Goal: Feedback & Contribution: Submit feedback/report problem

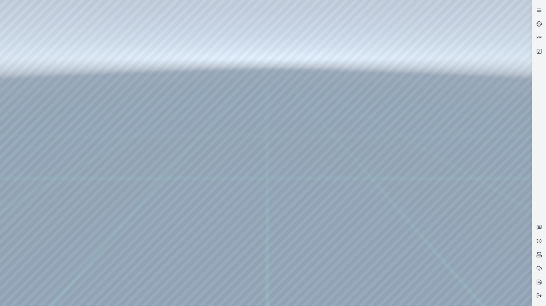
click at [538, 293] on icon at bounding box center [539, 296] width 6 height 6
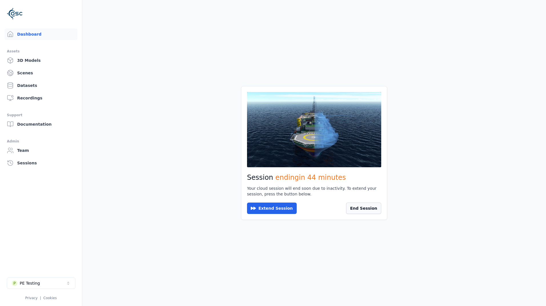
click at [369, 206] on button "End Session" at bounding box center [363, 208] width 35 height 11
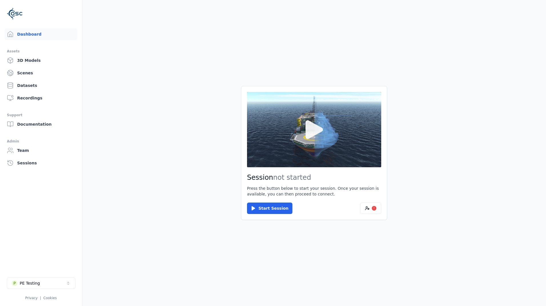
click at [332, 144] on button at bounding box center [314, 129] width 134 height 75
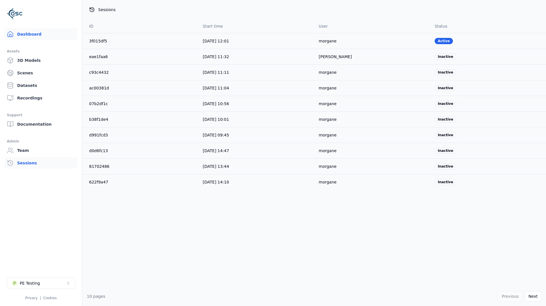
click at [38, 37] on link "Dashboard" at bounding box center [41, 34] width 73 height 11
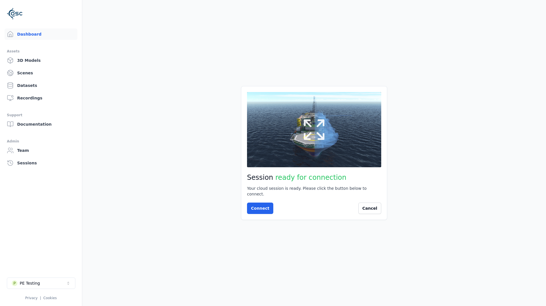
click at [343, 125] on button at bounding box center [314, 129] width 134 height 75
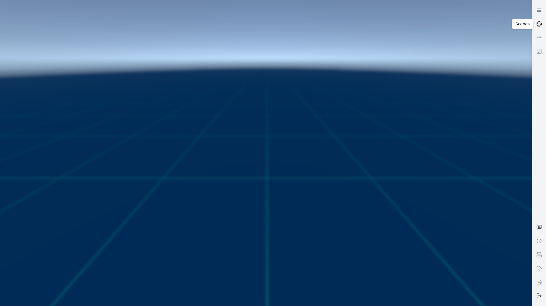
click at [536, 23] on circle at bounding box center [538, 24] width 5 height 5
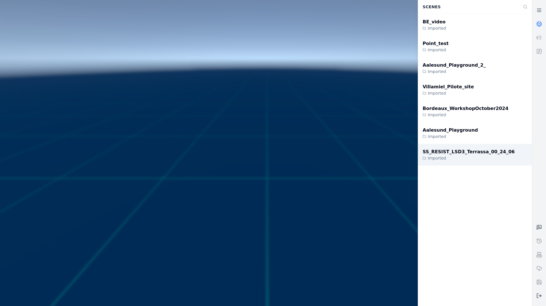
click at [478, 153] on div "SS_RESIST_LSD3_Terrassa_00_24_06" at bounding box center [468, 152] width 92 height 7
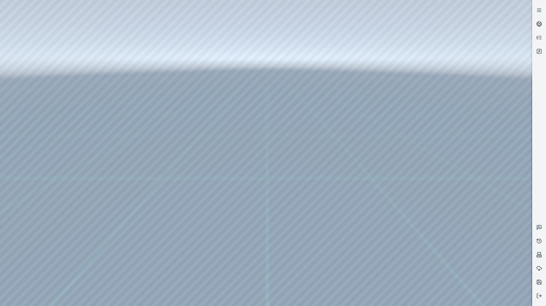
drag, startPoint x: 348, startPoint y: 216, endPoint x: 344, endPoint y: 232, distance: 16.5
click at [535, 24] on link at bounding box center [539, 24] width 14 height 14
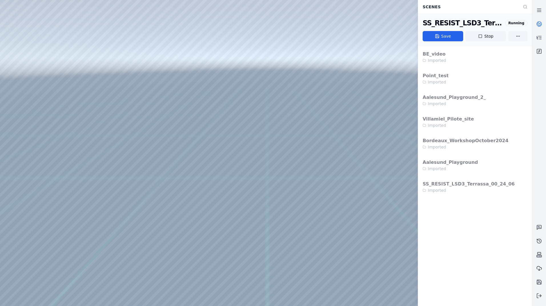
click at [541, 23] on circle at bounding box center [538, 24] width 5 height 5
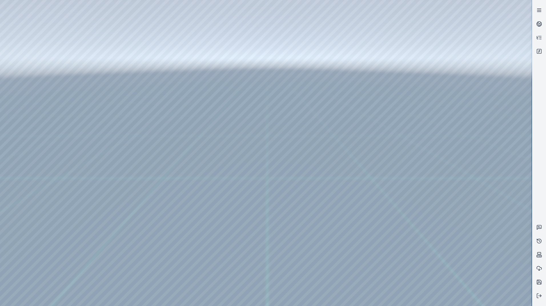
click at [541, 10] on icon at bounding box center [539, 10] width 6 height 6
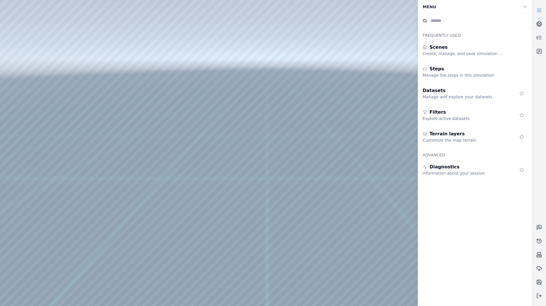
click at [541, 10] on icon at bounding box center [539, 10] width 6 height 6
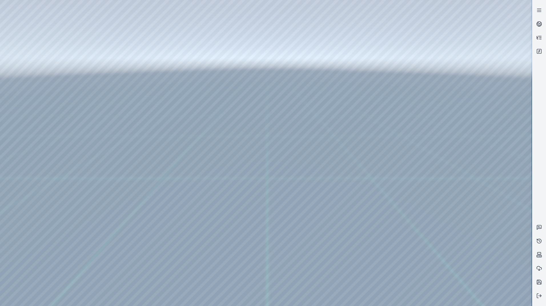
click at [542, 38] on link at bounding box center [539, 38] width 14 height 14
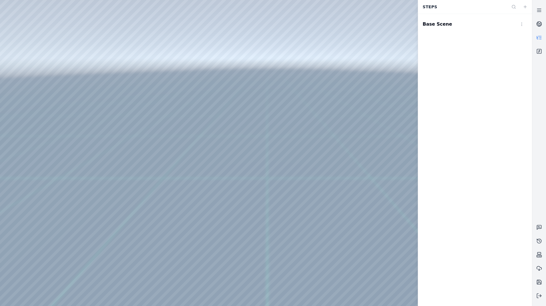
click at [542, 38] on link at bounding box center [539, 38] width 14 height 14
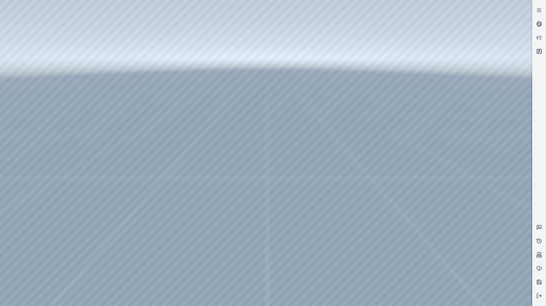
click at [541, 54] on icon at bounding box center [539, 52] width 6 height 6
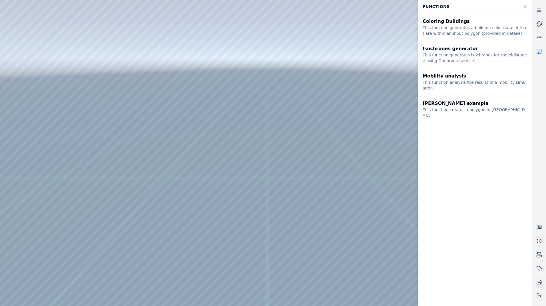
click at [541, 54] on icon at bounding box center [539, 52] width 6 height 6
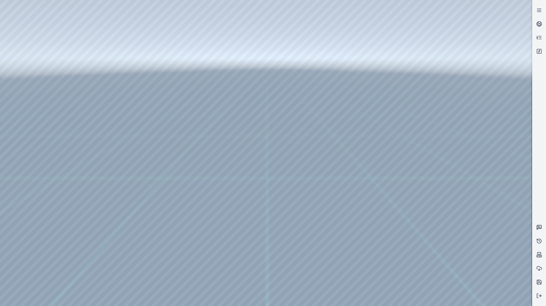
click at [539, 226] on icon at bounding box center [539, 228] width 6 height 6
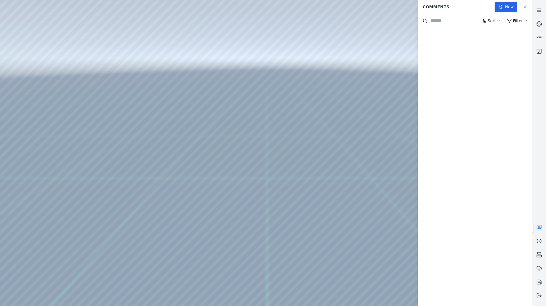
drag, startPoint x: 187, startPoint y: 120, endPoint x: 215, endPoint y: 140, distance: 34.4
drag, startPoint x: 237, startPoint y: 182, endPoint x: 205, endPoint y: 172, distance: 33.1
click at [520, 22] on html "**********" at bounding box center [273, 153] width 546 height 306
click at [522, 21] on html "**********" at bounding box center [273, 153] width 546 height 306
click at [498, 19] on html "Support Comments New Sort Filter" at bounding box center [273, 153] width 546 height 306
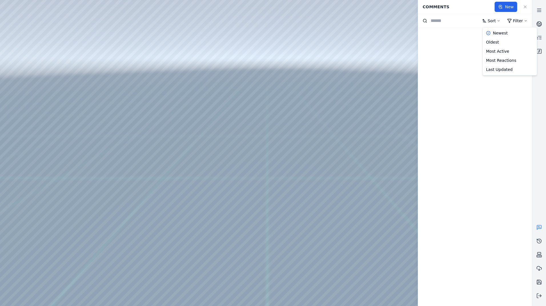
click at [467, 9] on html "Support Comments New Sort Filter Newest Oldest Most Active Most Reactions Last …" at bounding box center [273, 153] width 546 height 306
click at [491, 20] on html "Support Comments New Sort Filter Newest Oldest Most Active Most Reactions Last …" at bounding box center [273, 153] width 546 height 306
click at [494, 20] on html "Support Comments New Sort Filter Newest Oldest Most Active Most Reactions Last …" at bounding box center [273, 153] width 546 height 306
click at [511, 19] on html "Support Comments New Sort Filter" at bounding box center [273, 153] width 546 height 306
click at [516, 19] on html "**********" at bounding box center [273, 153] width 546 height 306
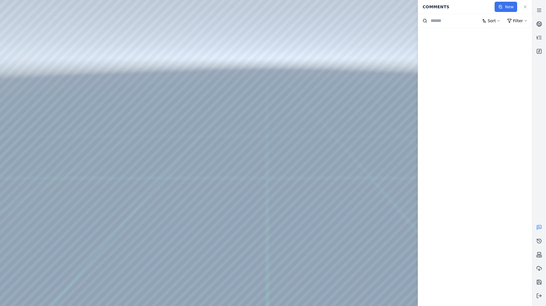
click at [505, 10] on button "New" at bounding box center [505, 7] width 23 height 10
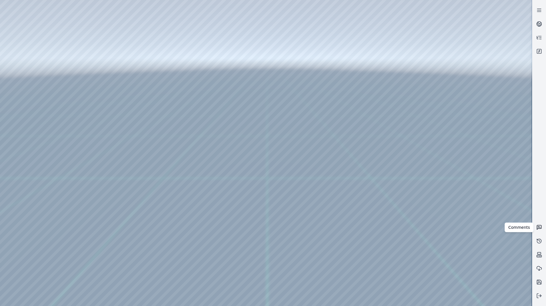
click at [538, 228] on icon at bounding box center [539, 228] width 2 height 0
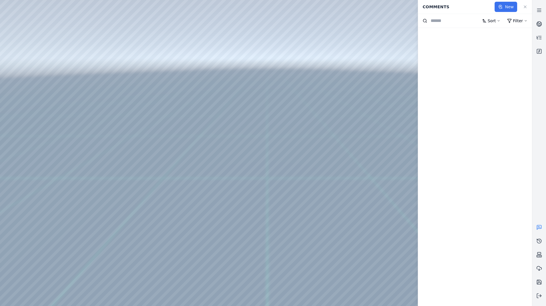
click at [511, 7] on button "New" at bounding box center [505, 7] width 23 height 10
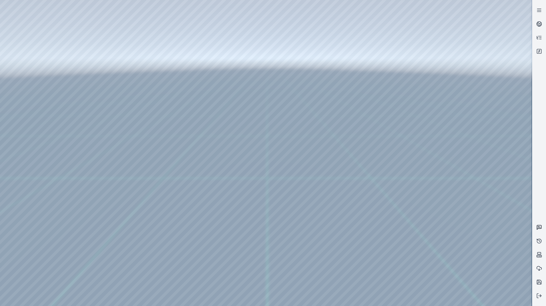
click at [541, 225] on link at bounding box center [539, 228] width 14 height 14
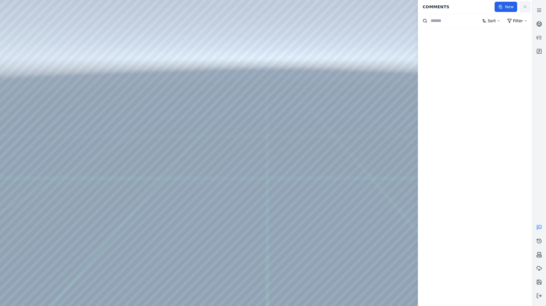
click at [523, 9] on link at bounding box center [524, 6] width 11 height 11
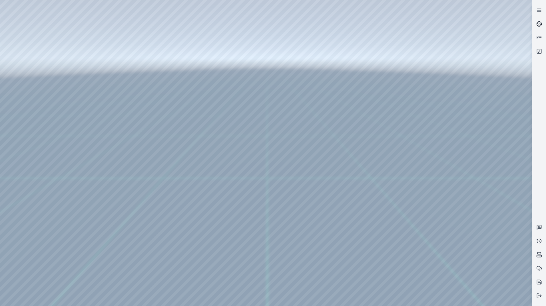
click at [539, 22] on circle at bounding box center [538, 24] width 5 height 5
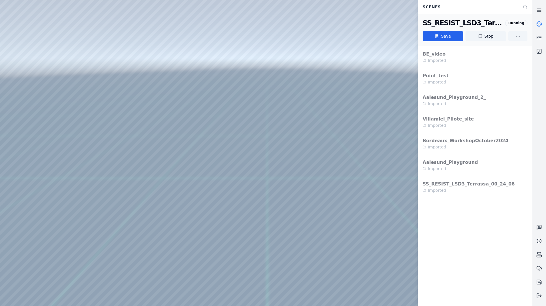
click at [541, 10] on icon at bounding box center [539, 10] width 6 height 6
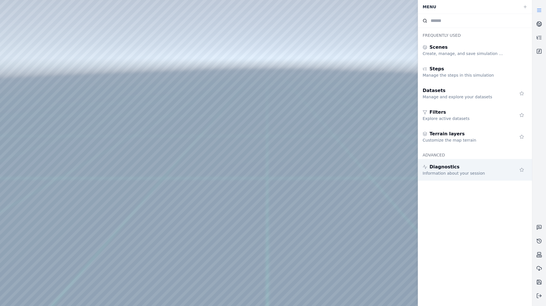
click at [465, 167] on div "Diagnostics" at bounding box center [463, 167] width 82 height 7
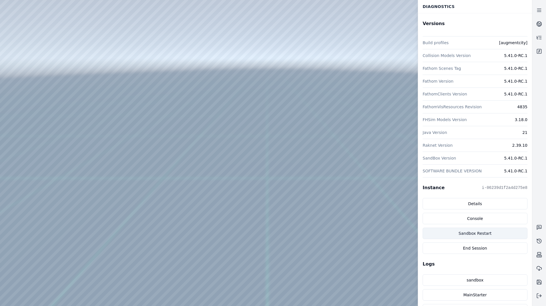
click at [480, 235] on button "Sandbox Restart" at bounding box center [474, 233] width 105 height 11
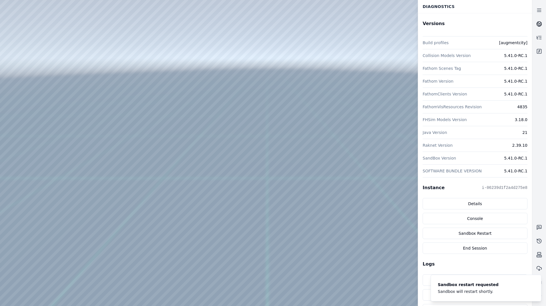
click at [540, 23] on icon at bounding box center [539, 23] width 3 height 2
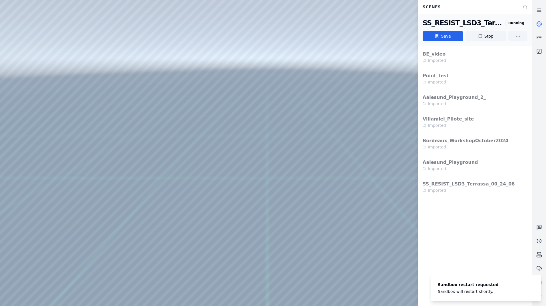
click at [539, 23] on icon at bounding box center [539, 24] width 6 height 6
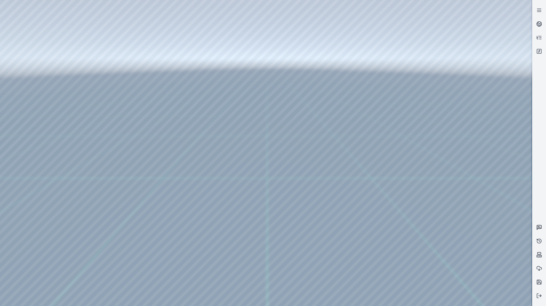
click at [538, 225] on icon at bounding box center [539, 228] width 6 height 6
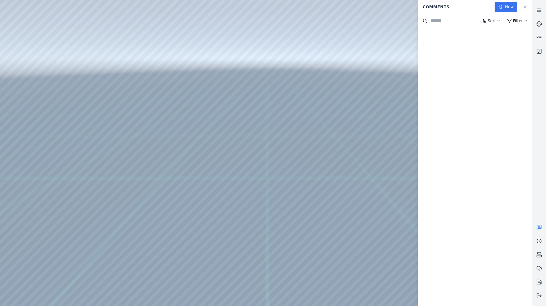
click at [502, 7] on icon at bounding box center [500, 7] width 5 height 5
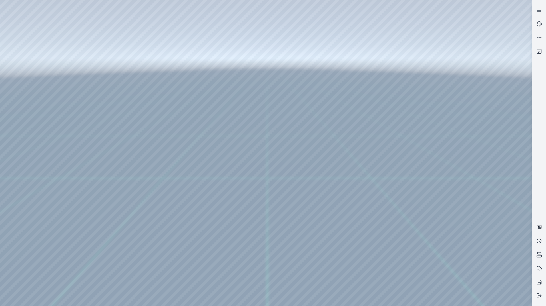
click at [539, 230] on icon at bounding box center [539, 228] width 6 height 6
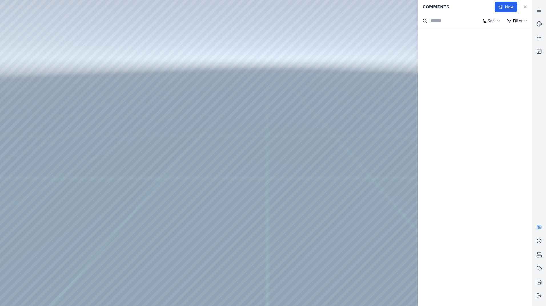
click at [434, 19] on input at bounding box center [454, 20] width 48 height 7
click at [505, 9] on button "New" at bounding box center [505, 7] width 23 height 10
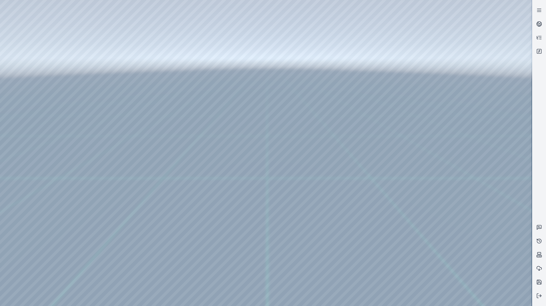
click at [290, 202] on div at bounding box center [265, 153] width 531 height 306
drag, startPoint x: 310, startPoint y: 169, endPoint x: 302, endPoint y: 188, distance: 20.2
click at [541, 230] on icon at bounding box center [539, 228] width 6 height 6
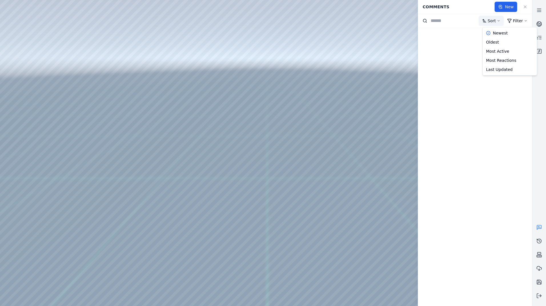
click at [498, 21] on html "Support Comments New Sort Filter Newest Oldest Most Active Most Reactions Last …" at bounding box center [273, 153] width 546 height 306
click at [517, 19] on html "Support Comments New Sort Filter Newest Oldest Most Active Most Reactions Last …" at bounding box center [273, 153] width 546 height 306
click at [518, 20] on html "Support Comments New Sort Filter" at bounding box center [273, 153] width 546 height 306
click at [510, 34] on select "*** **** ******" at bounding box center [505, 34] width 20 height 7
click at [497, 21] on html "**********" at bounding box center [273, 153] width 546 height 306
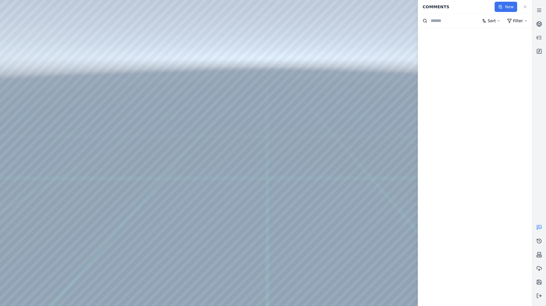
click at [508, 8] on button "New" at bounding box center [505, 7] width 23 height 10
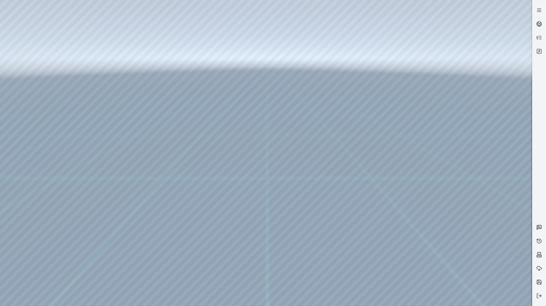
click at [538, 230] on icon at bounding box center [539, 228] width 6 height 6
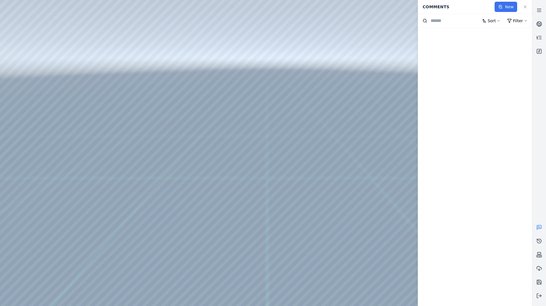
click at [508, 9] on button "New" at bounding box center [505, 7] width 23 height 10
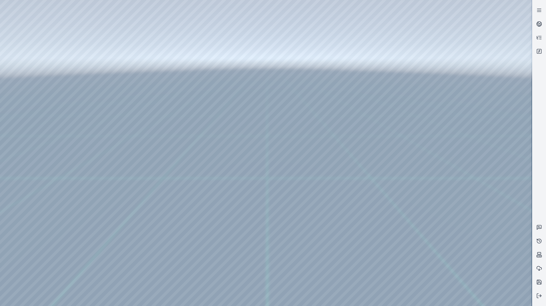
click at [319, 184] on div at bounding box center [265, 153] width 531 height 306
click at [320, 169] on div at bounding box center [265, 153] width 531 height 306
click at [319, 169] on div at bounding box center [265, 153] width 531 height 306
click at [537, 226] on icon at bounding box center [539, 228] width 4 height 4
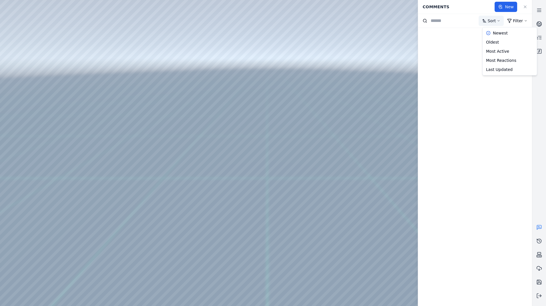
click at [495, 22] on html "Support Comments New Sort Filter Newest Oldest Most Active Most Reactions Last …" at bounding box center [273, 153] width 546 height 306
click at [516, 21] on html "Support Comments New Sort Filter Newest Oldest Most Active Most Reactions Last …" at bounding box center [273, 153] width 546 height 306
click at [517, 21] on html "**********" at bounding box center [273, 153] width 546 height 306
click at [502, 37] on select "*** **** ******" at bounding box center [505, 34] width 20 height 7
click at [479, 56] on div "**********" at bounding box center [509, 54] width 66 height 46
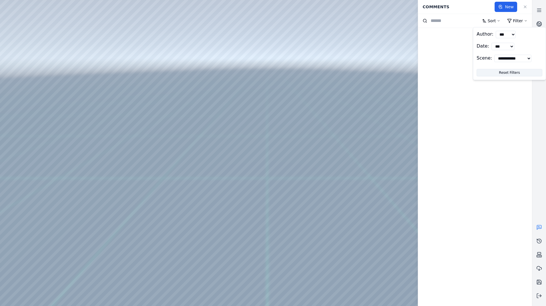
click at [498, 21] on html "**********" at bounding box center [273, 153] width 546 height 306
click at [497, 23] on html "Support Comments New Sort Filter" at bounding box center [273, 153] width 546 height 306
click at [515, 23] on html "Support Comments New Sort Filter Newest Oldest Most Active Most Reactions Last …" at bounding box center [273, 153] width 546 height 306
click at [515, 23] on html "Support Comments New Sort Filter" at bounding box center [273, 153] width 546 height 306
click at [508, 37] on select "*** **** ******" at bounding box center [505, 34] width 20 height 7
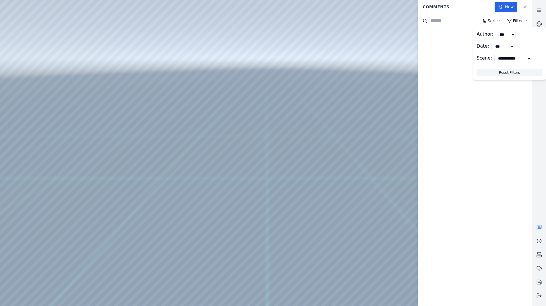
click at [510, 37] on select "*** **** ******" at bounding box center [505, 34] width 20 height 7
click at [510, 38] on select "*** **** ******" at bounding box center [505, 34] width 20 height 7
click at [508, 36] on select "*** **** ******" at bounding box center [505, 34] width 20 height 7
click at [507, 8] on html "**********" at bounding box center [273, 153] width 546 height 306
click at [507, 8] on button "New" at bounding box center [505, 7] width 23 height 10
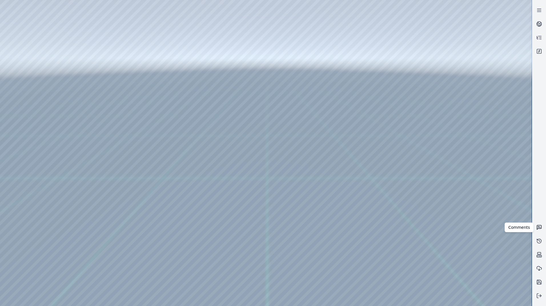
click at [536, 227] on icon at bounding box center [539, 228] width 6 height 6
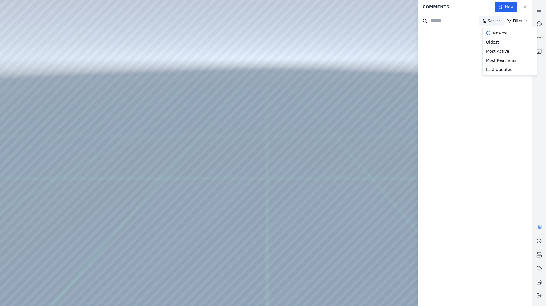
click at [496, 21] on html "Support Comments New Sort Filter Newest Oldest Most Active Most Reactions Last …" at bounding box center [273, 153] width 546 height 306
click at [516, 21] on html "Support Comments New Sort Filter Newest Oldest Most Active Most Reactions Last …" at bounding box center [273, 153] width 546 height 306
click at [522, 7] on icon at bounding box center [524, 7] width 5 height 5
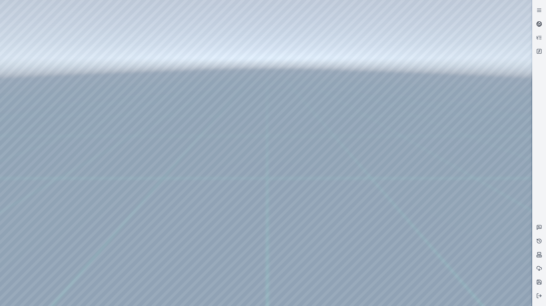
click at [537, 23] on circle at bounding box center [538, 24] width 5 height 5
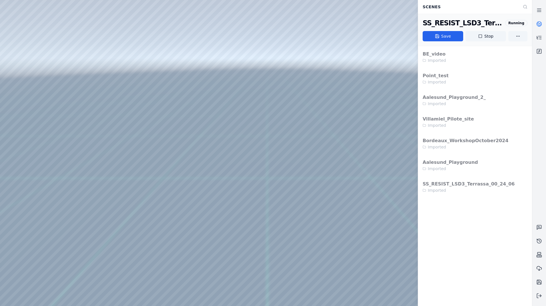
click at [538, 23] on icon at bounding box center [539, 24] width 6 height 6
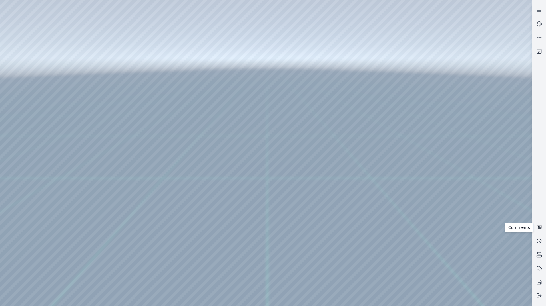
click at [538, 229] on icon at bounding box center [539, 228] width 6 height 6
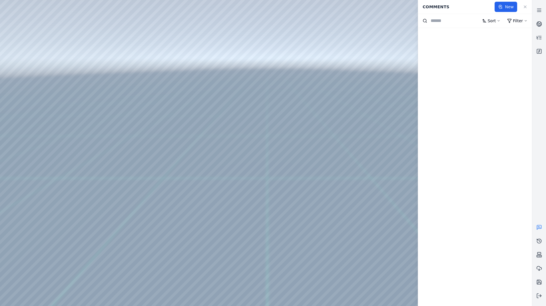
click at [273, 135] on div at bounding box center [265, 153] width 531 height 306
click at [507, 4] on button "New" at bounding box center [505, 7] width 23 height 10
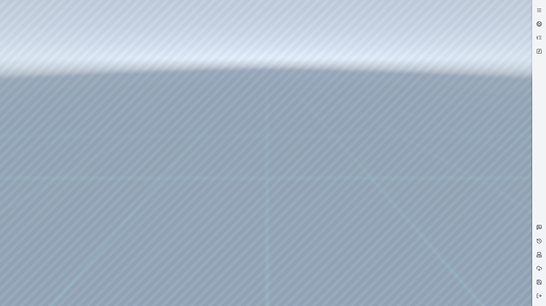
click at [539, 228] on icon at bounding box center [539, 228] width 6 height 6
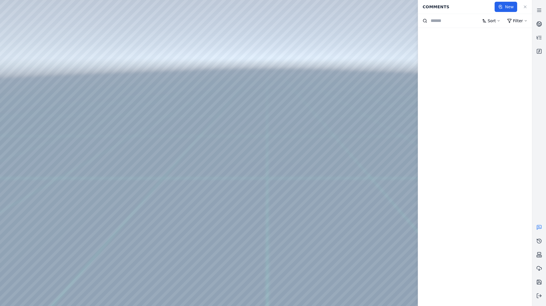
drag, startPoint x: 432, startPoint y: 30, endPoint x: 295, endPoint y: 85, distance: 147.6
click at [489, 72] on div at bounding box center [475, 167] width 114 height 279
click at [443, 22] on input at bounding box center [454, 20] width 48 height 7
click at [445, 22] on input at bounding box center [454, 20] width 48 height 7
drag, startPoint x: 446, startPoint y: 23, endPoint x: 485, endPoint y: 21, distance: 39.1
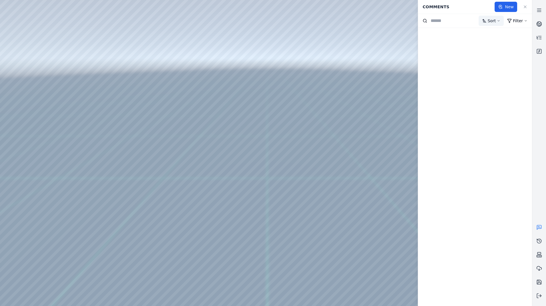
click at [448, 23] on input at bounding box center [454, 20] width 48 height 7
click at [492, 22] on html "Support Comments New Sort Filter" at bounding box center [273, 153] width 546 height 306
click at [491, 47] on div "Most Active" at bounding box center [509, 51] width 52 height 9
click at [519, 18] on html "Support Comments New Sort Filter" at bounding box center [273, 153] width 546 height 306
click at [507, 50] on select "*** ******** ******* ******** ******" at bounding box center [502, 46] width 23 height 7
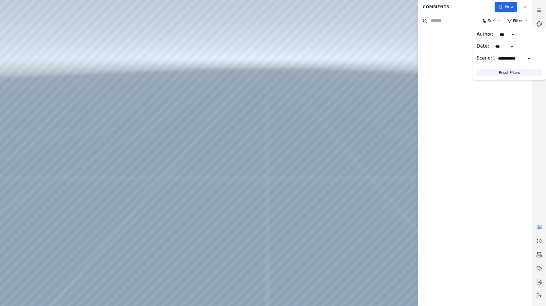
select select "*******"
click at [491, 44] on select "*** ******** ******* ******** ******" at bounding box center [502, 46] width 23 height 7
click at [509, 10] on html "**********" at bounding box center [273, 153] width 546 height 306
click at [499, 6] on icon at bounding box center [499, 7] width 3 height 4
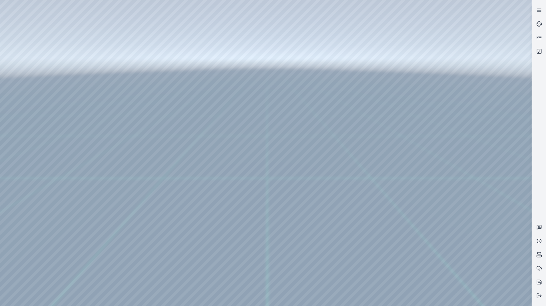
click at [336, 69] on div at bounding box center [265, 153] width 531 height 306
click at [540, 228] on icon at bounding box center [539, 228] width 2 height 0
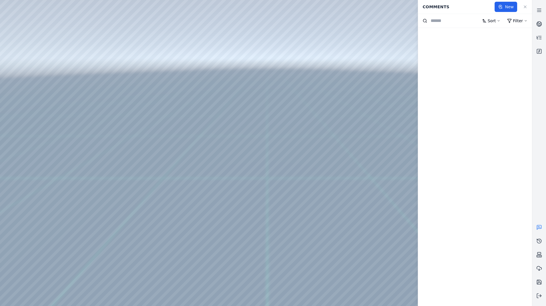
click at [526, 8] on icon at bounding box center [524, 7] width 5 height 5
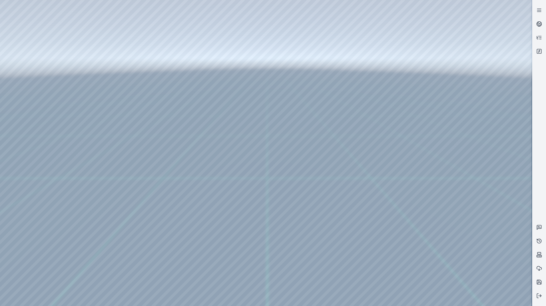
drag, startPoint x: 342, startPoint y: 166, endPoint x: 342, endPoint y: 176, distance: 10.0
click at [537, 226] on icon at bounding box center [539, 228] width 4 height 4
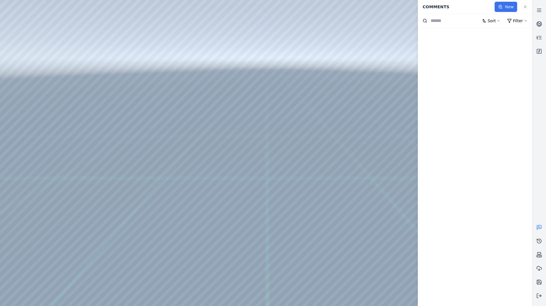
click at [509, 5] on button "New" at bounding box center [505, 7] width 23 height 10
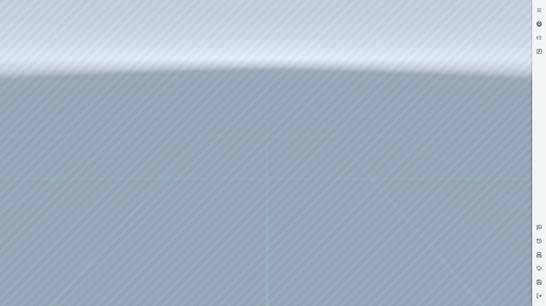
click at [542, 26] on link at bounding box center [539, 24] width 14 height 14
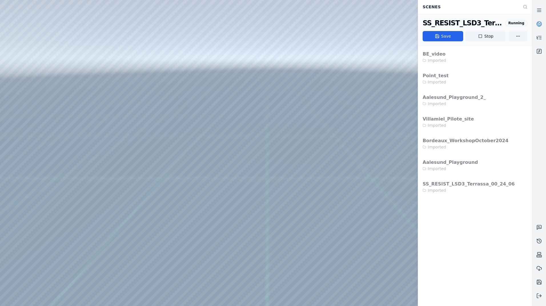
drag, startPoint x: 487, startPoint y: 35, endPoint x: 298, endPoint y: 27, distance: 189.1
click at [487, 35] on button "Stop" at bounding box center [485, 36] width 41 height 10
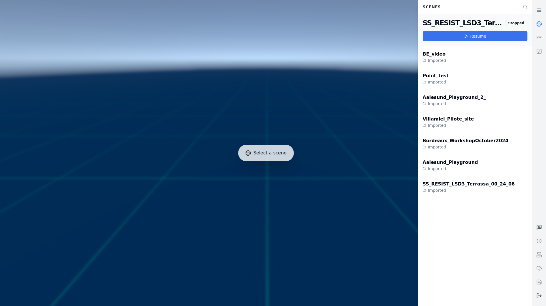
click at [483, 38] on button "Resume" at bounding box center [474, 36] width 105 height 10
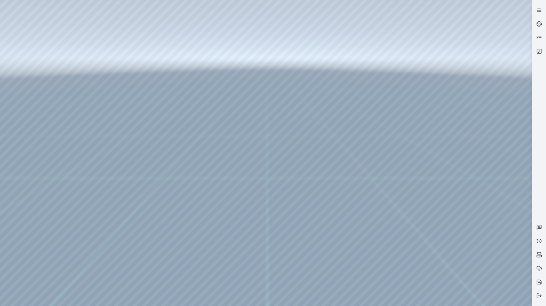
drag, startPoint x: 271, startPoint y: 3, endPoint x: 21, endPoint y: 12, distance: 250.9
click at [21, 12] on div at bounding box center [265, 153] width 531 height 306
click at [540, 226] on icon at bounding box center [539, 228] width 6 height 6
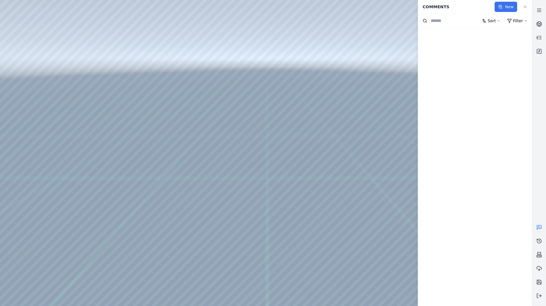
click at [507, 4] on button "New" at bounding box center [505, 7] width 23 height 10
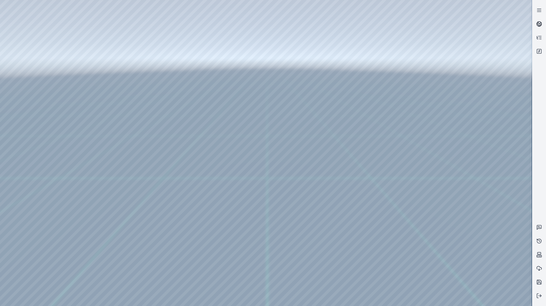
click at [537, 26] on circle at bounding box center [538, 24] width 5 height 5
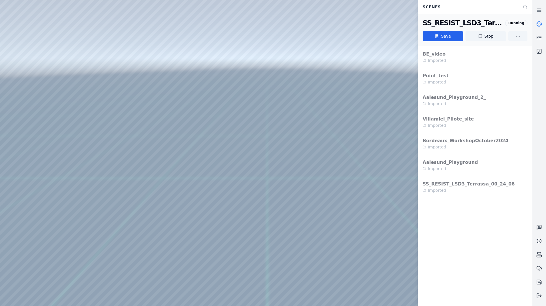
click at [537, 23] on icon at bounding box center [539, 24] width 6 height 6
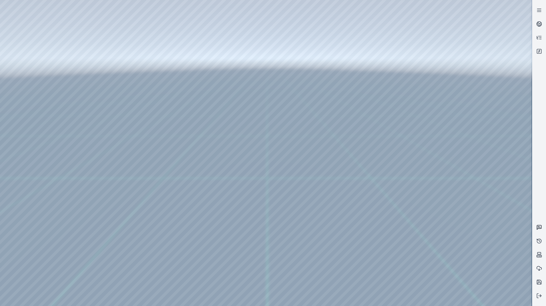
click at [539, 229] on icon at bounding box center [539, 228] width 6 height 6
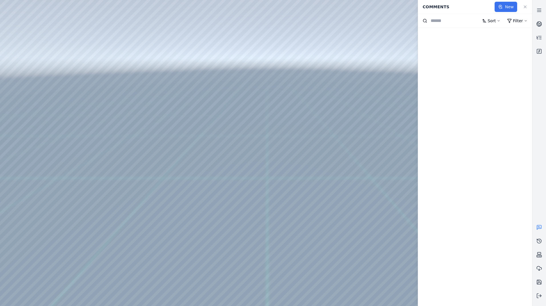
click at [509, 7] on button "New" at bounding box center [505, 7] width 23 height 10
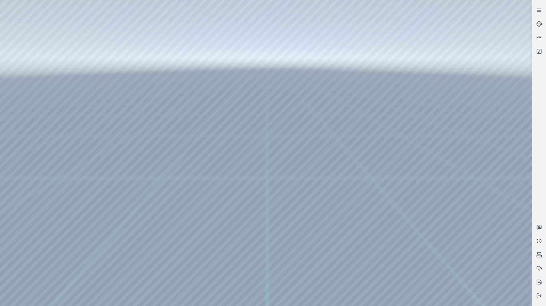
click at [476, 207] on div at bounding box center [265, 153] width 531 height 306
click at [536, 296] on icon at bounding box center [539, 296] width 6 height 6
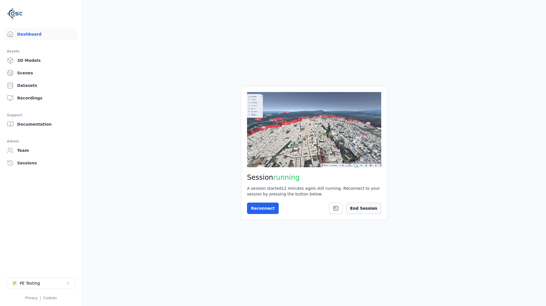
click at [368, 211] on button "End Session" at bounding box center [363, 208] width 35 height 11
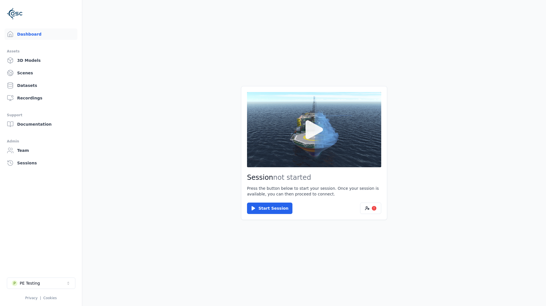
click at [320, 132] on icon at bounding box center [313, 129] width 17 height 19
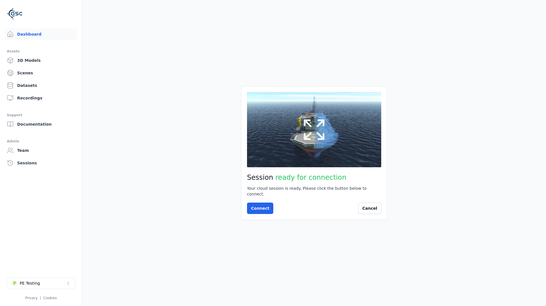
click at [317, 136] on icon at bounding box center [314, 130] width 21 height 21
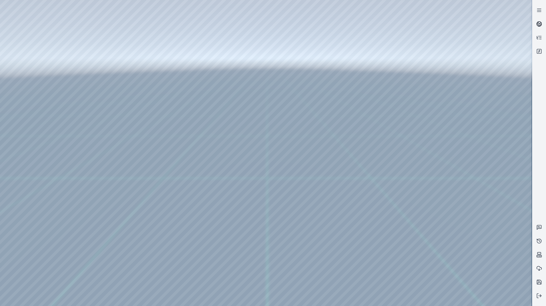
click at [538, 23] on icon at bounding box center [539, 23] width 3 height 2
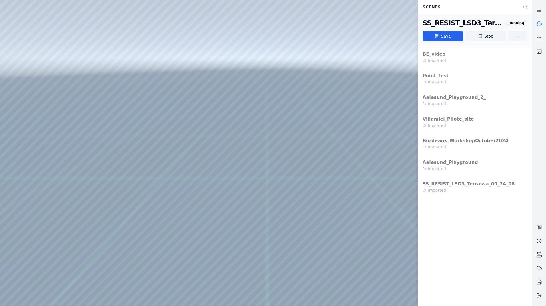
click at [538, 22] on circle at bounding box center [538, 24] width 5 height 5
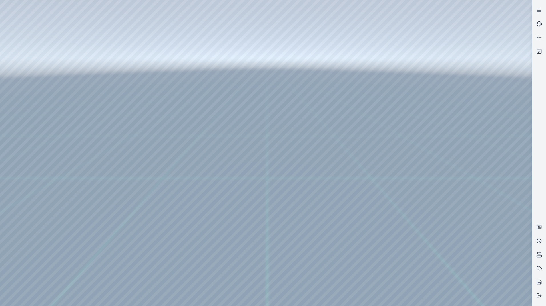
click at [543, 24] on link at bounding box center [539, 24] width 14 height 14
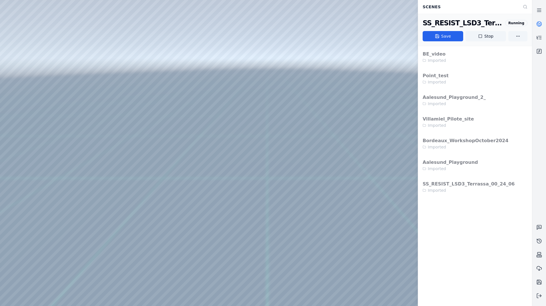
click at [542, 24] on link at bounding box center [539, 24] width 14 height 14
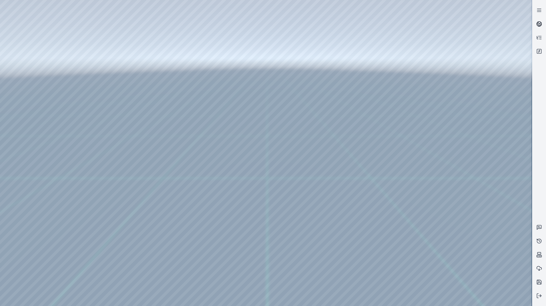
click at [541, 22] on icon at bounding box center [539, 24] width 6 height 6
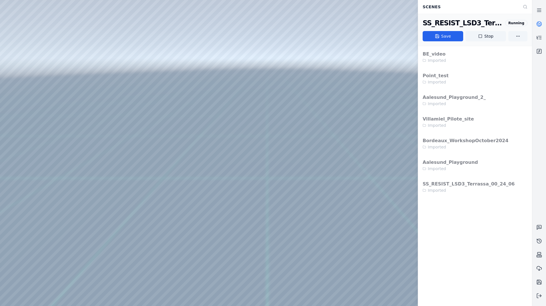
click at [534, 26] on link at bounding box center [539, 24] width 14 height 14
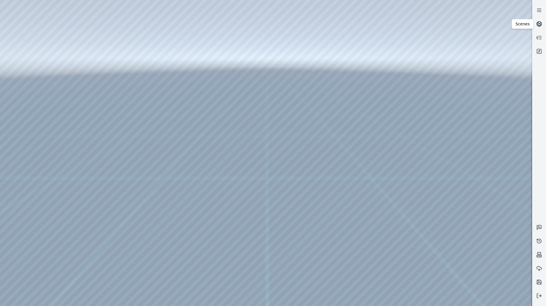
click at [539, 23] on icon at bounding box center [539, 23] width 3 height 2
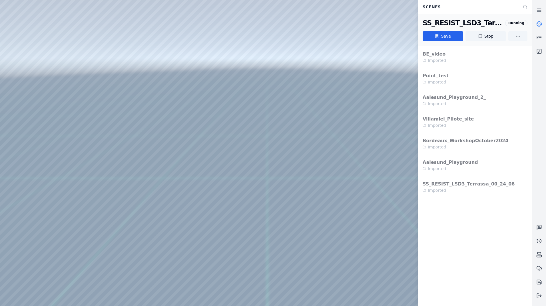
click at [539, 23] on icon at bounding box center [539, 23] width 3 height 2
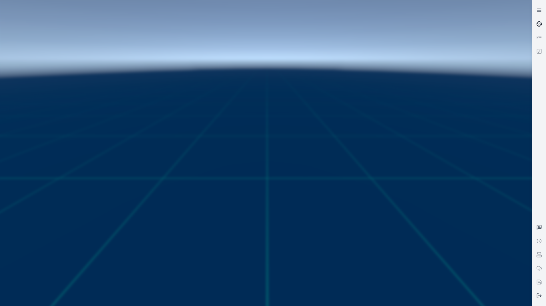
click at [538, 27] on circle at bounding box center [538, 24] width 5 height 5
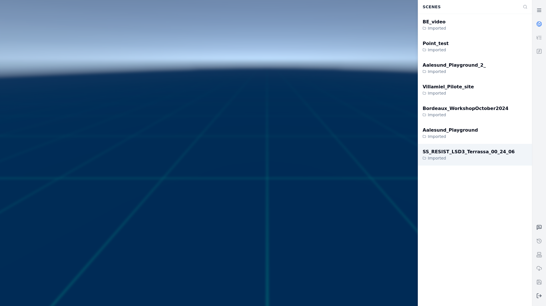
click at [475, 153] on div "SS_RESIST_LSD3_Terrassa_00_24_06" at bounding box center [468, 152] width 92 height 7
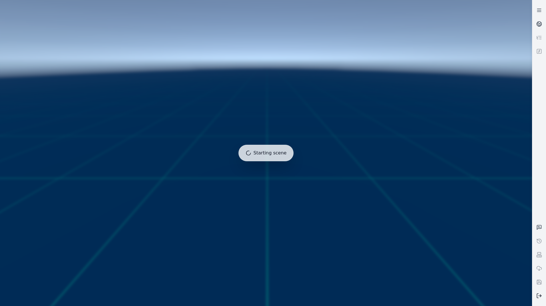
click at [538, 299] on button at bounding box center [539, 296] width 14 height 14
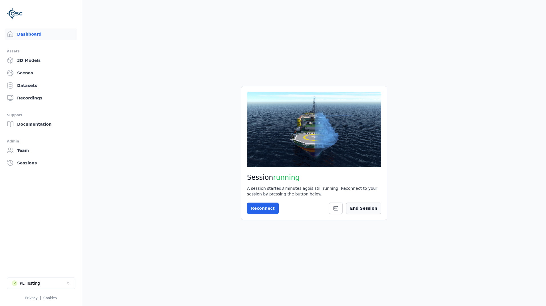
click at [368, 211] on button "End Session" at bounding box center [363, 208] width 35 height 11
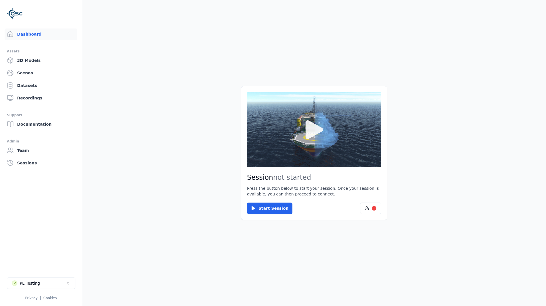
click at [323, 130] on icon at bounding box center [313, 129] width 17 height 19
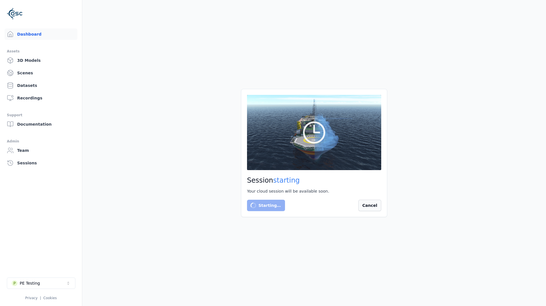
click at [370, 205] on button "Cancel" at bounding box center [369, 205] width 23 height 11
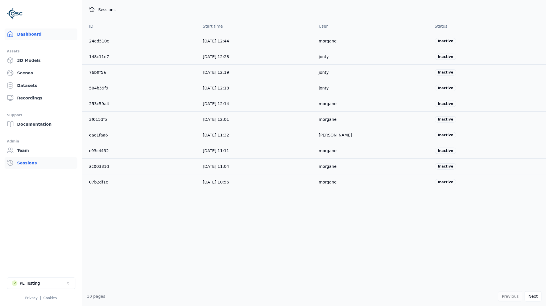
click at [30, 33] on link "Dashboard" at bounding box center [41, 34] width 73 height 11
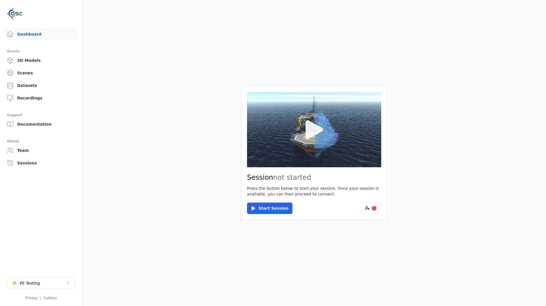
click at [306, 139] on icon at bounding box center [313, 129] width 27 height 27
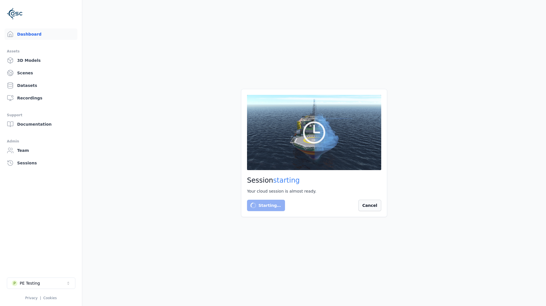
click at [368, 205] on button "Cancel" at bounding box center [369, 205] width 23 height 11
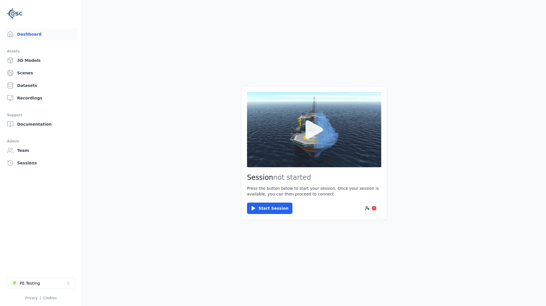
click at [318, 137] on icon at bounding box center [313, 129] width 27 height 27
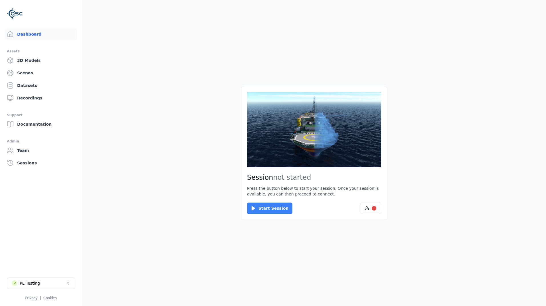
click at [272, 209] on button "Start Session" at bounding box center [269, 208] width 45 height 11
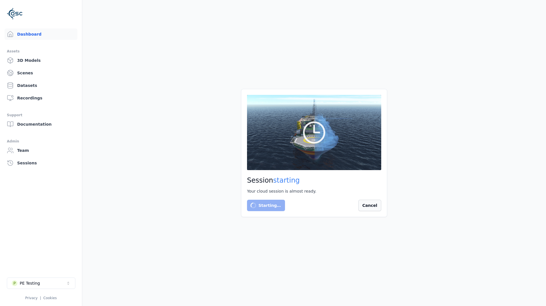
click at [374, 204] on button "Cancel" at bounding box center [369, 205] width 23 height 11
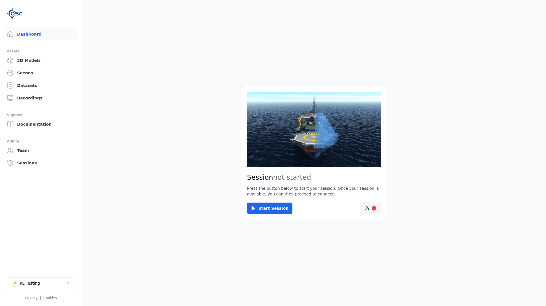
click at [366, 207] on icon at bounding box center [367, 208] width 5 height 5
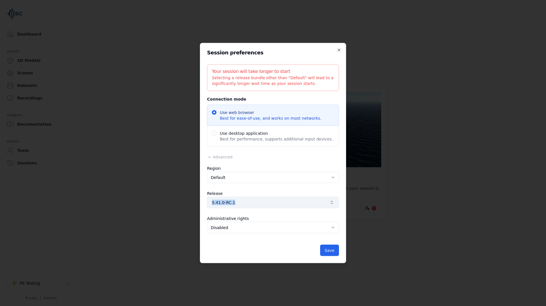
drag, startPoint x: 203, startPoint y: 202, endPoint x: 232, endPoint y: 203, distance: 28.3
click at [232, 203] on div "Session preferences Your session will take longer to start Selecting a release …" at bounding box center [273, 153] width 146 height 221
copy span "5.41.0-RC.1"
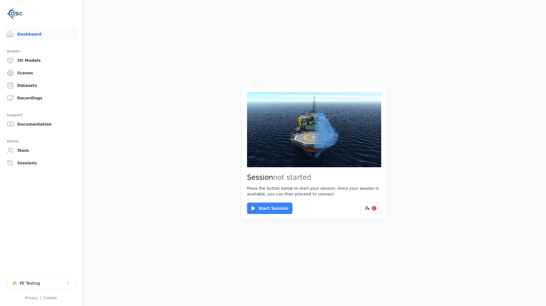
click at [266, 207] on button "Start Session" at bounding box center [269, 208] width 45 height 11
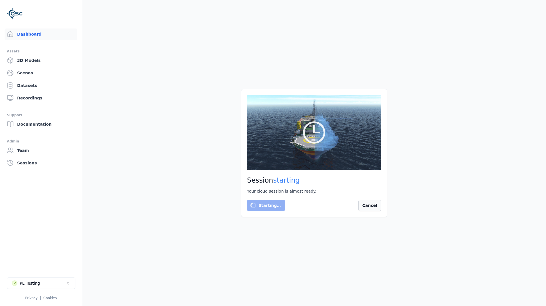
click at [370, 207] on button "Cancel" at bounding box center [369, 205] width 23 height 11
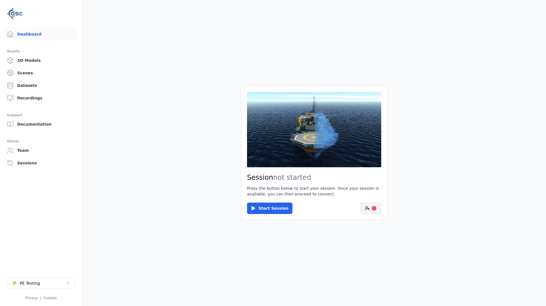
click at [368, 209] on icon at bounding box center [367, 208] width 5 height 5
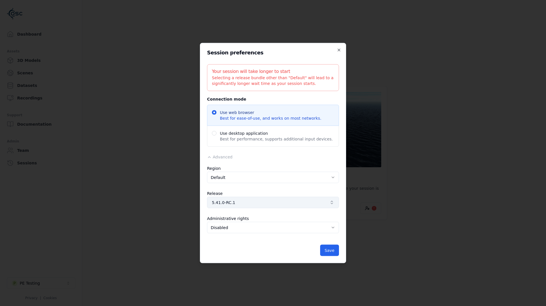
click at [237, 207] on button "5.41.0-RC.1" at bounding box center [273, 202] width 132 height 11
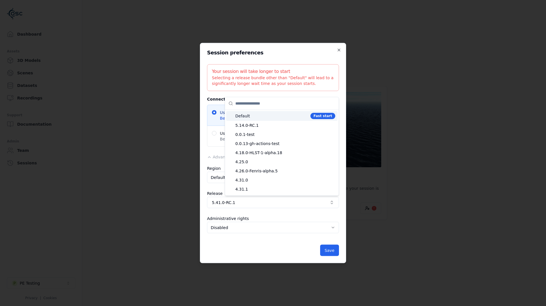
click at [265, 118] on span "Default" at bounding box center [271, 116] width 73 height 6
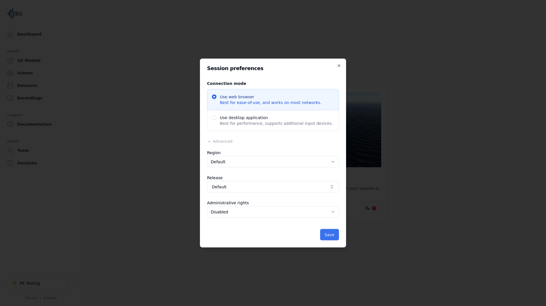
click at [330, 237] on button "Save" at bounding box center [329, 234] width 19 height 11
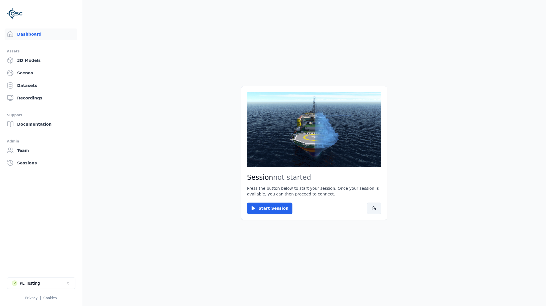
click at [370, 207] on button at bounding box center [374, 208] width 14 height 11
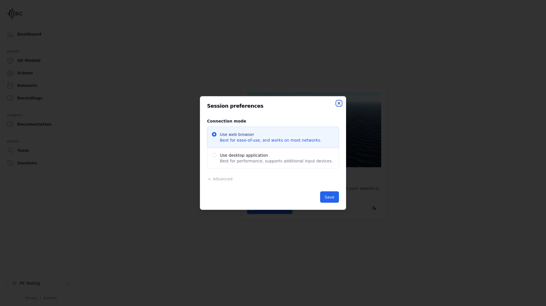
click at [339, 103] on icon "button" at bounding box center [338, 103] width 5 height 5
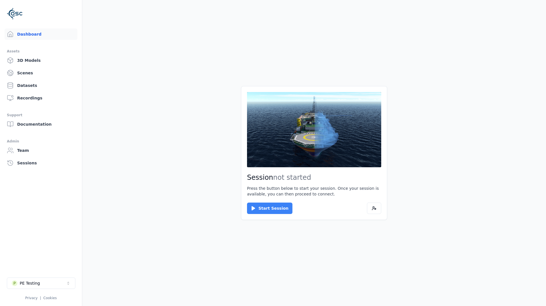
click at [269, 212] on button "Start Session" at bounding box center [269, 208] width 45 height 11
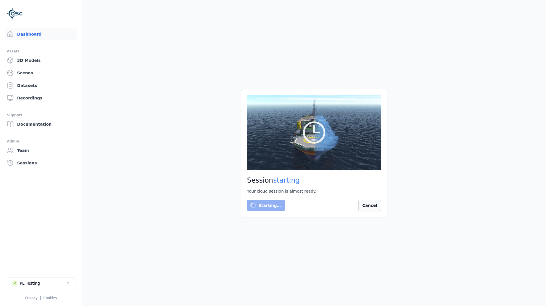
click at [371, 204] on button "Cancel" at bounding box center [369, 205] width 23 height 11
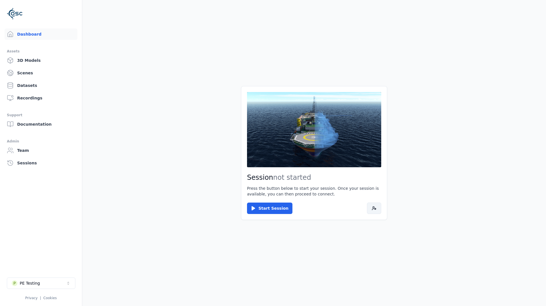
click at [372, 210] on icon at bounding box center [374, 208] width 5 height 5
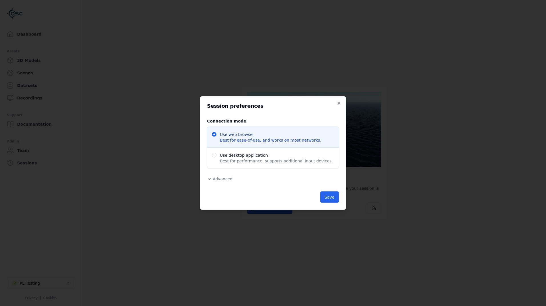
click at [225, 180] on span "Advanced" at bounding box center [223, 179] width 20 height 5
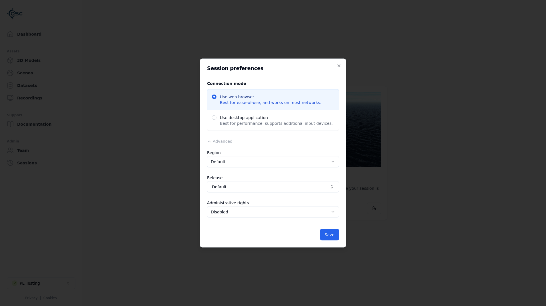
click at [279, 212] on body "Dashboard Assets 3D Models Scenes Datasets Recordings Support Documentation Adm…" at bounding box center [273, 153] width 546 height 306
select select "********"
click at [326, 234] on button "Save" at bounding box center [329, 234] width 19 height 11
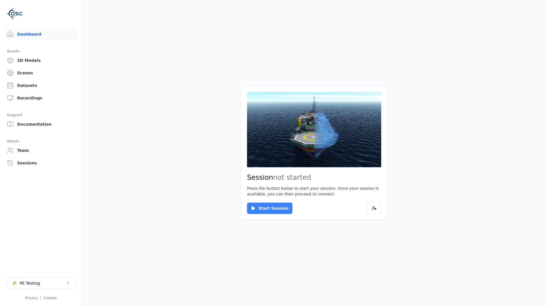
click at [277, 210] on button "Start Session" at bounding box center [269, 208] width 45 height 11
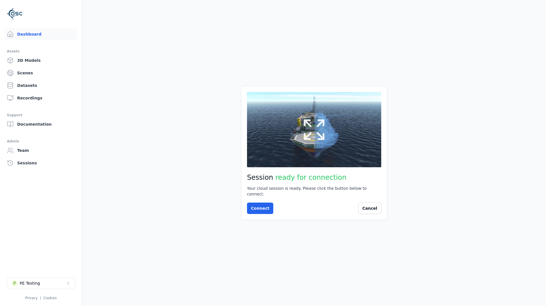
click at [313, 140] on icon at bounding box center [313, 129] width 27 height 27
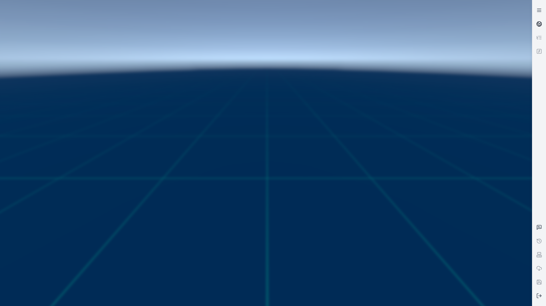
click at [540, 24] on icon at bounding box center [539, 24] width 6 height 6
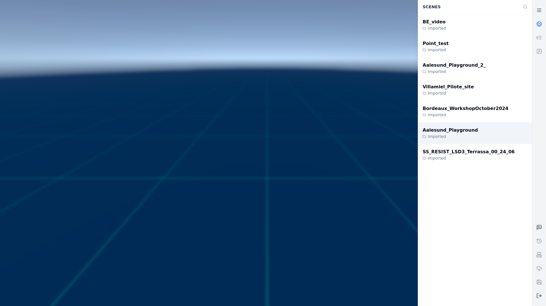
click at [480, 156] on div "Imported" at bounding box center [468, 159] width 92 height 6
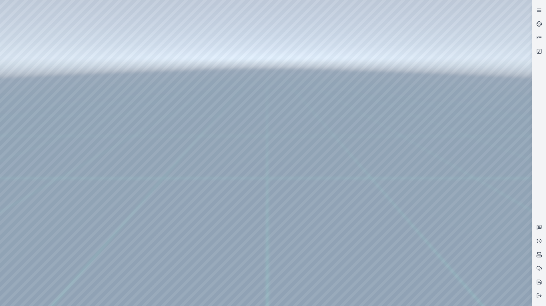
drag, startPoint x: 351, startPoint y: 153, endPoint x: 343, endPoint y: 176, distance: 24.7
click at [28, 31] on div at bounding box center [265, 153] width 531 height 306
click at [31, 55] on div at bounding box center [265, 153] width 531 height 306
click at [149, 165] on div at bounding box center [265, 153] width 531 height 306
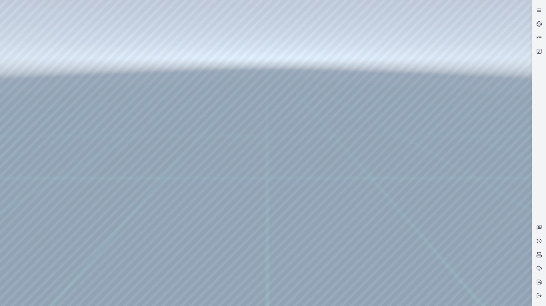
click at [149, 168] on div at bounding box center [265, 153] width 531 height 306
click at [148, 157] on div at bounding box center [265, 153] width 531 height 306
click at [148, 158] on div at bounding box center [265, 153] width 531 height 306
click at [150, 183] on div at bounding box center [265, 153] width 531 height 306
click at [148, 164] on div at bounding box center [265, 153] width 531 height 306
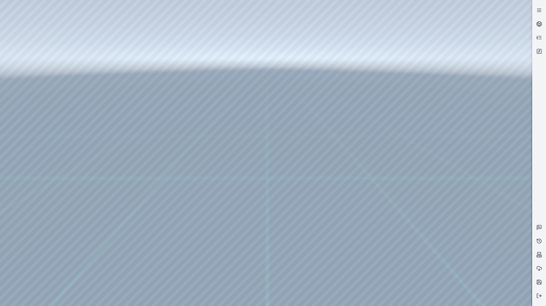
click at [67, 22] on div at bounding box center [265, 153] width 531 height 306
drag, startPoint x: 261, startPoint y: 4, endPoint x: 49, endPoint y: 12, distance: 212.4
click at [49, 12] on div at bounding box center [265, 153] width 531 height 306
drag, startPoint x: 79, startPoint y: 13, endPoint x: 21, endPoint y: 21, distance: 59.0
click at [21, 21] on div at bounding box center [265, 153] width 531 height 306
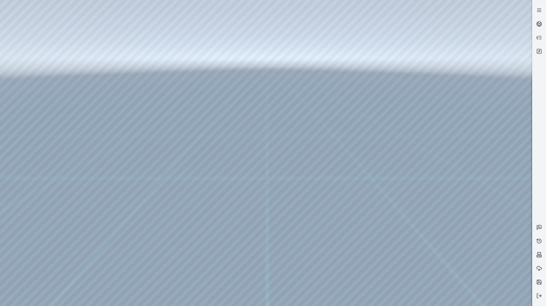
drag, startPoint x: 444, startPoint y: 183, endPoint x: 444, endPoint y: 191, distance: 8.3
drag, startPoint x: 422, startPoint y: 205, endPoint x: 342, endPoint y: 178, distance: 84.5
click at [537, 24] on icon at bounding box center [537, 25] width 2 height 3
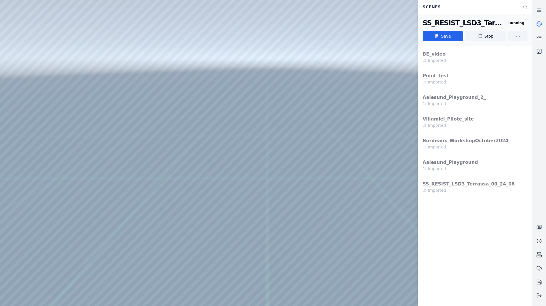
click at [540, 24] on icon at bounding box center [539, 23] width 3 height 2
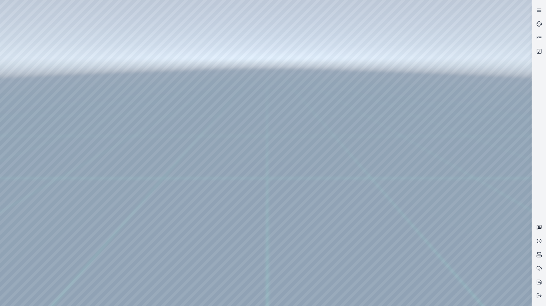
click at [540, 226] on icon at bounding box center [539, 228] width 4 height 4
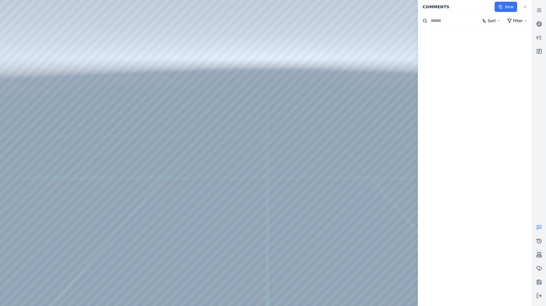
click at [502, 7] on icon at bounding box center [500, 7] width 5 height 5
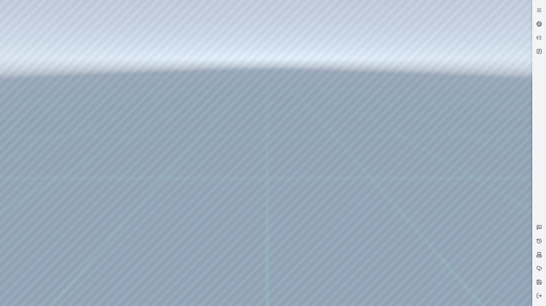
click at [289, 175] on div at bounding box center [265, 153] width 531 height 306
click at [542, 227] on link at bounding box center [539, 228] width 14 height 14
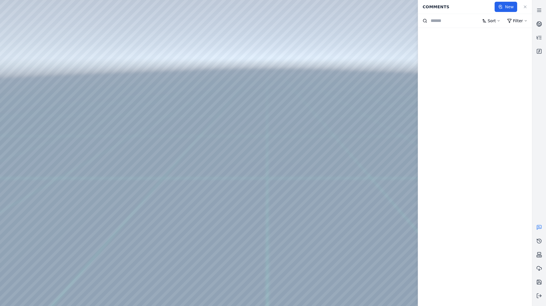
drag, startPoint x: 501, startPoint y: 8, endPoint x: 266, endPoint y: 116, distance: 258.6
click at [266, 116] on div "Comments New Sort Filter" at bounding box center [266, 153] width 532 height 306
click at [266, 124] on div at bounding box center [265, 153] width 531 height 306
click at [502, 4] on button "New" at bounding box center [505, 7] width 23 height 10
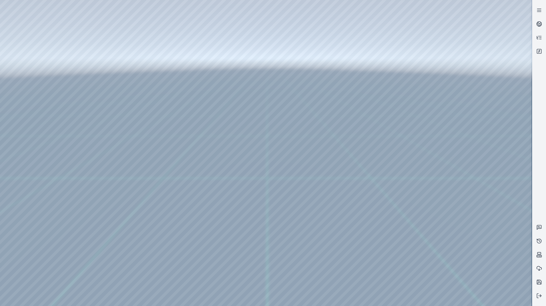
click at [318, 160] on div at bounding box center [265, 153] width 531 height 306
click at [319, 159] on div at bounding box center [265, 153] width 531 height 306
click at [538, 227] on icon at bounding box center [539, 228] width 6 height 6
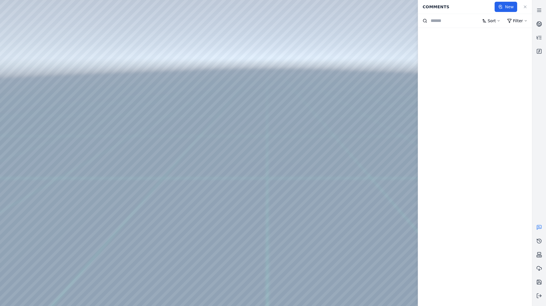
click at [322, 194] on div at bounding box center [265, 153] width 531 height 306
click at [504, 6] on button "New" at bounding box center [505, 7] width 23 height 10
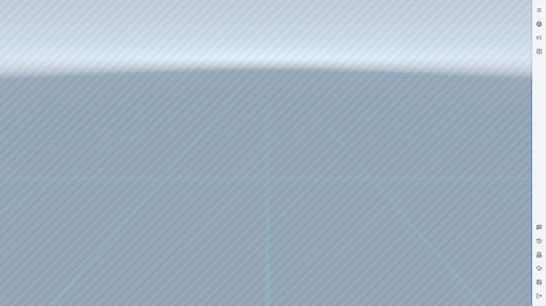
click at [539, 229] on icon at bounding box center [539, 228] width 4 height 4
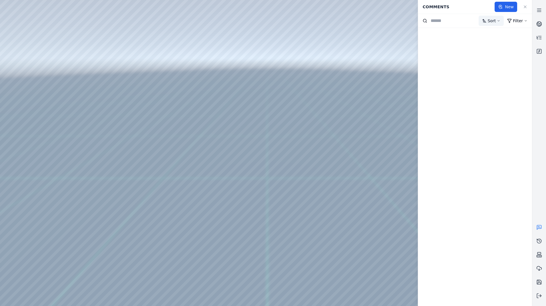
click at [497, 23] on html "Support Comments New Sort Filter" at bounding box center [273, 153] width 546 height 306
click at [506, 8] on html "Support Comments New Sort Filter Newest Oldest Most Active Most Reactions Last …" at bounding box center [273, 153] width 546 height 306
click at [505, 8] on button "New" at bounding box center [505, 7] width 23 height 10
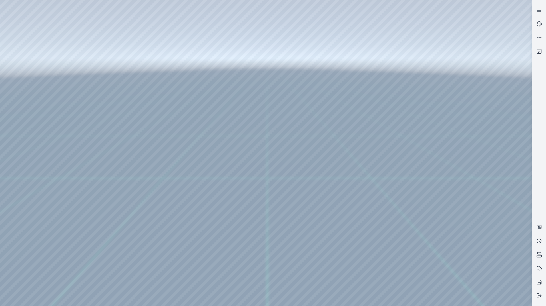
click at [324, 150] on div at bounding box center [265, 153] width 531 height 306
click at [538, 23] on icon at bounding box center [539, 23] width 3 height 2
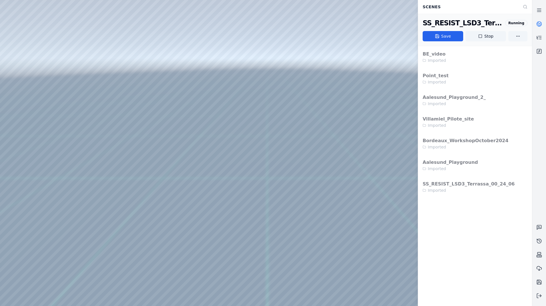
click at [538, 23] on icon at bounding box center [539, 23] width 3 height 2
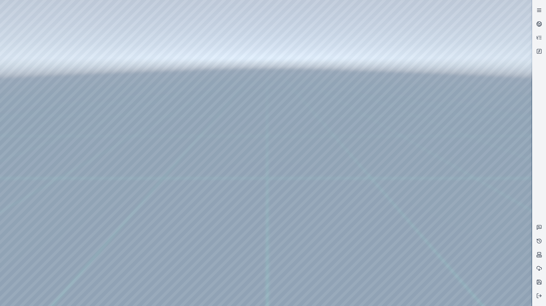
click at [538, 8] on icon at bounding box center [539, 10] width 6 height 6
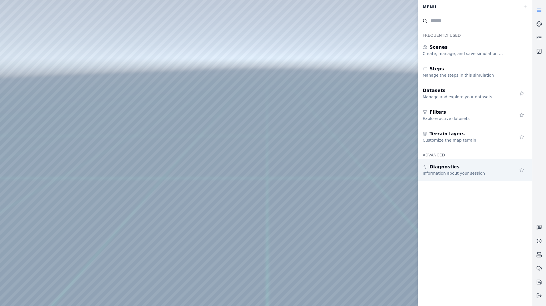
click at [478, 170] on div "Diagnostics" at bounding box center [463, 167] width 82 height 7
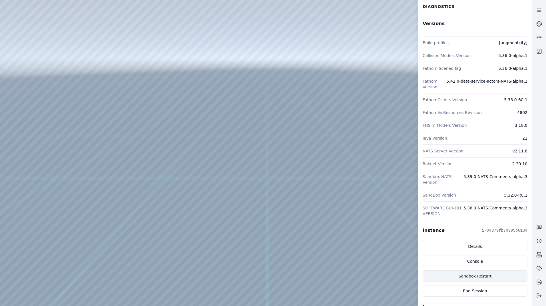
click at [477, 273] on button "Sandbox Restart" at bounding box center [474, 276] width 105 height 11
drag, startPoint x: 272, startPoint y: 163, endPoint x: 273, endPoint y: 177, distance: 14.0
click at [540, 23] on circle at bounding box center [538, 24] width 5 height 5
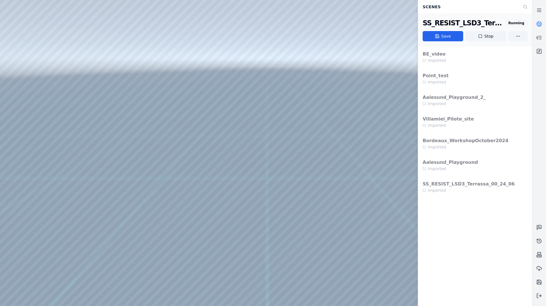
click at [543, 22] on link at bounding box center [539, 24] width 14 height 14
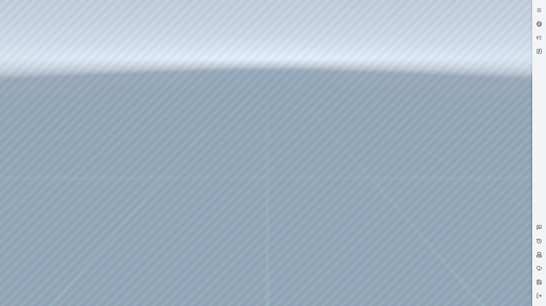
click at [458, 78] on div at bounding box center [265, 153] width 531 height 306
drag, startPoint x: 306, startPoint y: 188, endPoint x: 304, endPoint y: 201, distance: 13.0
click at [540, 26] on icon at bounding box center [540, 25] width 1 height 1
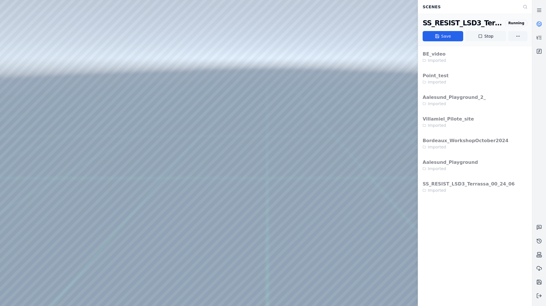
click at [489, 37] on button "Stop" at bounding box center [485, 36] width 41 height 10
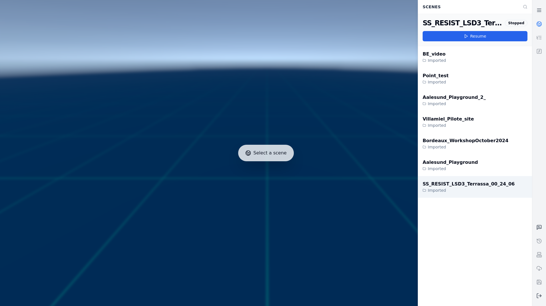
click at [496, 190] on div "SS_RESIST_LSD3_Terrassa_00_24_06 Imported" at bounding box center [475, 187] width 114 height 22
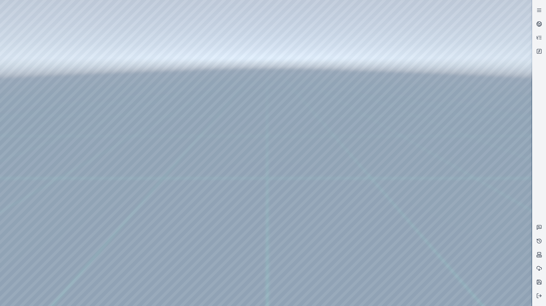
drag, startPoint x: 260, startPoint y: 4, endPoint x: -1, endPoint y: 15, distance: 261.6
click at [0, 15] on html "Support" at bounding box center [273, 153] width 546 height 306
click at [28, 31] on div at bounding box center [265, 153] width 531 height 306
click at [35, 56] on div at bounding box center [265, 153] width 531 height 306
click at [149, 183] on div at bounding box center [265, 153] width 531 height 306
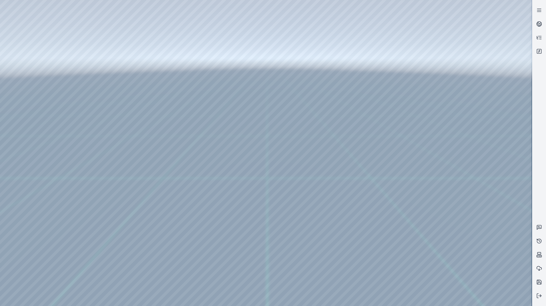
click at [150, 159] on div at bounding box center [265, 153] width 531 height 306
click at [146, 181] on div at bounding box center [265, 153] width 531 height 306
click at [151, 193] on div at bounding box center [265, 153] width 531 height 306
click at [148, 167] on div at bounding box center [265, 153] width 531 height 306
click at [150, 165] on div at bounding box center [265, 153] width 531 height 306
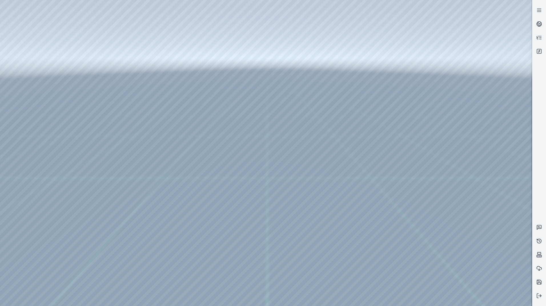
click at [70, 21] on div at bounding box center [265, 153] width 531 height 306
drag, startPoint x: 321, startPoint y: 114, endPoint x: 297, endPoint y: 140, distance: 35.3
drag, startPoint x: 349, startPoint y: 153, endPoint x: 377, endPoint y: 145, distance: 29.0
click at [41, 57] on div at bounding box center [265, 153] width 531 height 306
click at [152, 166] on div at bounding box center [265, 153] width 531 height 306
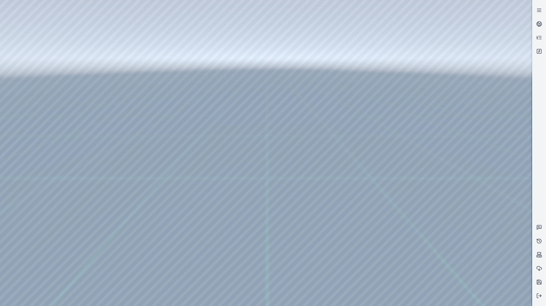
click at [151, 165] on div at bounding box center [265, 153] width 531 height 306
click at [71, 19] on div at bounding box center [265, 153] width 531 height 306
click at [537, 228] on icon at bounding box center [539, 228] width 4 height 4
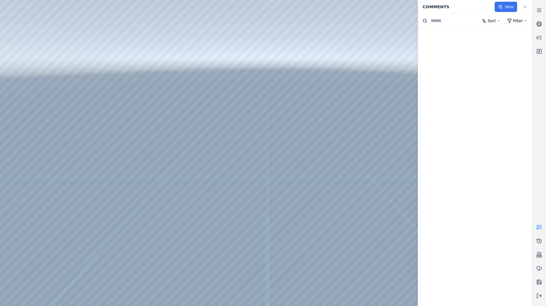
click at [508, 7] on button "New" at bounding box center [505, 7] width 23 height 10
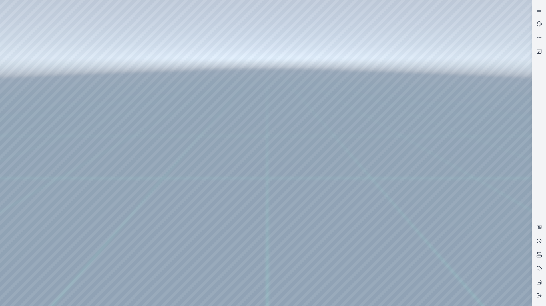
click at [326, 170] on div at bounding box center [265, 153] width 531 height 306
click at [538, 229] on icon at bounding box center [539, 228] width 4 height 4
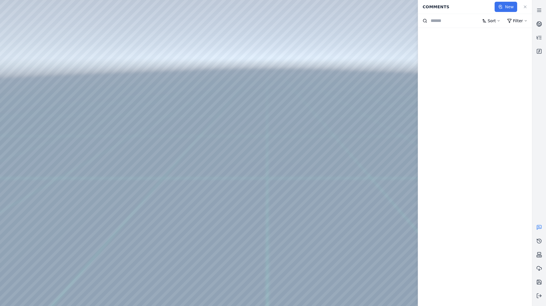
click at [504, 3] on button "New" at bounding box center [505, 7] width 23 height 10
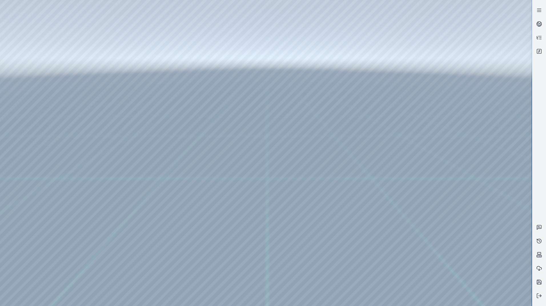
click at [313, 198] on div at bounding box center [265, 153] width 531 height 306
click at [419, 192] on div at bounding box center [265, 153] width 531 height 306
click at [421, 203] on div at bounding box center [265, 153] width 531 height 306
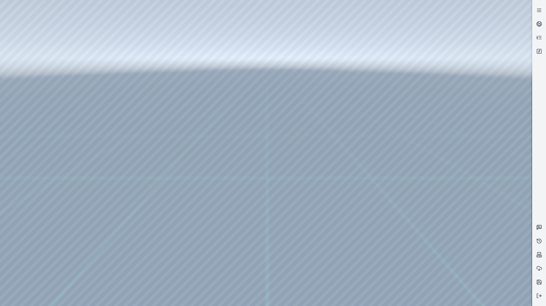
click at [537, 229] on icon at bounding box center [539, 228] width 4 height 4
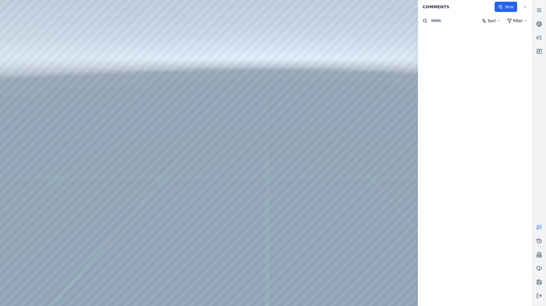
drag, startPoint x: 500, startPoint y: 8, endPoint x: 349, endPoint y: 42, distance: 155.6
click at [349, 42] on div "Comments New Sort Filter" at bounding box center [266, 153] width 532 height 306
click at [351, 44] on div at bounding box center [265, 153] width 531 height 306
click at [506, 7] on button "New" at bounding box center [505, 7] width 23 height 10
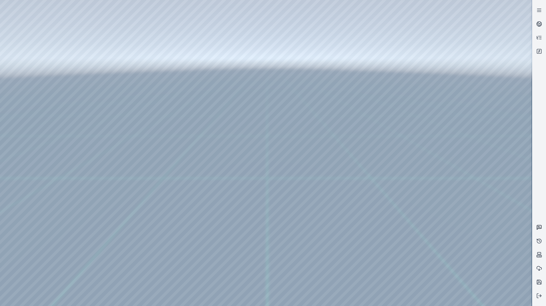
click at [540, 225] on icon at bounding box center [539, 228] width 6 height 6
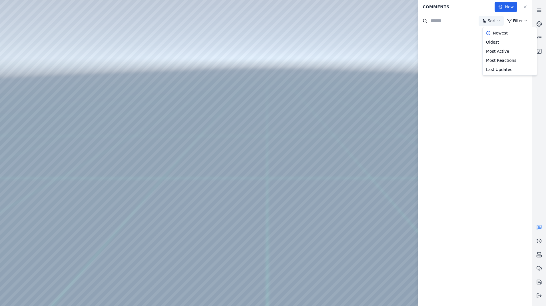
click at [496, 21] on html "Support Comments New Sort Filter Newest Oldest Most Active Most Reactions Last …" at bounding box center [273, 153] width 546 height 306
click at [503, 8] on button "New" at bounding box center [505, 7] width 23 height 10
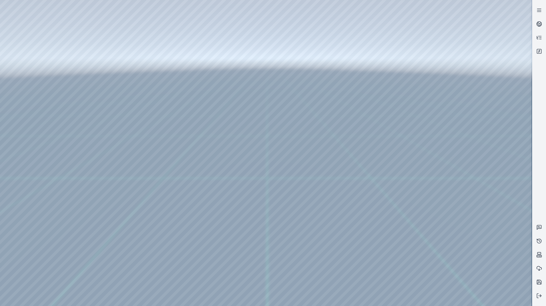
click at [377, 71] on div at bounding box center [265, 153] width 531 height 306
click at [537, 230] on icon at bounding box center [539, 228] width 4 height 4
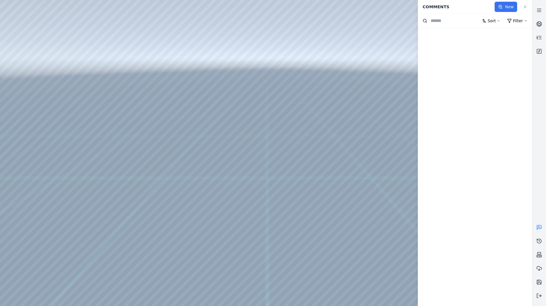
click at [508, 4] on button "New" at bounding box center [505, 7] width 23 height 10
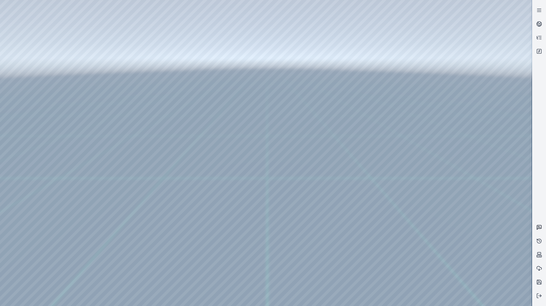
click at [539, 224] on link at bounding box center [539, 228] width 14 height 14
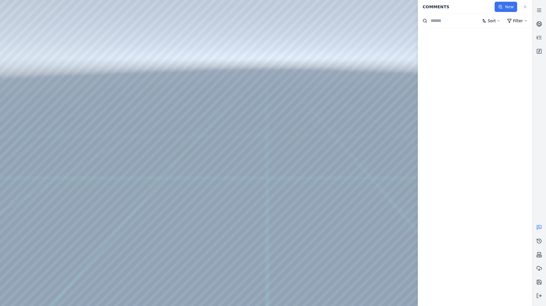
click at [501, 7] on icon at bounding box center [500, 7] width 5 height 5
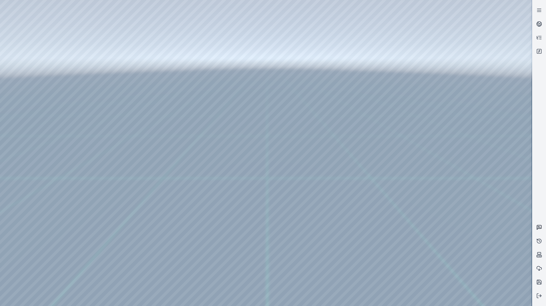
click at [540, 224] on link at bounding box center [539, 228] width 14 height 14
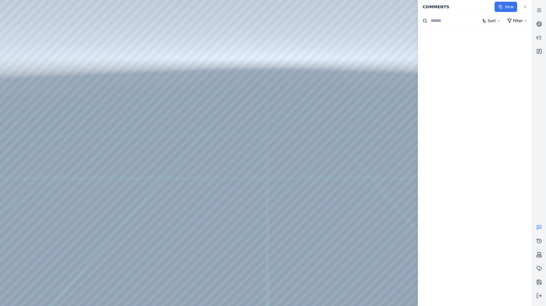
click at [507, 9] on button "New" at bounding box center [505, 7] width 23 height 10
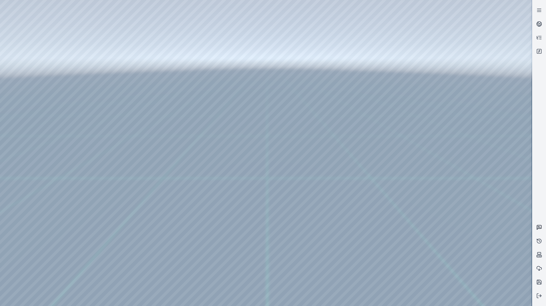
click at [542, 229] on link at bounding box center [539, 228] width 14 height 14
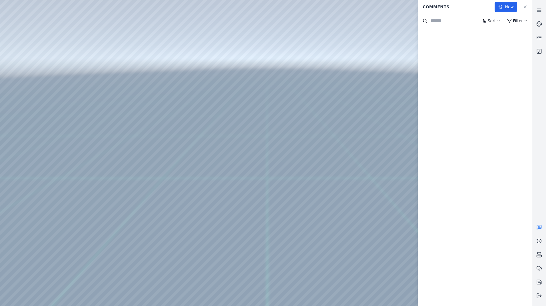
click at [473, 8] on div "Comments" at bounding box center [456, 6] width 75 height 11
click at [521, 8] on link at bounding box center [524, 6] width 11 height 11
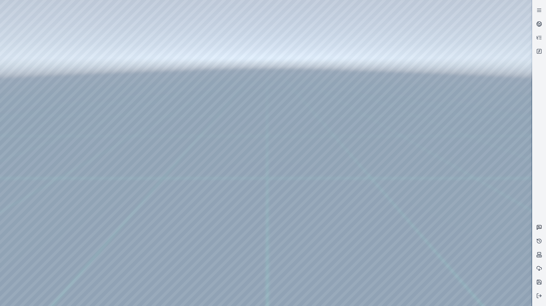
click at [540, 229] on icon at bounding box center [539, 228] width 6 height 6
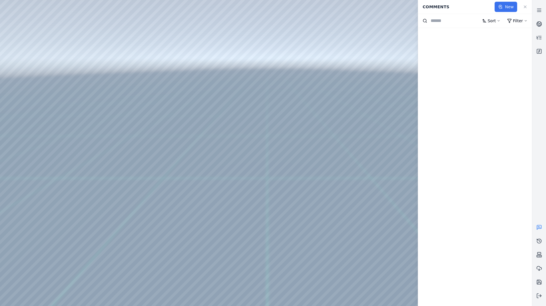
click at [508, 9] on button "New" at bounding box center [505, 7] width 23 height 10
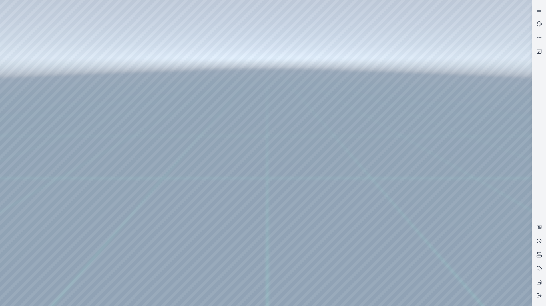
click at [393, 100] on div at bounding box center [265, 153] width 531 height 306
click at [539, 228] on icon at bounding box center [539, 228] width 6 height 6
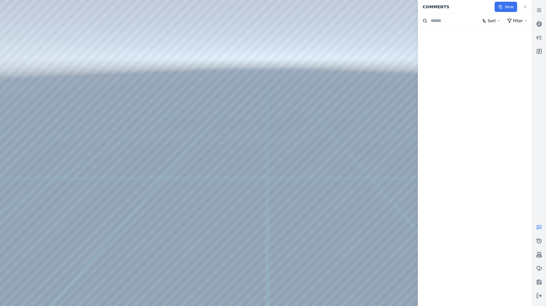
click at [502, 6] on icon at bounding box center [500, 7] width 5 height 5
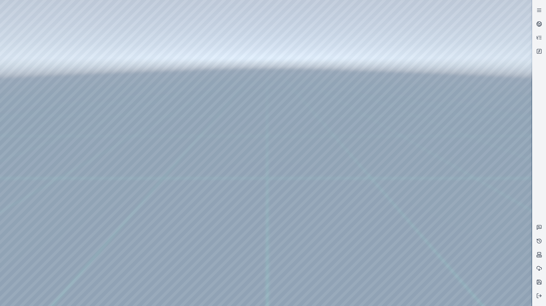
click at [405, 123] on div at bounding box center [265, 153] width 531 height 306
click at [406, 124] on div at bounding box center [265, 153] width 531 height 306
click at [540, 230] on icon at bounding box center [539, 228] width 6 height 6
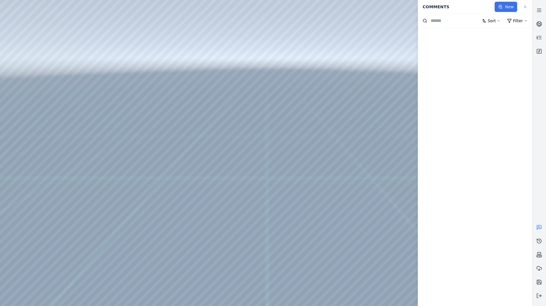
click at [506, 9] on button "New" at bounding box center [505, 7] width 23 height 10
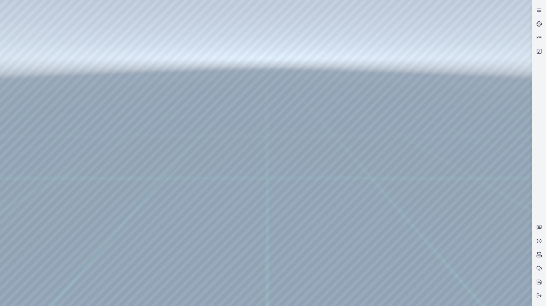
click at [403, 130] on div at bounding box center [265, 153] width 531 height 306
click at [544, 225] on link at bounding box center [539, 228] width 14 height 14
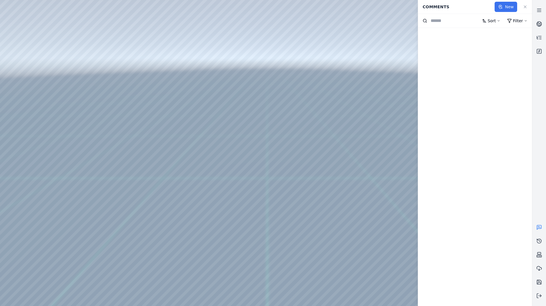
click at [504, 9] on button "New" at bounding box center [505, 7] width 23 height 10
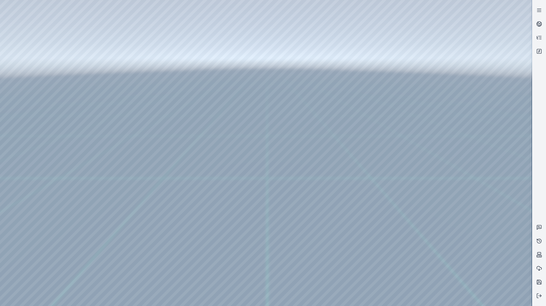
click at [415, 143] on div at bounding box center [265, 153] width 531 height 306
click at [408, 155] on div at bounding box center [265, 153] width 531 height 306
click at [540, 231] on link at bounding box center [539, 228] width 14 height 14
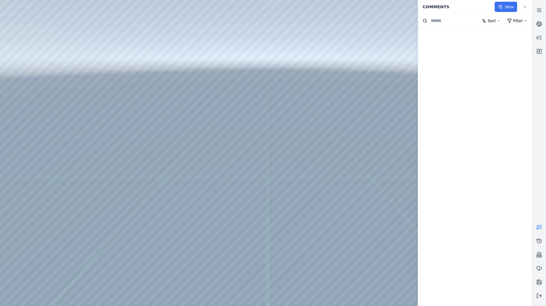
click at [507, 7] on button "New" at bounding box center [505, 7] width 23 height 10
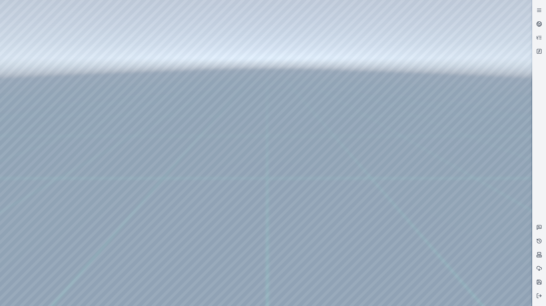
click at [278, 231] on div at bounding box center [265, 153] width 531 height 306
click at [537, 229] on icon at bounding box center [539, 228] width 4 height 4
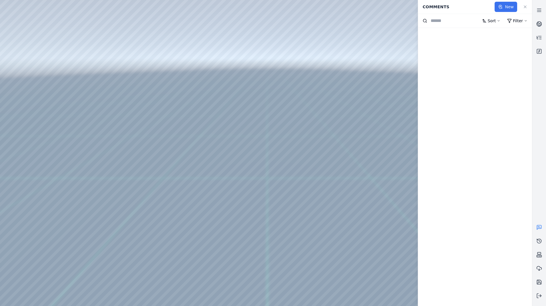
click at [509, 7] on button "New" at bounding box center [505, 7] width 23 height 10
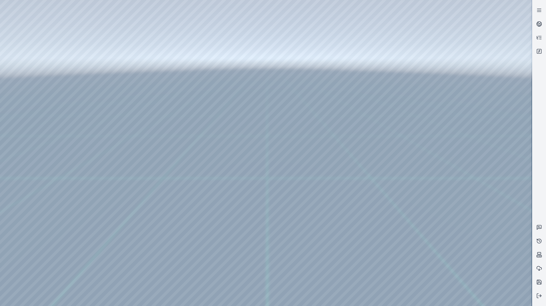
click at [289, 259] on div at bounding box center [265, 153] width 531 height 306
click at [541, 228] on icon at bounding box center [539, 228] width 6 height 6
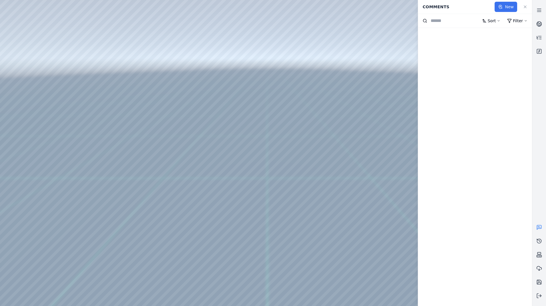
click at [504, 5] on button "New" at bounding box center [505, 7] width 23 height 10
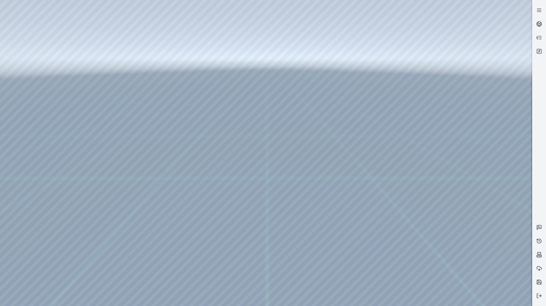
click at [267, 251] on div at bounding box center [265, 153] width 531 height 306
click at [539, 227] on icon at bounding box center [538, 227] width 1 height 0
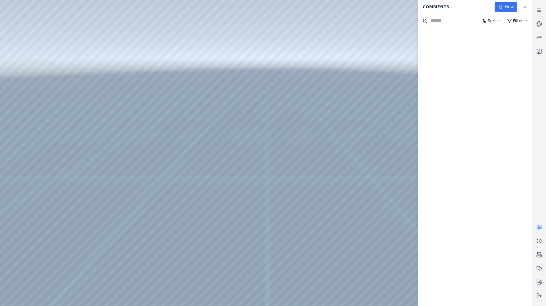
click at [504, 7] on button "New" at bounding box center [505, 7] width 23 height 10
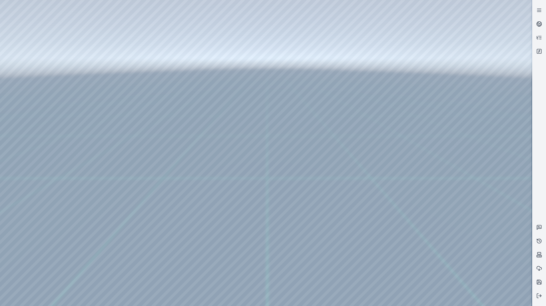
click at [440, 163] on div at bounding box center [265, 153] width 531 height 306
click at [544, 295] on button at bounding box center [539, 296] width 14 height 14
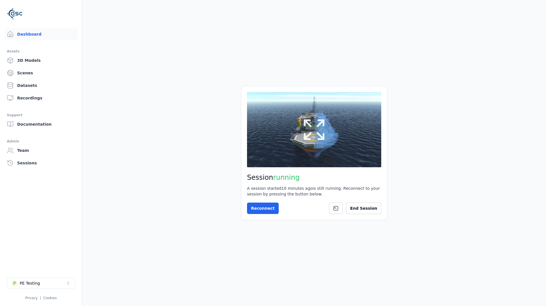
click at [311, 134] on icon at bounding box center [313, 129] width 27 height 27
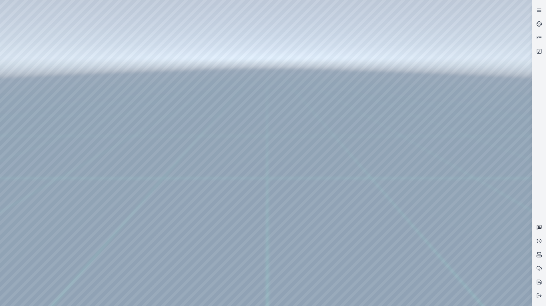
click at [536, 224] on link at bounding box center [539, 228] width 14 height 14
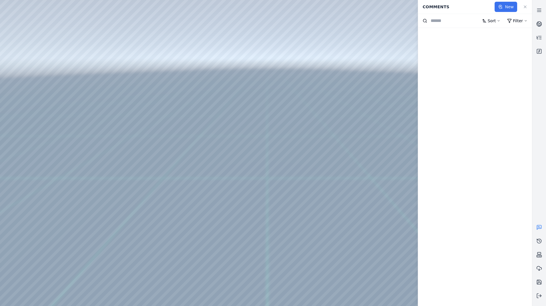
click at [506, 5] on button "New" at bounding box center [505, 7] width 23 height 10
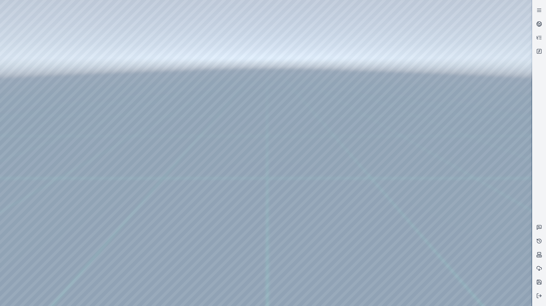
click at [439, 225] on div at bounding box center [265, 153] width 531 height 306
click at [539, 7] on icon at bounding box center [539, 10] width 6 height 6
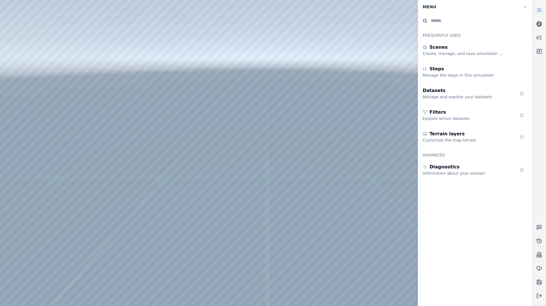
click at [537, 24] on icon at bounding box center [537, 25] width 2 height 3
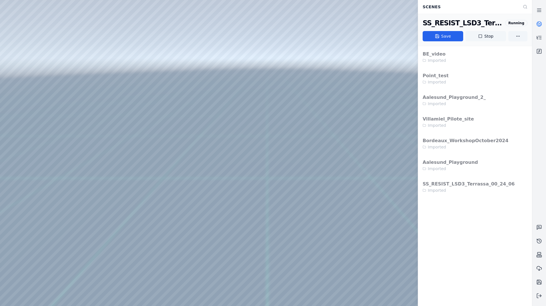
click at [485, 35] on button "Stop" at bounding box center [485, 36] width 41 height 10
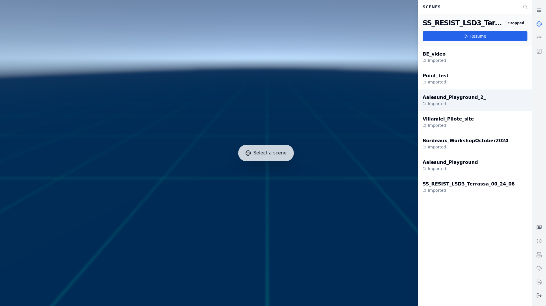
click at [467, 101] on div "Imported" at bounding box center [453, 104] width 63 height 6
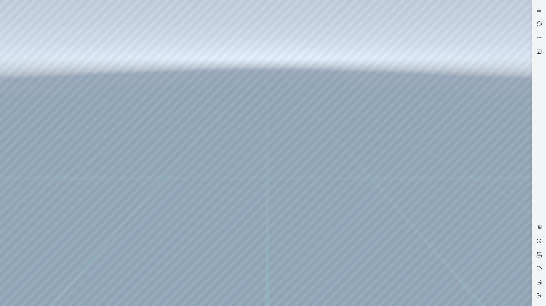
drag, startPoint x: 285, startPoint y: 160, endPoint x: 272, endPoint y: 162, distance: 12.4
drag, startPoint x: 270, startPoint y: 168, endPoint x: 304, endPoint y: 160, distance: 34.6
drag, startPoint x: 261, startPoint y: 194, endPoint x: 241, endPoint y: 196, distance: 19.5
click at [538, 24] on icon at bounding box center [539, 24] width 6 height 6
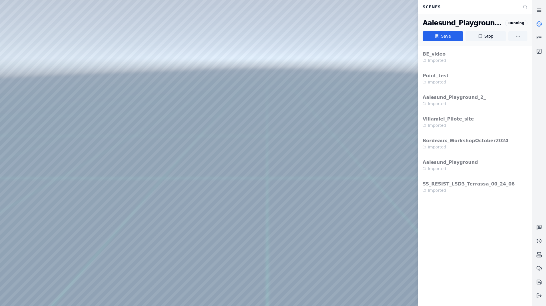
click at [540, 10] on icon at bounding box center [539, 10] width 6 height 6
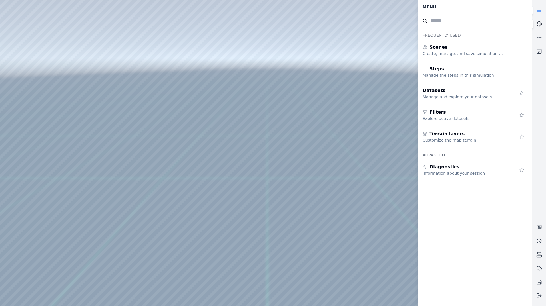
click at [538, 23] on icon at bounding box center [539, 23] width 3 height 2
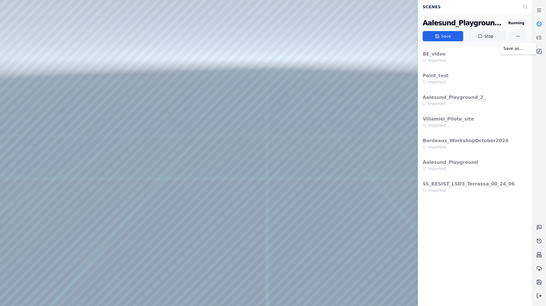
click at [523, 37] on html "Support Scenes Aalesund_Playground_2_ Running Save Stop BE_video Imported Point…" at bounding box center [273, 153] width 546 height 306
click at [517, 21] on html "Support Scenes Aalesund_Playground_2_ Running Save Stop BE_video Imported Point…" at bounding box center [273, 153] width 546 height 306
click at [542, 2] on div at bounding box center [539, 153] width 14 height 306
click at [542, 10] on link at bounding box center [539, 10] width 14 height 14
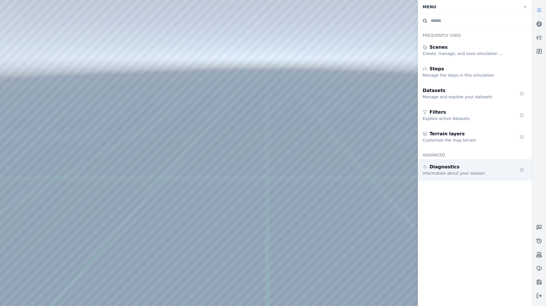
click at [471, 169] on div "Diagnostics" at bounding box center [463, 167] width 82 height 7
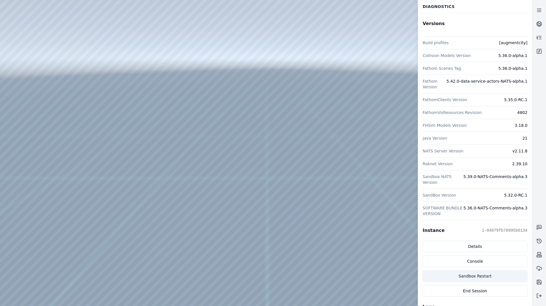
click at [482, 272] on button "Sandbox Restart" at bounding box center [474, 276] width 105 height 11
click at [543, 9] on link at bounding box center [539, 10] width 14 height 14
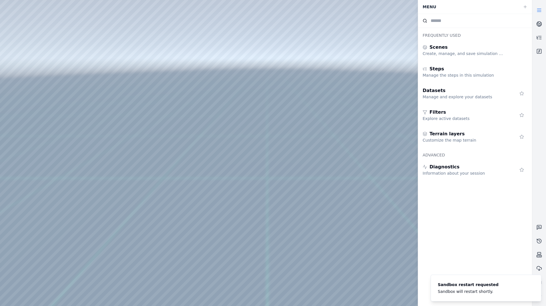
click at [542, 10] on link at bounding box center [539, 10] width 14 height 14
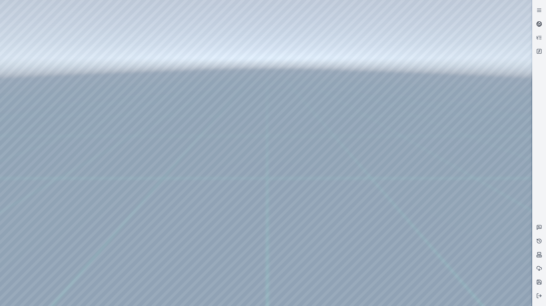
click at [538, 21] on icon at bounding box center [539, 24] width 6 height 6
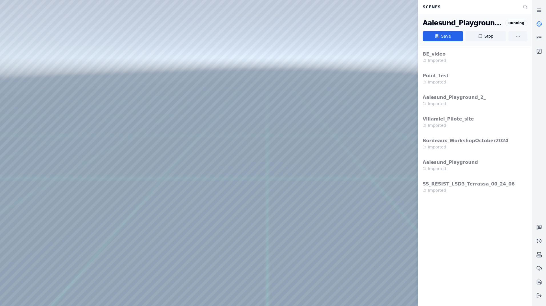
click at [538, 21] on icon at bounding box center [539, 24] width 6 height 6
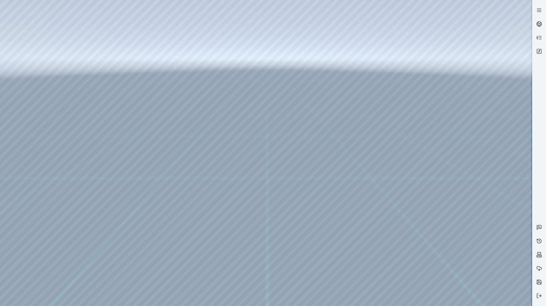
drag, startPoint x: 299, startPoint y: 145, endPoint x: 293, endPoint y: 158, distance: 15.1
click at [540, 227] on icon at bounding box center [539, 228] width 6 height 6
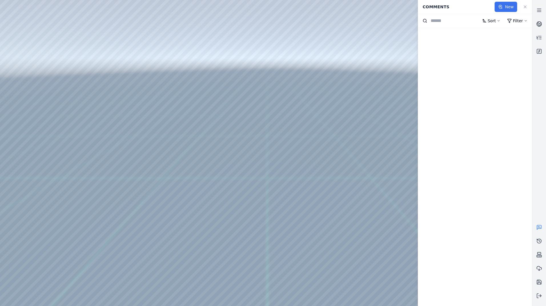
click at [502, 5] on icon at bounding box center [500, 7] width 5 height 5
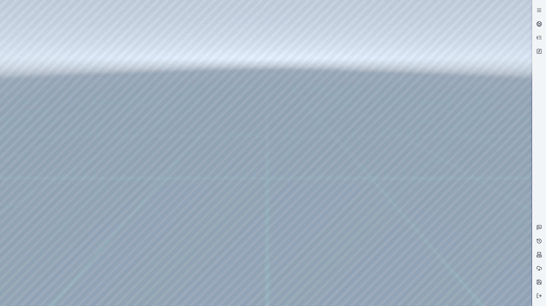
click at [338, 141] on div at bounding box center [265, 153] width 531 height 306
click at [320, 183] on div at bounding box center [265, 153] width 531 height 306
click at [539, 227] on icon at bounding box center [539, 228] width 6 height 6
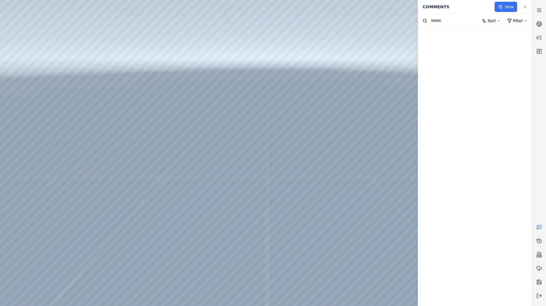
click at [506, 7] on button "New" at bounding box center [505, 7] width 23 height 10
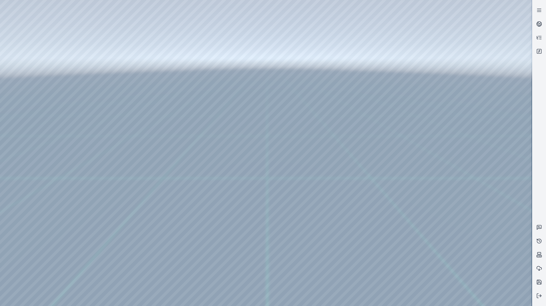
click at [246, 139] on div at bounding box center [265, 153] width 531 height 306
click at [538, 228] on icon at bounding box center [539, 228] width 2 height 0
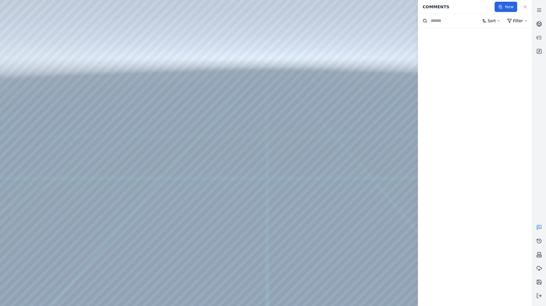
drag, startPoint x: 502, startPoint y: 5, endPoint x: 355, endPoint y: 31, distance: 149.5
click at [355, 31] on div "Comments New Sort Filter" at bounding box center [266, 153] width 532 height 306
click at [497, 8] on button "New" at bounding box center [505, 7] width 23 height 10
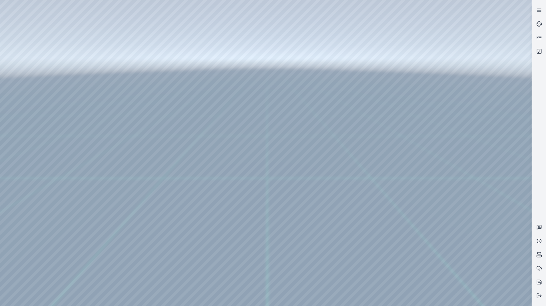
click at [342, 62] on div at bounding box center [265, 153] width 531 height 306
click at [344, 62] on div at bounding box center [265, 153] width 531 height 306
drag, startPoint x: 302, startPoint y: 264, endPoint x: 306, endPoint y: 255, distance: 9.3
click at [302, 263] on div at bounding box center [265, 153] width 531 height 306
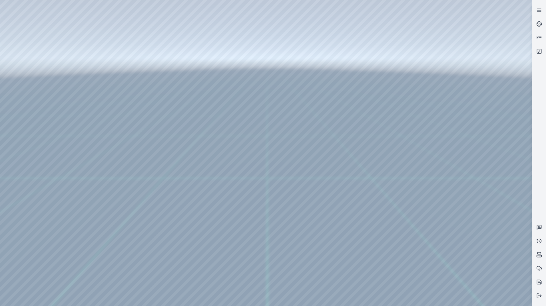
click at [307, 242] on div at bounding box center [265, 153] width 531 height 306
click at [540, 297] on polyline at bounding box center [540, 296] width 1 height 2
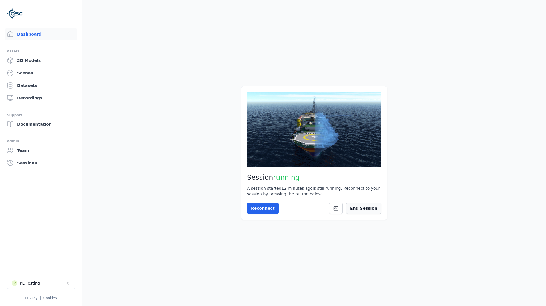
click at [370, 210] on button "End Session" at bounding box center [363, 208] width 35 height 11
click at [374, 211] on icon at bounding box center [374, 208] width 5 height 5
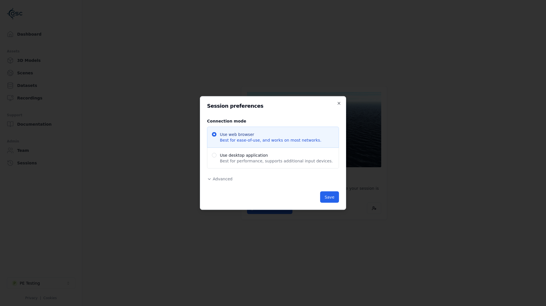
click at [218, 178] on span "Advanced" at bounding box center [223, 179] width 20 height 5
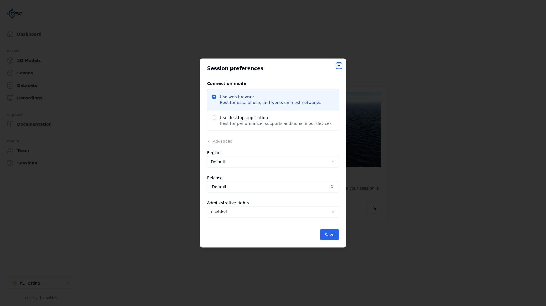
click at [339, 66] on icon "button" at bounding box center [339, 66] width 2 height 2
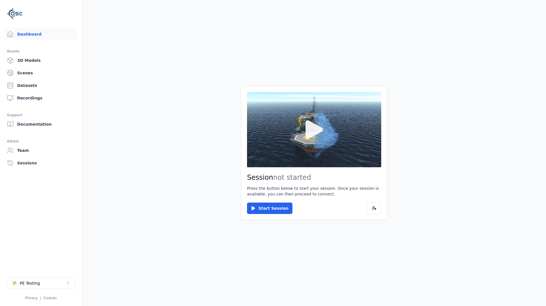
click at [317, 141] on icon at bounding box center [313, 129] width 27 height 27
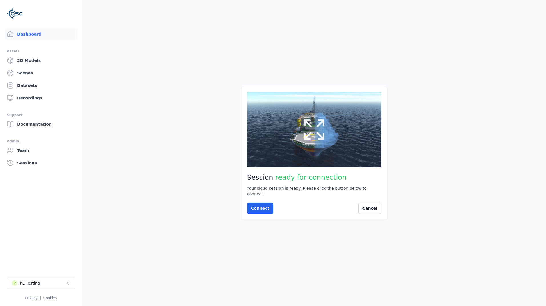
click at [344, 135] on button at bounding box center [314, 129] width 134 height 75
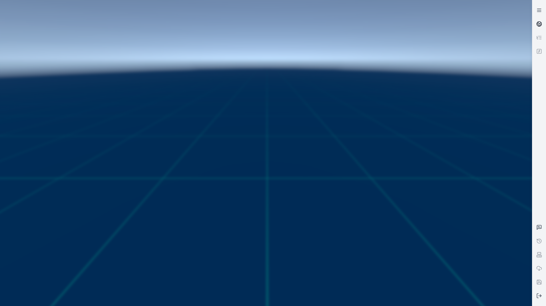
click at [537, 22] on circle at bounding box center [538, 24] width 5 height 5
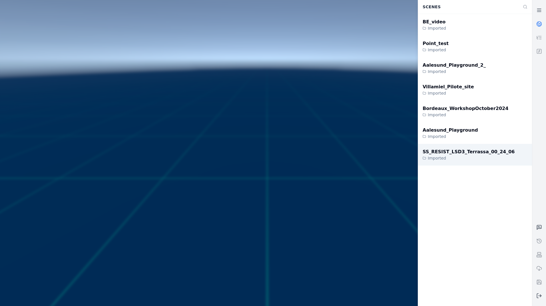
click at [490, 153] on div "SS_RESIST_LSD3_Terrassa_00_24_06" at bounding box center [468, 152] width 92 height 7
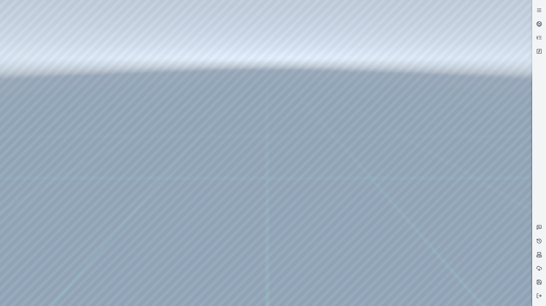
drag, startPoint x: 304, startPoint y: 179, endPoint x: 297, endPoint y: 201, distance: 23.6
click at [36, 46] on div at bounding box center [265, 153] width 531 height 306
click at [32, 30] on div at bounding box center [265, 153] width 531 height 306
click at [37, 67] on div at bounding box center [265, 153] width 531 height 306
click at [9, 44] on div at bounding box center [265, 153] width 531 height 306
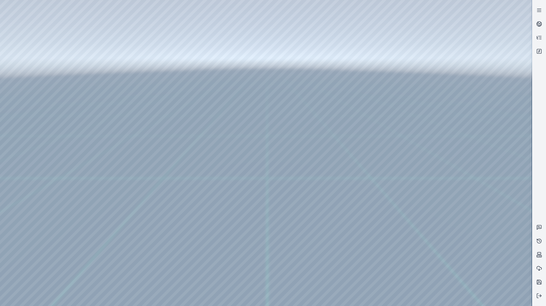
click at [19, 53] on div at bounding box center [265, 153] width 531 height 306
click at [136, 161] on div at bounding box center [265, 153] width 531 height 306
click at [128, 170] on div at bounding box center [265, 153] width 531 height 306
click at [216, 128] on div at bounding box center [265, 153] width 531 height 306
click at [296, 126] on div at bounding box center [265, 153] width 531 height 306
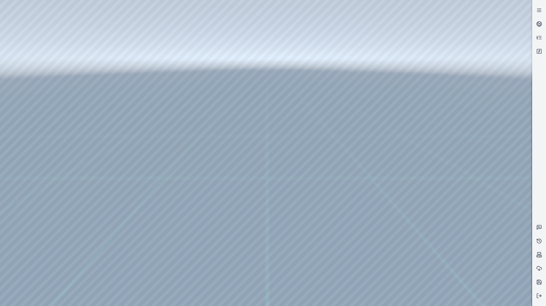
click at [133, 182] on div at bounding box center [265, 153] width 531 height 306
click at [132, 189] on div at bounding box center [265, 153] width 531 height 306
click at [215, 125] on div at bounding box center [265, 153] width 531 height 306
click at [258, 134] on div at bounding box center [265, 153] width 531 height 306
click at [136, 159] on div at bounding box center [265, 153] width 531 height 306
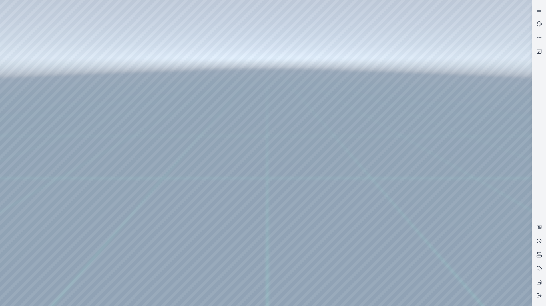
click at [130, 165] on div at bounding box center [265, 153] width 531 height 306
click at [201, 126] on div at bounding box center [265, 153] width 531 height 306
click at [230, 135] on div at bounding box center [265, 153] width 531 height 306
click at [133, 166] on div at bounding box center [265, 153] width 531 height 306
click at [114, 174] on div at bounding box center [265, 153] width 531 height 306
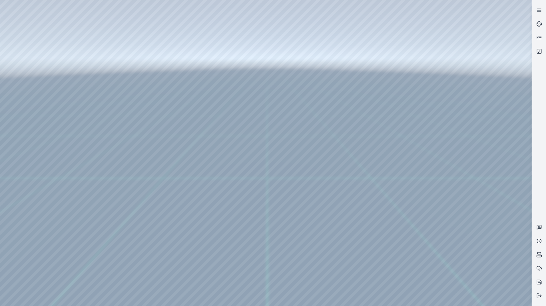
click at [204, 130] on div at bounding box center [265, 153] width 531 height 306
click at [208, 125] on div at bounding box center [265, 153] width 531 height 306
click at [233, 135] on div at bounding box center [265, 153] width 531 height 306
click at [261, 73] on div at bounding box center [265, 153] width 531 height 306
drag, startPoint x: 312, startPoint y: 144, endPoint x: 278, endPoint y: 143, distance: 33.7
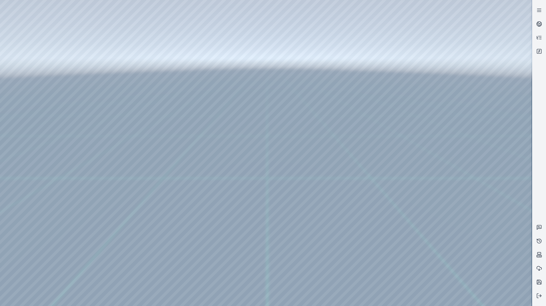
click at [74, 19] on div at bounding box center [265, 153] width 531 height 306
click at [387, 60] on div at bounding box center [265, 153] width 531 height 306
click at [400, 35] on div at bounding box center [265, 153] width 531 height 306
drag, startPoint x: 278, startPoint y: 7, endPoint x: 16, endPoint y: 16, distance: 262.1
click at [16, 16] on div at bounding box center [265, 153] width 531 height 306
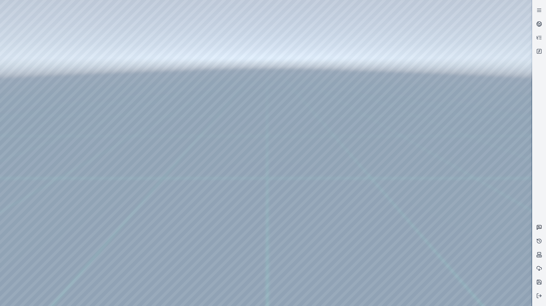
click at [541, 228] on icon at bounding box center [539, 228] width 4 height 4
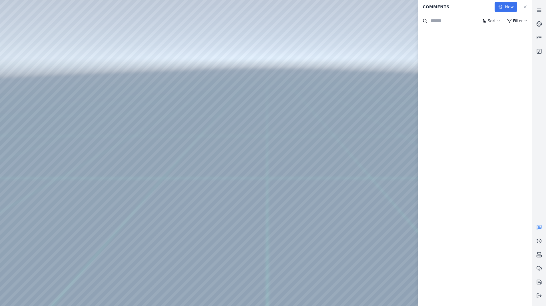
click at [500, 9] on icon at bounding box center [500, 7] width 5 height 5
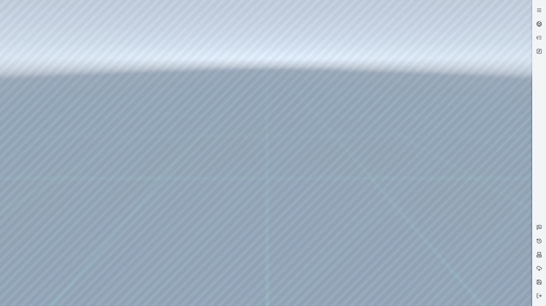
click at [345, 215] on div at bounding box center [265, 153] width 531 height 306
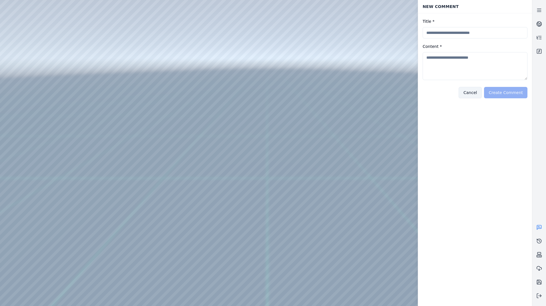
click at [475, 94] on button "Cancel" at bounding box center [469, 92] width 23 height 11
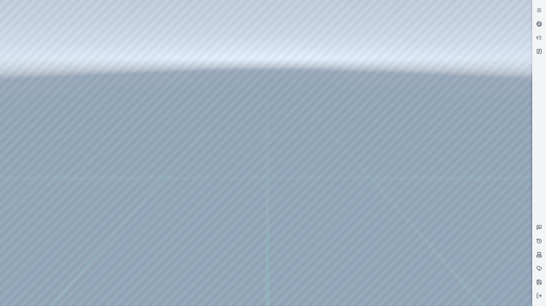
drag, startPoint x: 421, startPoint y: 225, endPoint x: 442, endPoint y: 221, distance: 21.2
drag, startPoint x: 341, startPoint y: 239, endPoint x: 397, endPoint y: 279, distance: 68.6
drag, startPoint x: 153, startPoint y: 225, endPoint x: 261, endPoint y: 219, distance: 108.6
drag, startPoint x: 316, startPoint y: 146, endPoint x: 189, endPoint y: 272, distance: 178.4
drag, startPoint x: 200, startPoint y: 265, endPoint x: 48, endPoint y: 246, distance: 153.0
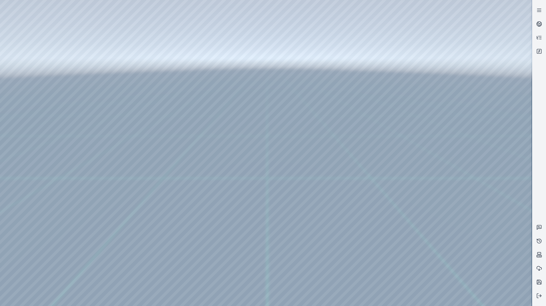
drag, startPoint x: 337, startPoint y: 225, endPoint x: 356, endPoint y: 226, distance: 18.3
drag, startPoint x: 373, startPoint y: 198, endPoint x: 362, endPoint y: 226, distance: 30.1
drag, startPoint x: 309, startPoint y: 263, endPoint x: 295, endPoint y: 287, distance: 28.5
drag, startPoint x: 255, startPoint y: 276, endPoint x: 317, endPoint y: 223, distance: 81.2
click at [539, 226] on icon at bounding box center [539, 228] width 6 height 6
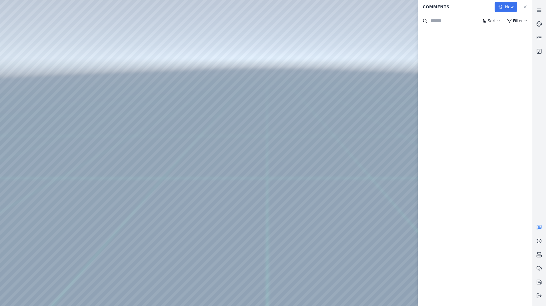
click at [502, 10] on button "New" at bounding box center [505, 7] width 23 height 10
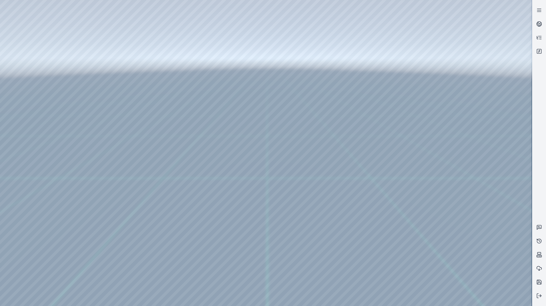
click at [273, 251] on div at bounding box center [265, 153] width 531 height 306
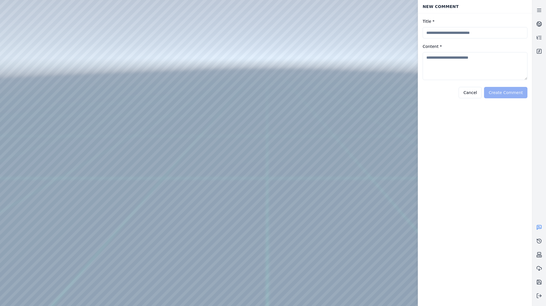
click at [454, 33] on input "Title *" at bounding box center [474, 32] width 105 height 11
type input "**********"
click at [472, 69] on textarea "Content *" at bounding box center [474, 66] width 105 height 28
click at [506, 93] on div "Cancel Create Comment" at bounding box center [474, 92] width 105 height 14
click at [461, 59] on textarea "Content *" at bounding box center [474, 66] width 105 height 28
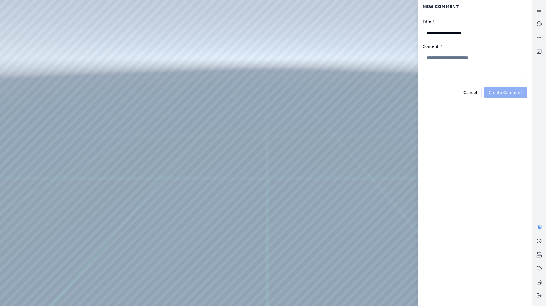
type textarea "*"
click at [449, 58] on textarea "**********" at bounding box center [474, 66] width 105 height 28
click at [429, 58] on textarea "**********" at bounding box center [474, 66] width 105 height 28
click at [481, 57] on textarea "**********" at bounding box center [474, 66] width 105 height 28
type textarea "**********"
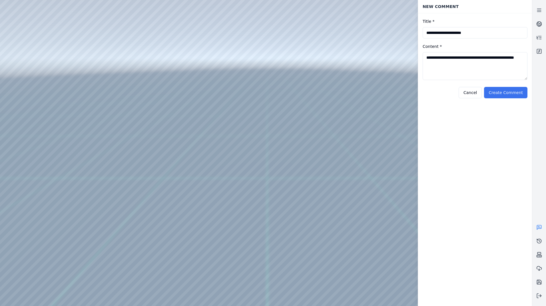
click at [512, 93] on button "Create Comment" at bounding box center [505, 92] width 43 height 11
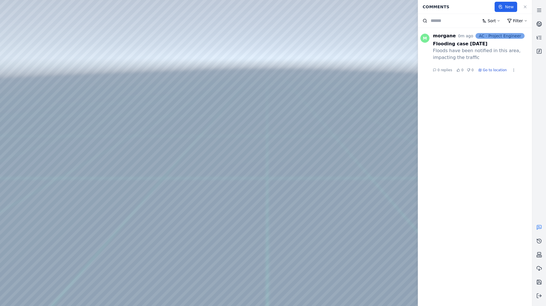
click at [485, 71] on span "Go to location" at bounding box center [495, 70] width 24 height 5
drag, startPoint x: 292, startPoint y: 243, endPoint x: 237, endPoint y: 211, distance: 63.2
click at [424, 39] on span "M" at bounding box center [424, 38] width 9 height 9
click at [438, 36] on div "morgane" at bounding box center [444, 36] width 23 height 7
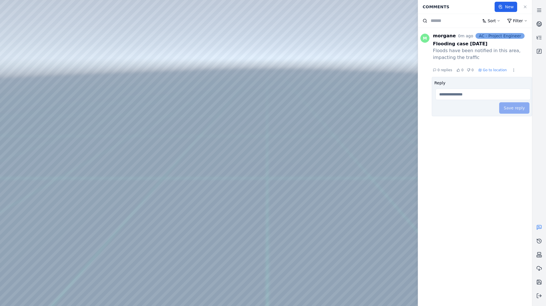
click at [468, 155] on div "M morgane 0m ago AC - Project Engineer Flooding case 15/10/2025 Floods have bee…" at bounding box center [475, 167] width 114 height 279
click at [520, 23] on html "Support Comments New Sort Filter M morgane 0m ago AC - Project Engineer Floodin…" at bounding box center [273, 153] width 546 height 306
click at [521, 22] on html "**********" at bounding box center [273, 153] width 546 height 306
click at [521, 22] on html "Support Comments New Sort Filter M morgane 0m ago AC - Project Engineer Floodin…" at bounding box center [273, 153] width 546 height 306
click at [510, 35] on select "*** **** ******" at bounding box center [505, 34] width 20 height 7
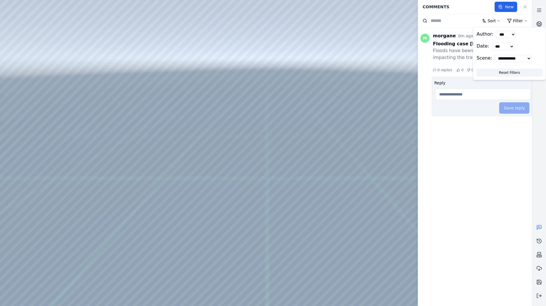
click at [510, 35] on select "*** **** ******" at bounding box center [505, 34] width 20 height 7
click at [522, 23] on html "**********" at bounding box center [273, 153] width 546 height 306
click at [244, 238] on div at bounding box center [265, 153] width 531 height 306
drag, startPoint x: 243, startPoint y: 149, endPoint x: 264, endPoint y: 147, distance: 21.2
click at [486, 70] on span "Go to location" at bounding box center [495, 70] width 24 height 5
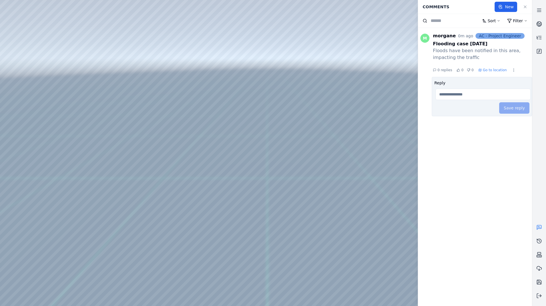
click at [457, 70] on icon "Thumbs up" at bounding box center [457, 69] width 3 height 3
click at [511, 71] on html "Support Comments New Sort Filter M morgane 1m ago AC - Project Engineer Floodin…" at bounding box center [273, 153] width 546 height 306
click at [451, 94] on html "Support Comments New Sort Filter M morgane 1m ago AC - Project Engineer Floodin…" at bounding box center [273, 153] width 546 height 306
click at [455, 95] on input "Reply" at bounding box center [482, 94] width 95 height 11
click at [518, 21] on html "**********" at bounding box center [273, 153] width 546 height 306
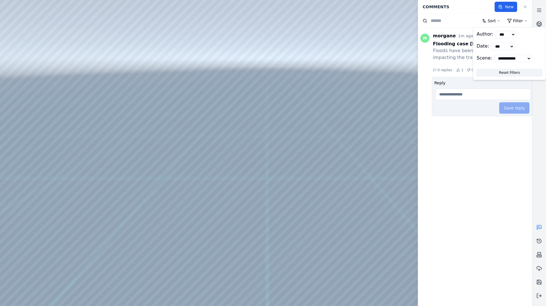
click at [514, 35] on select "*** **** ******" at bounding box center [505, 34] width 20 height 7
click at [508, 48] on select "*** ******** ******* ******** ******" at bounding box center [502, 46] width 23 height 7
click at [511, 62] on select "**********" at bounding box center [512, 58] width 37 height 7
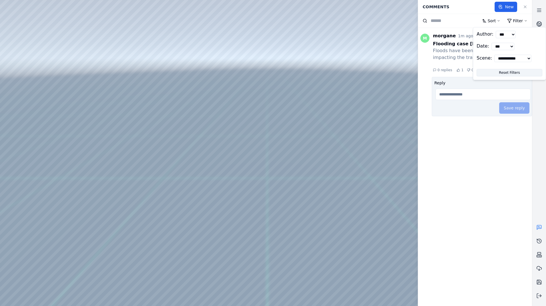
click at [511, 62] on select "**********" at bounding box center [512, 58] width 37 height 7
click at [499, 22] on html "**********" at bounding box center [273, 153] width 546 height 306
click at [497, 22] on html "Support Comments New Sort Filter M morgane 1m ago AC - Project Engineer Floodin…" at bounding box center [273, 153] width 546 height 306
click at [498, 21] on html "Support Comments New Sort Filter M morgane 1m ago AC - Project Engineer Floodin…" at bounding box center [273, 153] width 546 height 306
click at [504, 4] on button "New" at bounding box center [505, 7] width 23 height 10
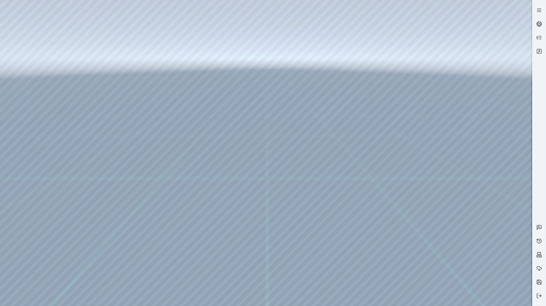
click at [401, 114] on div at bounding box center [265, 153] width 531 height 306
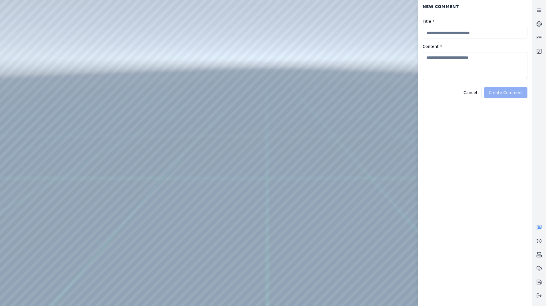
click at [444, 35] on input "Title *" at bounding box center [474, 32] width 105 height 11
click at [435, 34] on input "**********" at bounding box center [474, 32] width 105 height 11
type input "**********"
click at [454, 60] on textarea "Content *" at bounding box center [474, 66] width 105 height 28
type textarea "**********"
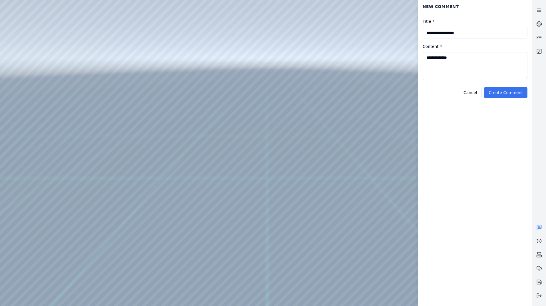
click at [506, 94] on button "Create Comment" at bounding box center [505, 92] width 43 height 11
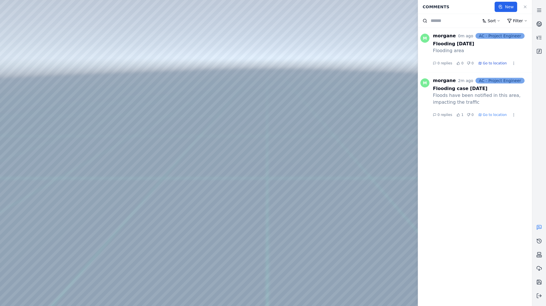
click at [488, 63] on span "Go to location" at bounding box center [495, 63] width 24 height 5
click at [424, 38] on span "M" at bounding box center [424, 38] width 9 height 9
click at [497, 36] on div "AC - Project Engineer" at bounding box center [499, 36] width 49 height 6
drag, startPoint x: 497, startPoint y: 36, endPoint x: 486, endPoint y: 38, distance: 11.3
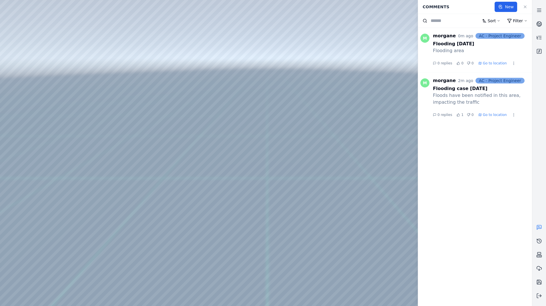
click at [486, 38] on div "AC - Project Engineer" at bounding box center [499, 36] width 49 height 6
click at [498, 80] on div "AC - Project Engineer" at bounding box center [499, 81] width 49 height 6
click at [522, 76] on div "M morgane 2m ago AC - Project Engineer Flooding case 15/10/2025 Floods have bee…" at bounding box center [475, 95] width 114 height 47
click at [509, 62] on html "Support Comments New Sort Filter M morgane 0m ago AC - Project Engineer Floodin…" at bounding box center [273, 153] width 546 height 306
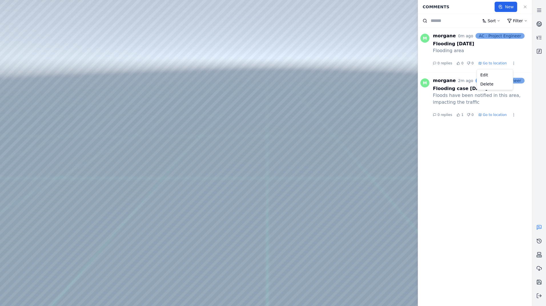
click at [312, 171] on html "Support Comments New Sort Filter M morgane 0m ago AC - Project Engineer Floodin…" at bounding box center [273, 153] width 546 height 306
click at [540, 300] on button at bounding box center [539, 296] width 14 height 14
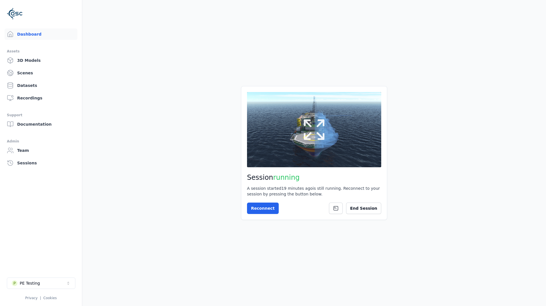
click at [337, 150] on button at bounding box center [314, 129] width 134 height 75
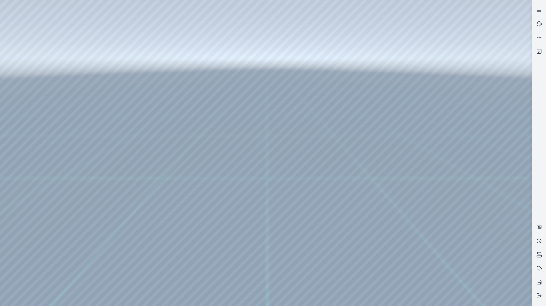
drag, startPoint x: 264, startPoint y: 159, endPoint x: 261, endPoint y: 171, distance: 12.8
click at [543, 226] on link at bounding box center [539, 228] width 14 height 14
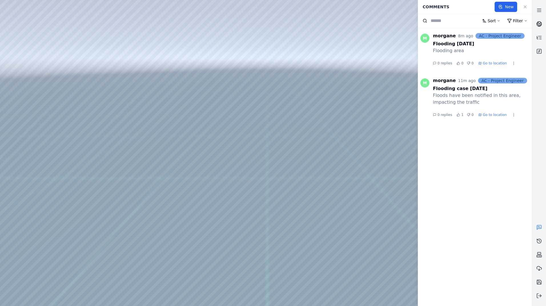
click at [536, 23] on link at bounding box center [539, 24] width 14 height 14
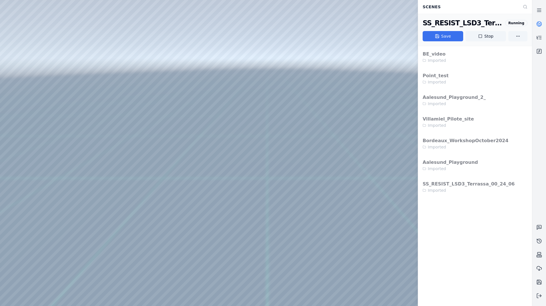
click at [449, 39] on button "Save" at bounding box center [442, 36] width 41 height 10
click at [534, 282] on icon "Notifications (F8)" at bounding box center [535, 281] width 2 height 2
click at [538, 299] on icon at bounding box center [539, 296] width 6 height 6
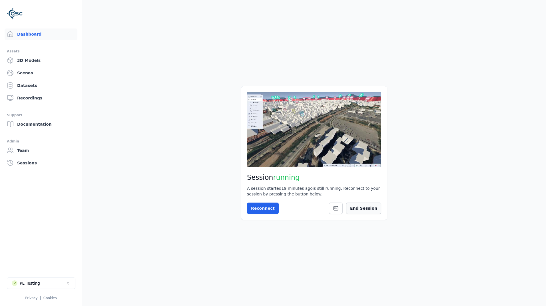
click at [371, 211] on button "End Session" at bounding box center [363, 208] width 35 height 11
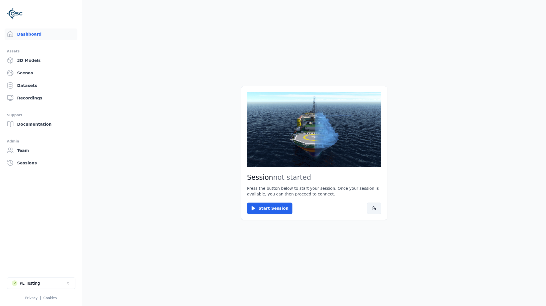
click at [372, 207] on icon at bounding box center [374, 208] width 5 height 5
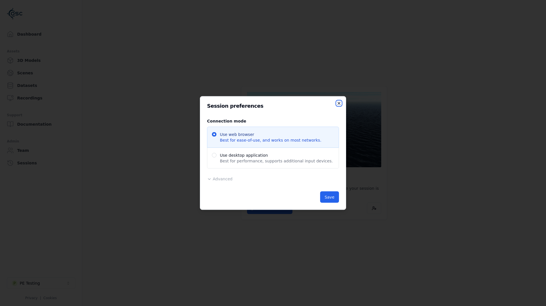
click at [337, 104] on icon "button" at bounding box center [338, 103] width 5 height 5
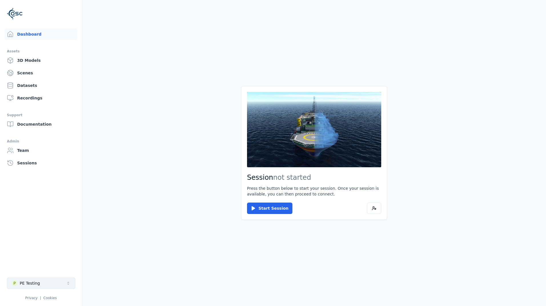
click at [48, 282] on button "P PE Testing" at bounding box center [41, 283] width 68 height 11
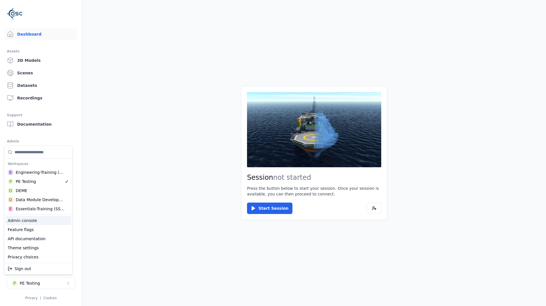
click at [33, 221] on div "Admin console" at bounding box center [38, 220] width 66 height 9
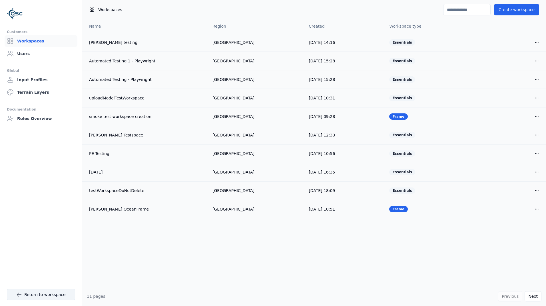
click at [48, 291] on link "Return to workspace" at bounding box center [41, 294] width 68 height 11
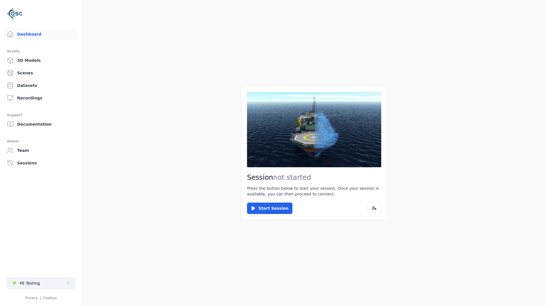
click at [46, 287] on button "P PE Testing" at bounding box center [41, 283] width 68 height 11
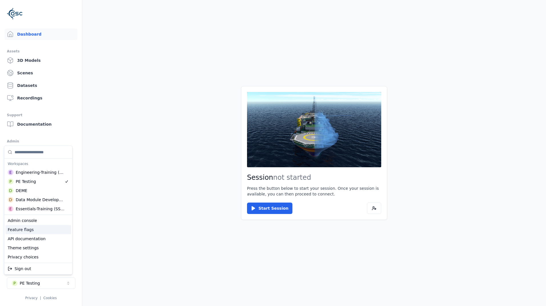
click at [35, 231] on div "Feature flags" at bounding box center [38, 229] width 66 height 9
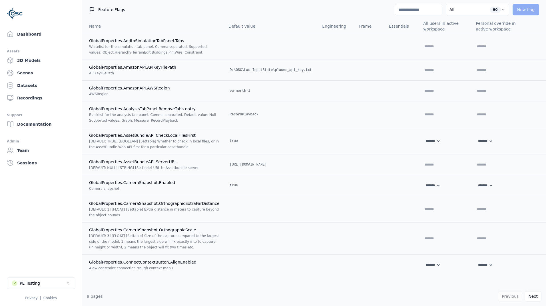
click at [424, 12] on input at bounding box center [418, 9] width 47 height 11
paste input "**********"
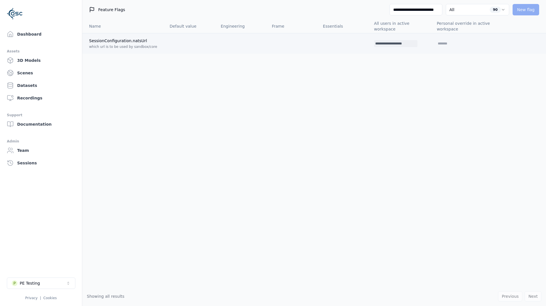
type input "**********"
drag, startPoint x: 401, startPoint y: 44, endPoint x: 358, endPoint y: 43, distance: 42.8
click at [369, 43] on td "**********" at bounding box center [400, 43] width 63 height 21
click at [389, 138] on div "Name Default value Engineering Frame Essentials All users in active workspace P…" at bounding box center [313, 153] width 463 height 268
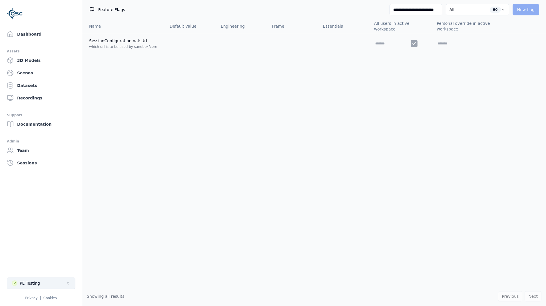
click at [48, 284] on button "P PE Testing" at bounding box center [41, 283] width 68 height 11
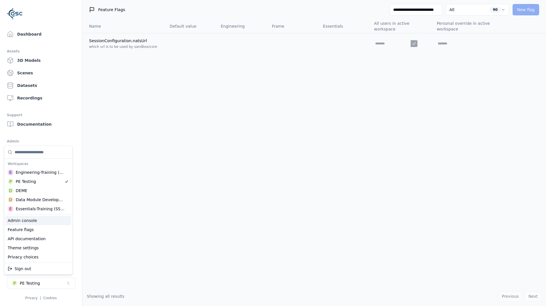
click at [430, 2] on html "**********" at bounding box center [273, 153] width 546 height 306
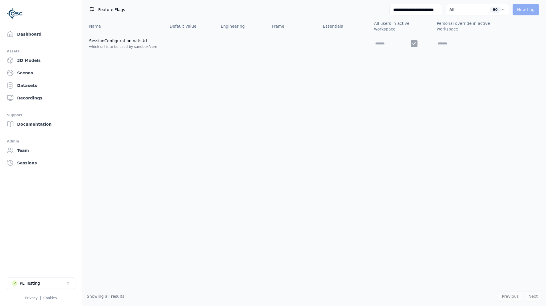
click at [430, 10] on input "**********" at bounding box center [415, 9] width 53 height 11
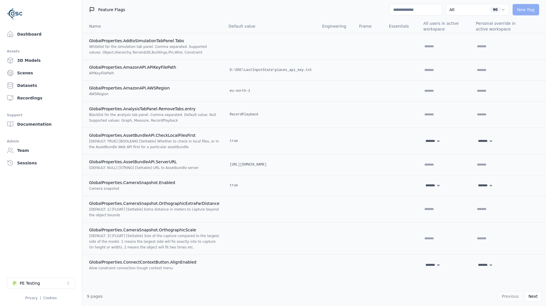
click at [357, 13] on div "Feature Flags All 90 New flag" at bounding box center [313, 9] width 463 height 19
click at [412, 8] on input at bounding box center [415, 9] width 53 height 11
paste input "**********"
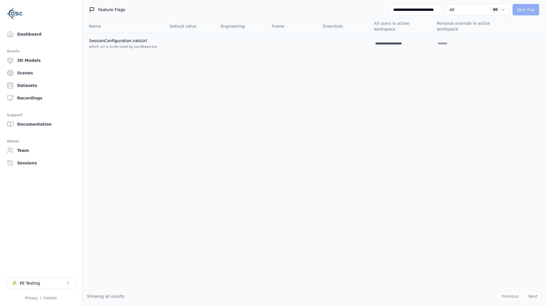
scroll to position [0, 5]
type input "**********"
click at [383, 44] on input "**********" at bounding box center [392, 43] width 37 height 7
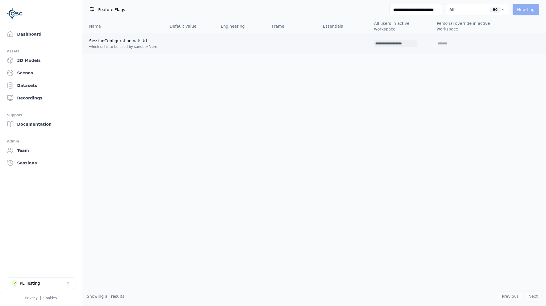
click at [385, 44] on input "**********" at bounding box center [392, 43] width 37 height 7
drag, startPoint x: 397, startPoint y: 43, endPoint x: 348, endPoint y: 44, distance: 49.4
click at [348, 44] on tr "**********" at bounding box center [313, 43] width 463 height 21
click at [401, 45] on input "**********" at bounding box center [392, 43] width 37 height 7
click at [403, 43] on div "**********" at bounding box center [395, 43] width 43 height 7
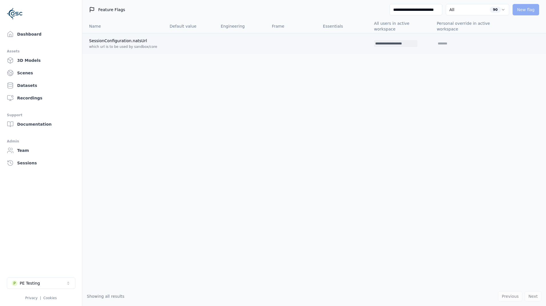
drag, startPoint x: 401, startPoint y: 44, endPoint x: 322, endPoint y: 44, distance: 79.3
click at [322, 44] on tr "**********" at bounding box center [313, 43] width 463 height 21
click at [412, 43] on icon at bounding box center [413, 44] width 3 height 2
click at [415, 10] on input "**********" at bounding box center [415, 9] width 53 height 11
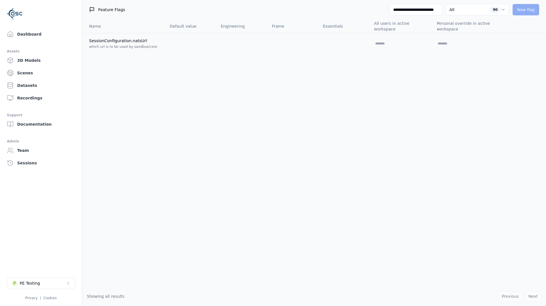
click at [418, 8] on input "**********" at bounding box center [415, 9] width 53 height 11
click at [419, 8] on input "**********" at bounding box center [415, 9] width 53 height 11
click at [395, 9] on input "**********" at bounding box center [415, 9] width 53 height 11
drag, startPoint x: 395, startPoint y: 9, endPoint x: 482, endPoint y: 10, distance: 87.0
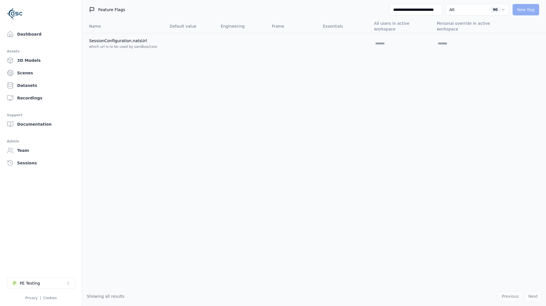
click at [481, 10] on div "**********" at bounding box center [467, 9] width 156 height 11
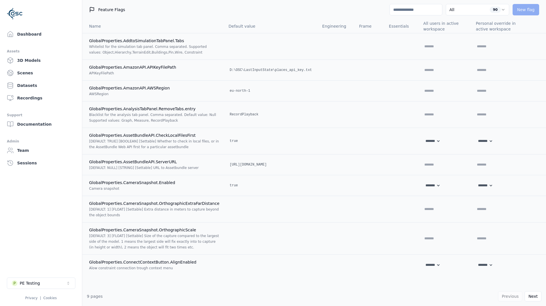
paste input "**********"
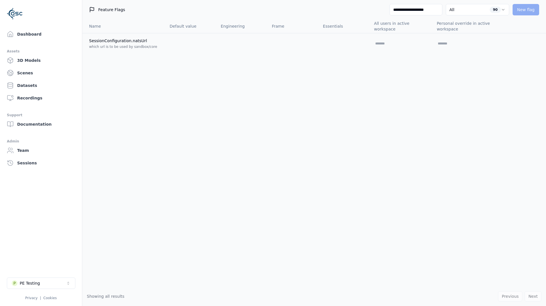
type input "**********"
select select "*****"
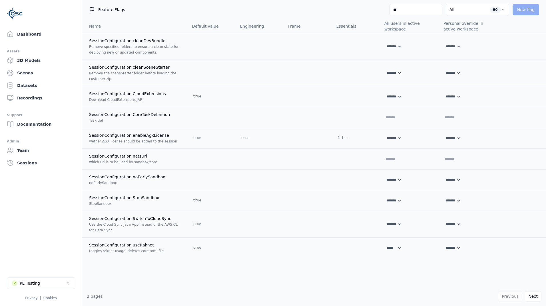
type input "*"
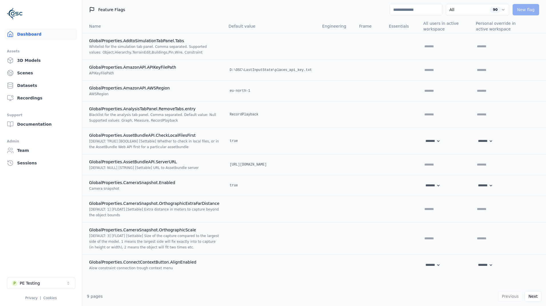
click at [35, 31] on link "Dashboard" at bounding box center [41, 34] width 73 height 11
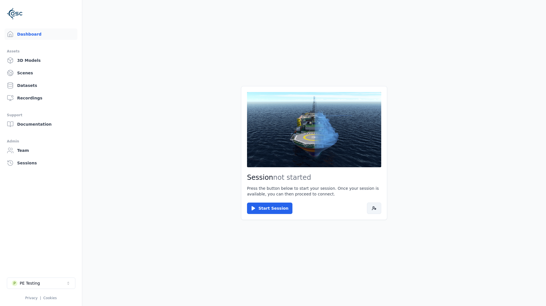
click at [376, 210] on button at bounding box center [374, 208] width 14 height 11
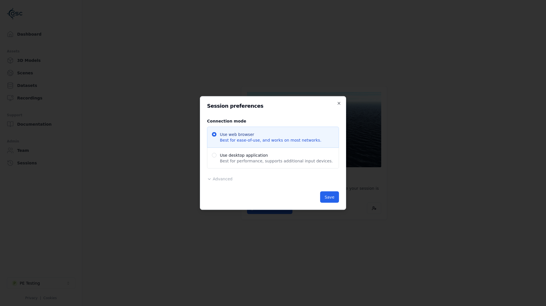
click at [239, 179] on div "Advanced Region Default ******* ********* ****** Release Default Administrative…" at bounding box center [273, 179] width 132 height 7
click at [228, 180] on span "Advanced" at bounding box center [223, 179] width 20 height 5
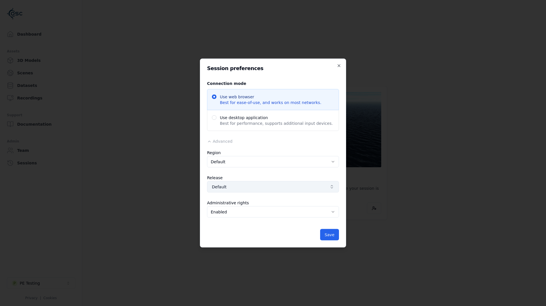
click at [242, 189] on span "Default" at bounding box center [269, 187] width 115 height 6
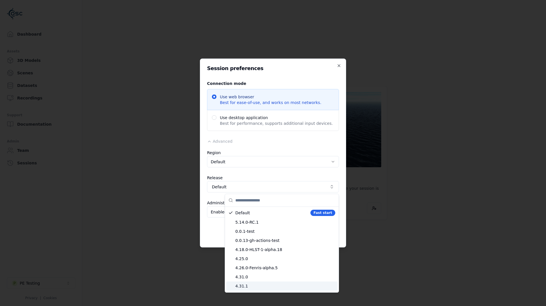
click at [269, 201] on input "text" at bounding box center [285, 200] width 100 height 13
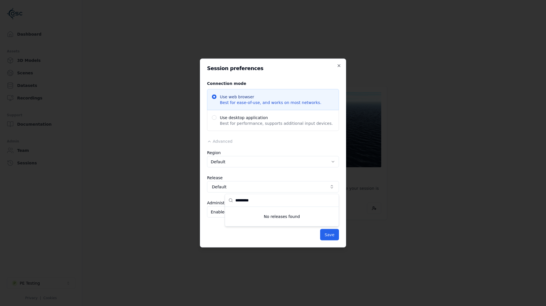
click at [236, 200] on input "*********" at bounding box center [285, 200] width 100 height 13
type input "*********"
click at [266, 212] on span "5.41.0-RC.1" at bounding box center [285, 213] width 100 height 6
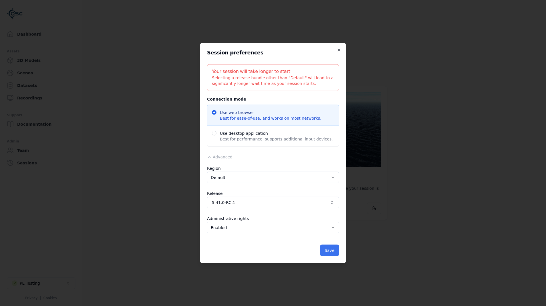
click at [334, 248] on button "Save" at bounding box center [329, 250] width 19 height 11
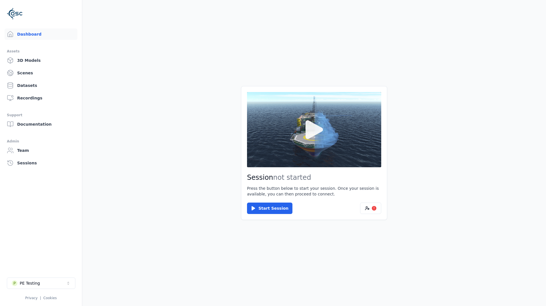
click at [326, 135] on icon at bounding box center [313, 129] width 27 height 27
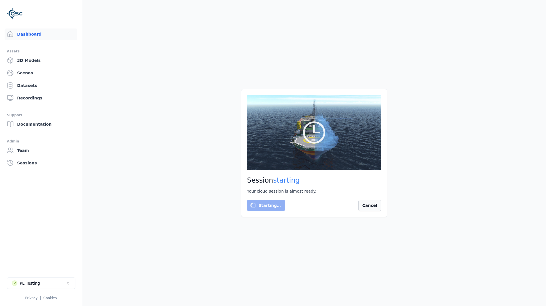
click at [373, 204] on button "Cancel" at bounding box center [369, 205] width 23 height 11
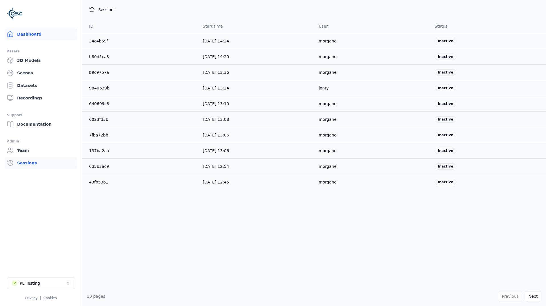
click at [48, 36] on link "Dashboard" at bounding box center [41, 34] width 73 height 11
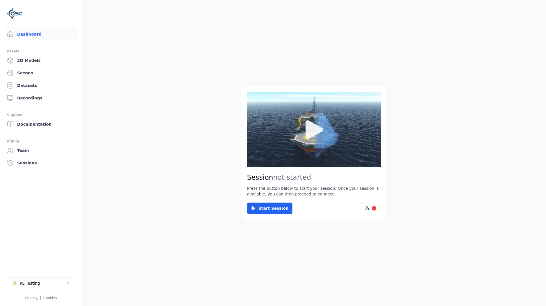
click at [314, 126] on icon at bounding box center [313, 129] width 17 height 19
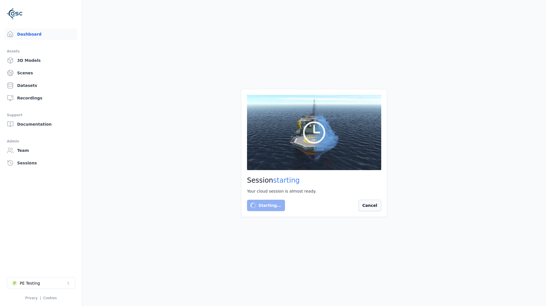
click at [373, 206] on button "Cancel" at bounding box center [369, 205] width 23 height 11
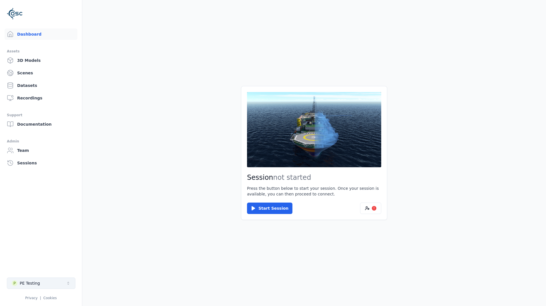
click at [46, 284] on button "P PE Testing" at bounding box center [41, 283] width 68 height 11
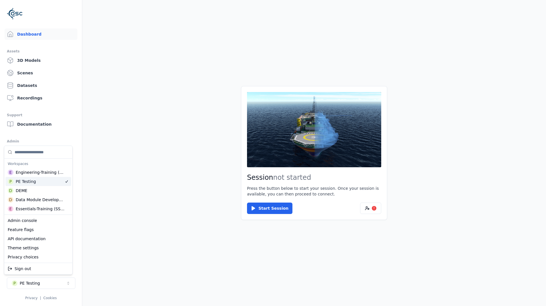
click at [134, 201] on html "Support Dashboard Assets 3D Models Scenes Datasets Recordings Support Documenta…" at bounding box center [273, 153] width 546 height 306
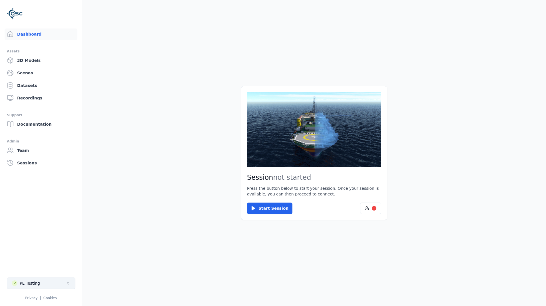
click at [35, 286] on div "PE Testing" at bounding box center [30, 284] width 20 height 6
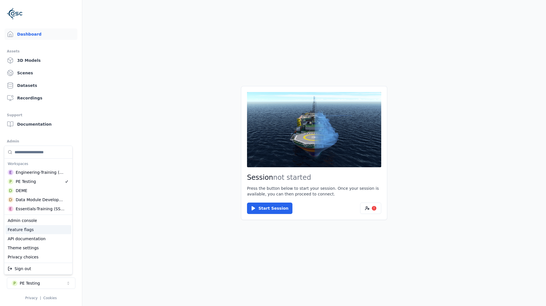
click at [37, 234] on div "Feature flags" at bounding box center [38, 229] width 66 height 9
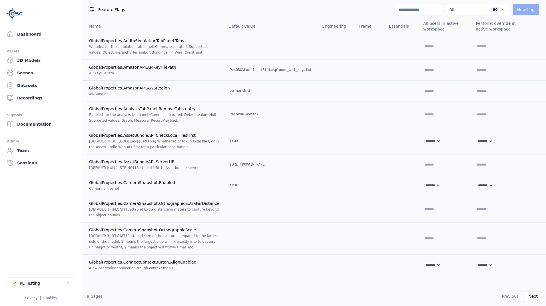
click at [409, 12] on input at bounding box center [418, 9] width 47 height 11
click at [408, 9] on input at bounding box center [418, 9] width 47 height 11
paste input "**********"
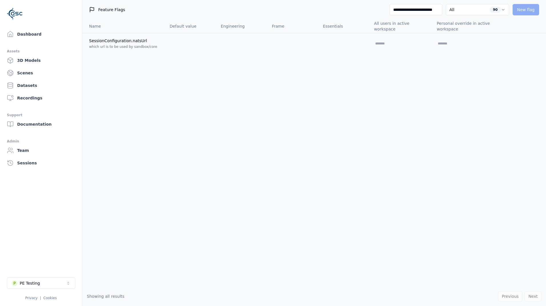
type input "**********"
click at [374, 45] on input "text" at bounding box center [392, 43] width 37 height 7
paste input "**********"
type input "**********"
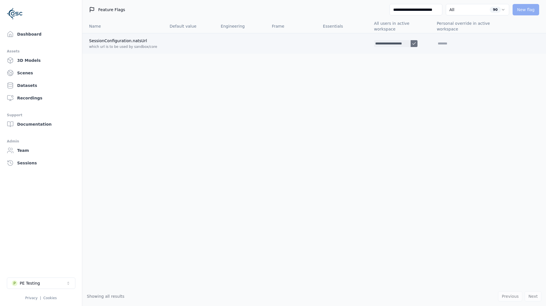
click at [411, 43] on icon at bounding box center [413, 43] width 5 height 5
click at [50, 38] on link "Dashboard" at bounding box center [41, 34] width 73 height 11
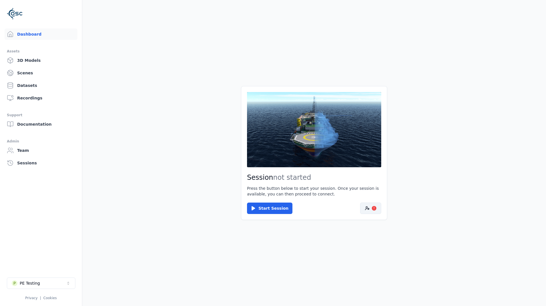
click at [362, 206] on button "!" at bounding box center [370, 208] width 21 height 11
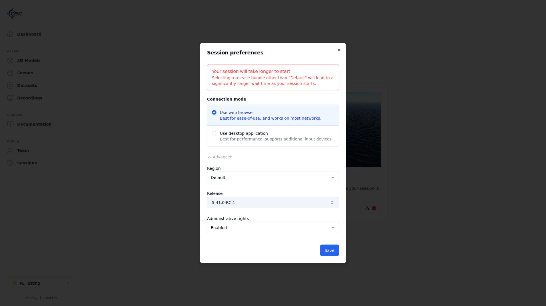
click at [243, 201] on span "5.41.0-RC.1" at bounding box center [269, 203] width 115 height 6
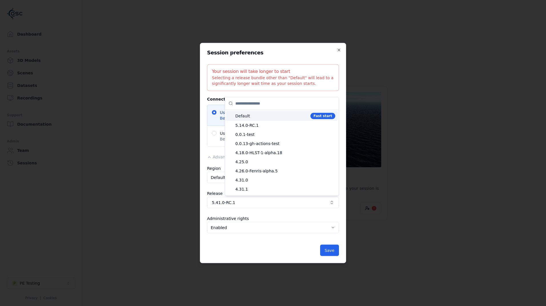
click at [253, 118] on span "Default" at bounding box center [271, 116] width 73 height 6
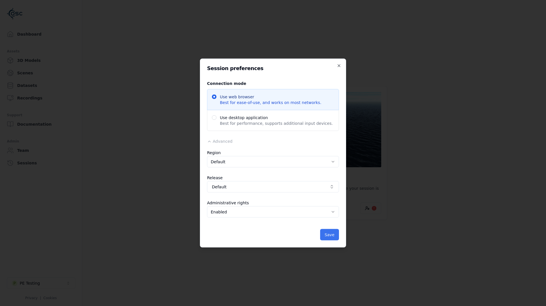
click at [332, 237] on button "Save" at bounding box center [329, 234] width 19 height 11
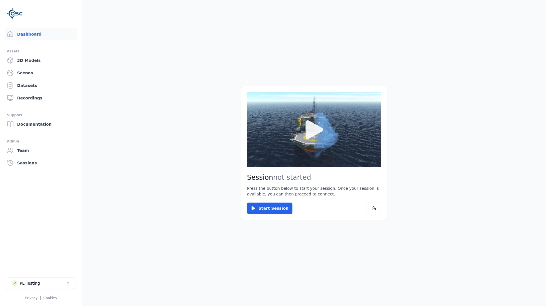
click at [310, 135] on icon at bounding box center [313, 129] width 17 height 19
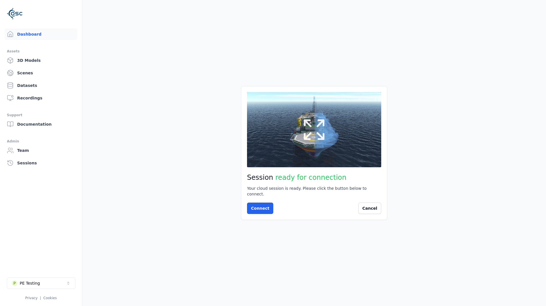
click at [312, 142] on icon at bounding box center [313, 129] width 27 height 27
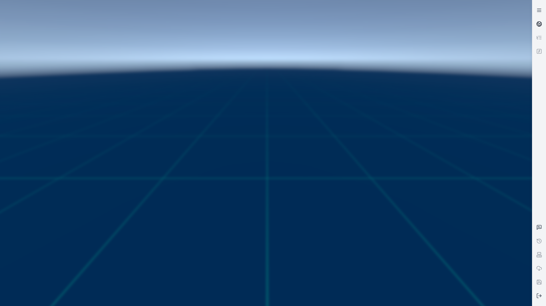
click at [543, 24] on link at bounding box center [539, 24] width 14 height 14
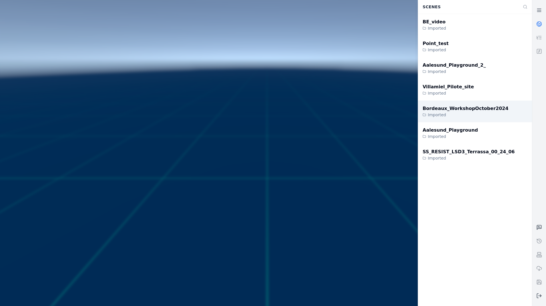
click at [479, 154] on div "SS_RESIST_LSD3_Terrassa_00_24_06" at bounding box center [468, 152] width 92 height 7
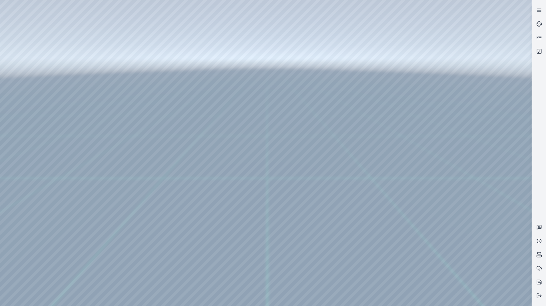
drag, startPoint x: 290, startPoint y: 153, endPoint x: 285, endPoint y: 171, distance: 18.3
click at [539, 227] on icon at bounding box center [538, 227] width 1 height 0
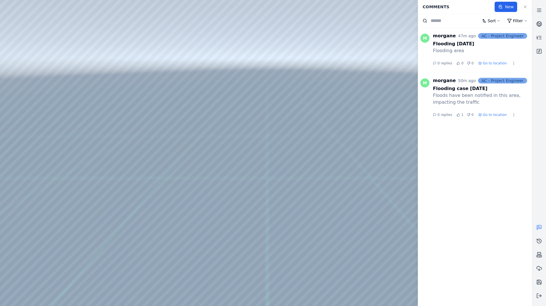
click at [27, 32] on div at bounding box center [265, 153] width 531 height 306
click at [41, 55] on div at bounding box center [265, 153] width 531 height 306
click at [152, 188] on div at bounding box center [265, 153] width 531 height 306
click at [68, 19] on div at bounding box center [265, 153] width 531 height 306
drag, startPoint x: 384, startPoint y: 211, endPoint x: 228, endPoint y: 206, distance: 156.2
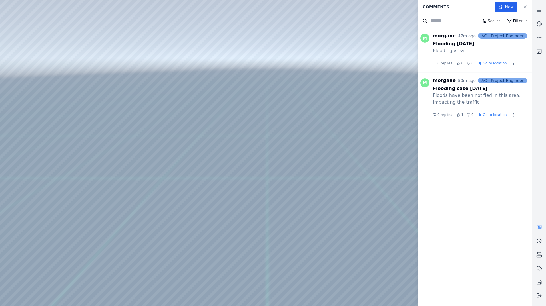
click at [55, 21] on div at bounding box center [265, 153] width 531 height 306
drag, startPoint x: 145, startPoint y: 183, endPoint x: 339, endPoint y: 125, distance: 203.0
drag, startPoint x: 245, startPoint y: 212, endPoint x: 233, endPoint y: 177, distance: 36.8
drag, startPoint x: 170, startPoint y: 243, endPoint x: 169, endPoint y: 235, distance: 8.7
click at [8, 17] on div at bounding box center [265, 153] width 531 height 306
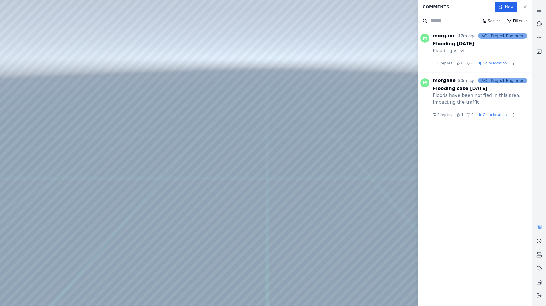
click at [31, 46] on div at bounding box center [265, 153] width 531 height 306
click at [33, 53] on div at bounding box center [265, 153] width 531 height 306
click at [135, 189] on div at bounding box center [265, 153] width 531 height 306
click at [126, 197] on div at bounding box center [265, 153] width 531 height 306
drag, startPoint x: 236, startPoint y: 74, endPoint x: 284, endPoint y: 75, distance: 47.7
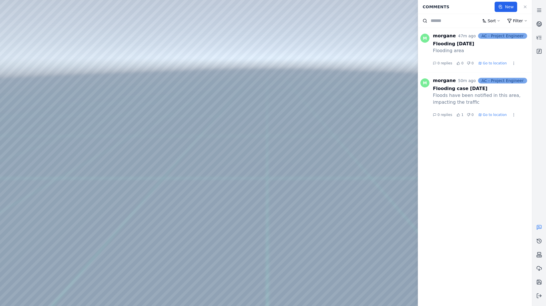
click at [284, 75] on div at bounding box center [265, 153] width 531 height 306
drag, startPoint x: 229, startPoint y: 72, endPoint x: 366, endPoint y: 84, distance: 138.1
click at [366, 84] on div at bounding box center [265, 153] width 531 height 306
click at [347, 139] on div at bounding box center [265, 153] width 531 height 306
click at [369, 147] on div at bounding box center [265, 153] width 531 height 306
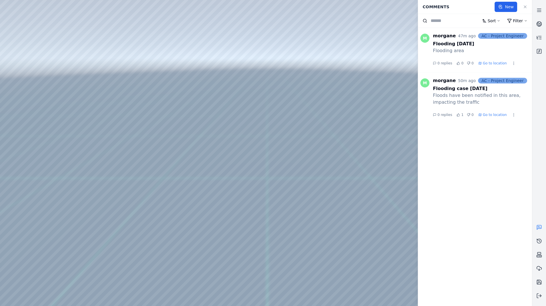
click at [350, 137] on div at bounding box center [265, 153] width 531 height 306
click at [352, 148] on div at bounding box center [265, 153] width 531 height 306
click at [347, 136] on div at bounding box center [265, 153] width 531 height 306
click at [358, 148] on div at bounding box center [265, 153] width 531 height 306
click at [346, 158] on div at bounding box center [265, 153] width 531 height 306
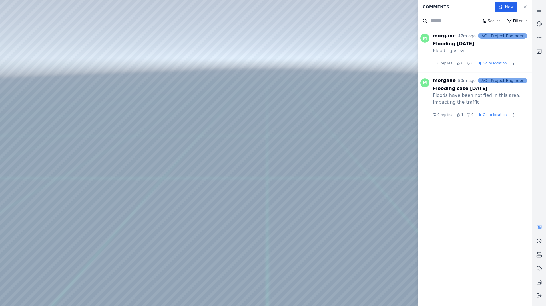
click at [355, 168] on div at bounding box center [265, 153] width 531 height 306
click at [342, 159] on div at bounding box center [265, 153] width 531 height 306
click at [347, 166] on div at bounding box center [265, 153] width 531 height 306
click at [385, 185] on div at bounding box center [265, 153] width 531 height 306
click at [370, 181] on div at bounding box center [265, 153] width 531 height 306
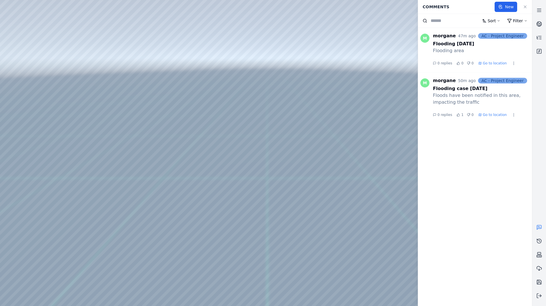
click at [363, 256] on div at bounding box center [265, 153] width 531 height 306
click at [397, 87] on div at bounding box center [265, 153] width 531 height 306
click at [69, 20] on div at bounding box center [265, 153] width 531 height 306
click at [509, 63] on html "Support Comments New Sort Filter M morgane 47m ago AC - Project Engineer Floodi…" at bounding box center [273, 153] width 546 height 306
click at [487, 74] on div "Edit" at bounding box center [495, 74] width 34 height 9
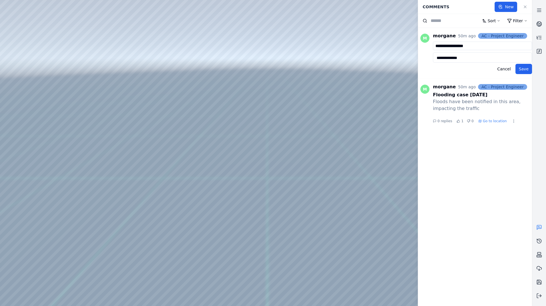
click at [451, 47] on input "**********" at bounding box center [482, 46] width 99 height 9
type input "**********"
click at [471, 59] on textarea "**********" at bounding box center [482, 58] width 99 height 10
drag, startPoint x: 273, startPoint y: 121, endPoint x: 270, endPoint y: 127, distance: 6.4
drag, startPoint x: 280, startPoint y: 89, endPoint x: 246, endPoint y: 175, distance: 92.4
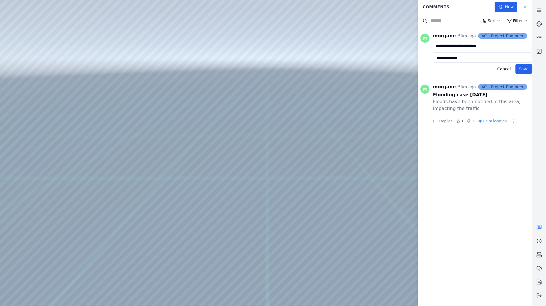
drag, startPoint x: 290, startPoint y: 73, endPoint x: 228, endPoint y: 174, distance: 119.1
drag, startPoint x: 276, startPoint y: 111, endPoint x: 298, endPoint y: 80, distance: 37.1
drag, startPoint x: 466, startPoint y: 58, endPoint x: 454, endPoint y: 60, distance: 12.1
click at [454, 60] on textarea "**********" at bounding box center [482, 58] width 99 height 10
type textarea "**********"
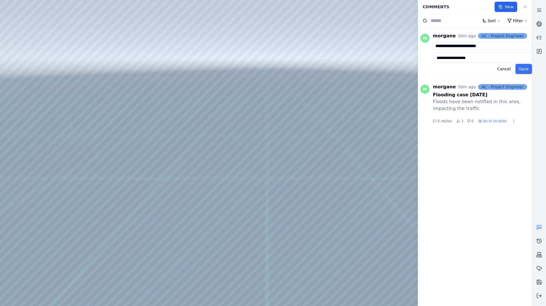
click at [525, 70] on button "Save" at bounding box center [523, 69] width 17 height 10
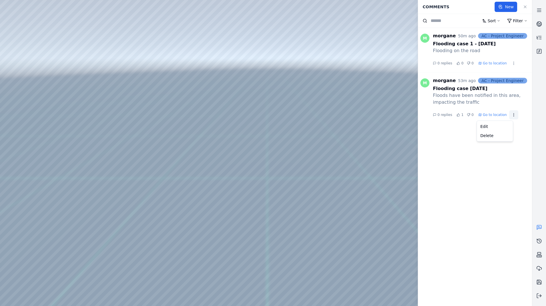
click at [510, 115] on html "Support Comments New Sort Filter M morgane 50m ago AC - Project Engineer Floodi…" at bounding box center [273, 153] width 546 height 306
click at [498, 126] on div "Edit" at bounding box center [495, 126] width 34 height 9
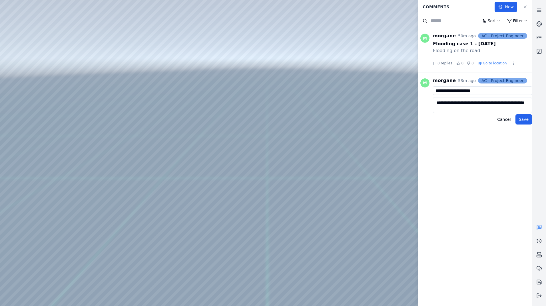
click at [460, 91] on input "**********" at bounding box center [482, 90] width 99 height 9
type input "**********"
click at [524, 119] on button "Save" at bounding box center [523, 119] width 17 height 10
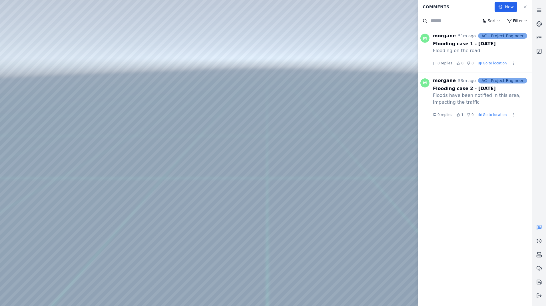
drag, startPoint x: 169, startPoint y: 191, endPoint x: 192, endPoint y: 185, distance: 23.7
drag, startPoint x: 144, startPoint y: 203, endPoint x: 186, endPoint y: 186, distance: 45.4
drag, startPoint x: 137, startPoint y: 243, endPoint x: 271, endPoint y: 157, distance: 159.3
drag, startPoint x: 187, startPoint y: 219, endPoint x: 252, endPoint y: 127, distance: 112.3
drag, startPoint x: 245, startPoint y: 221, endPoint x: 197, endPoint y: 144, distance: 90.6
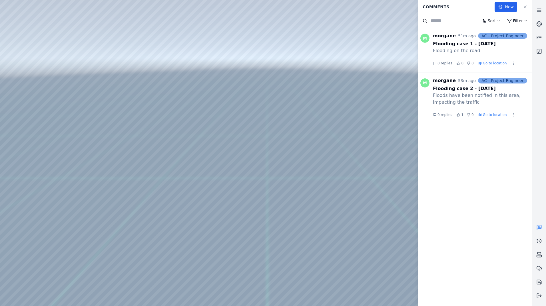
drag, startPoint x: 289, startPoint y: 230, endPoint x: 209, endPoint y: 186, distance: 90.9
click at [542, 23] on link at bounding box center [539, 24] width 14 height 14
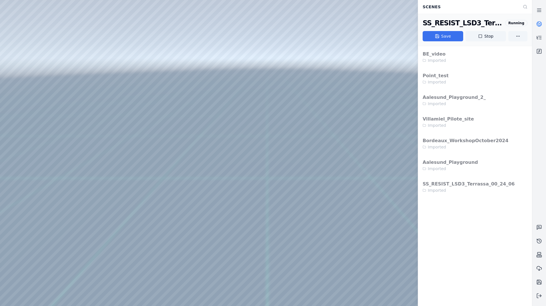
click at [447, 34] on button "Save" at bounding box center [442, 36] width 41 height 10
click at [538, 25] on icon at bounding box center [537, 25] width 2 height 3
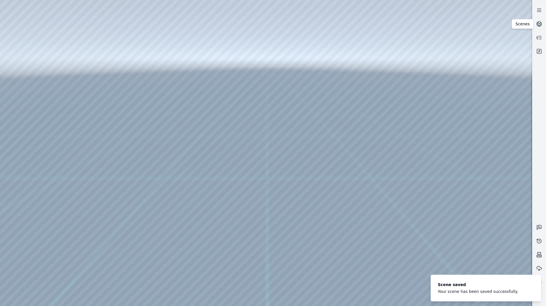
click at [289, 4] on div at bounding box center [265, 153] width 531 height 306
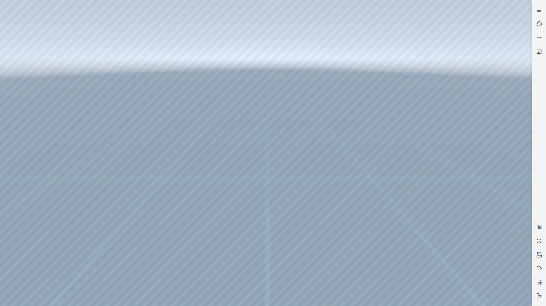
drag, startPoint x: 335, startPoint y: 142, endPoint x: 340, endPoint y: 136, distance: 7.5
drag, startPoint x: 221, startPoint y: 158, endPoint x: 246, endPoint y: 148, distance: 26.8
click at [536, 295] on icon at bounding box center [539, 296] width 6 height 6
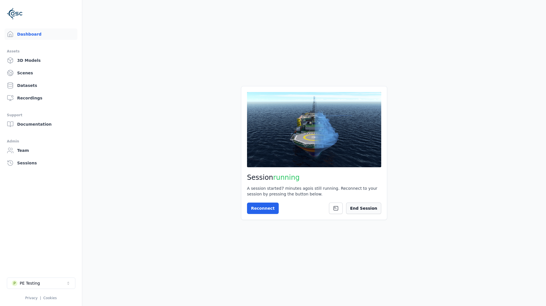
click at [367, 208] on button "End Session" at bounding box center [363, 208] width 35 height 11
click at [41, 165] on link "Sessions" at bounding box center [41, 163] width 73 height 11
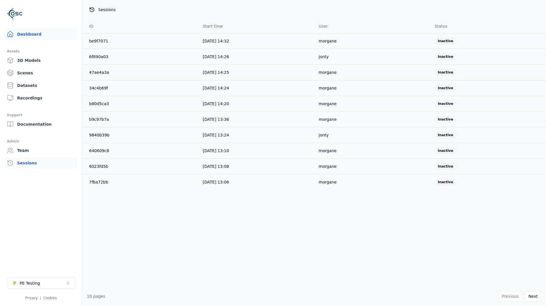
click at [27, 30] on link "Dashboard" at bounding box center [41, 34] width 73 height 11
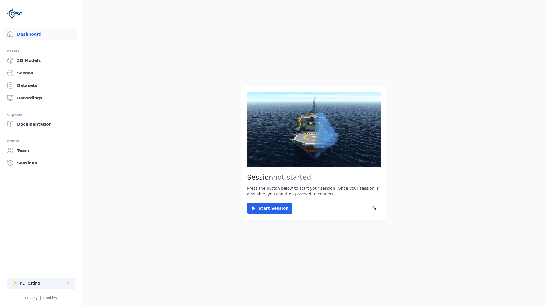
click at [55, 280] on button "P PE Testing" at bounding box center [41, 283] width 68 height 11
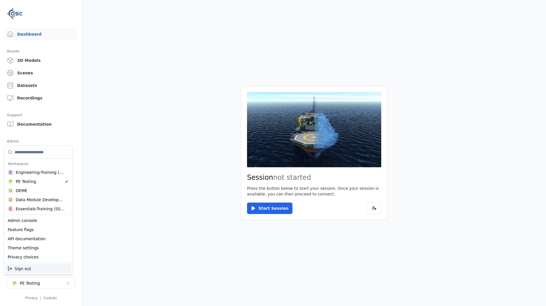
click at [33, 267] on div "Sign out" at bounding box center [38, 269] width 66 height 9
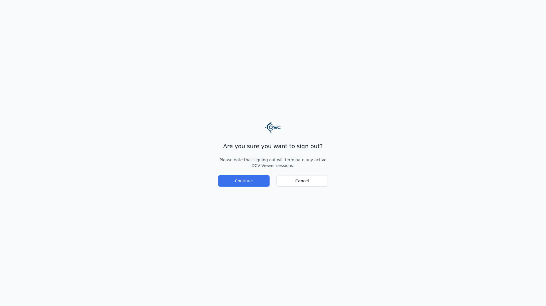
click at [251, 184] on button "Continue" at bounding box center [243, 180] width 51 height 11
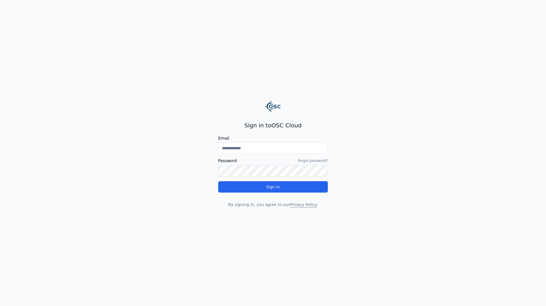
type input "**********"
click at [242, 148] on input "**********" at bounding box center [273, 148] width 110 height 11
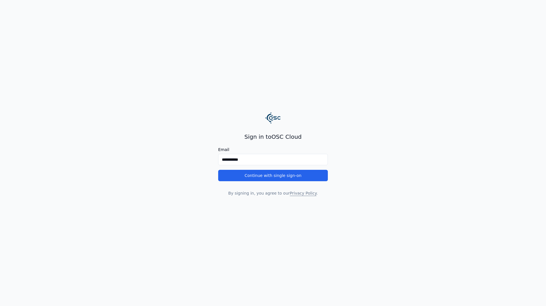
drag, startPoint x: 364, startPoint y: 158, endPoint x: 360, endPoint y: 159, distance: 4.2
click at [364, 158] on main "**********" at bounding box center [273, 153] width 546 height 306
drag, startPoint x: 292, startPoint y: 162, endPoint x: 191, endPoint y: 154, distance: 100.4
click at [192, 154] on main "**********" at bounding box center [273, 153] width 546 height 306
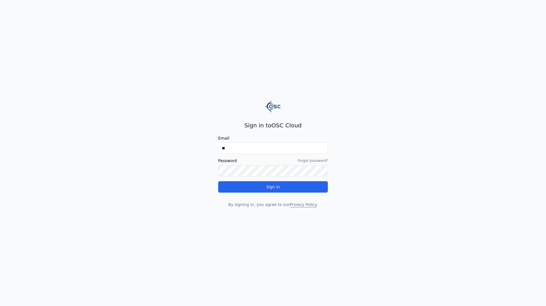
type input "**********"
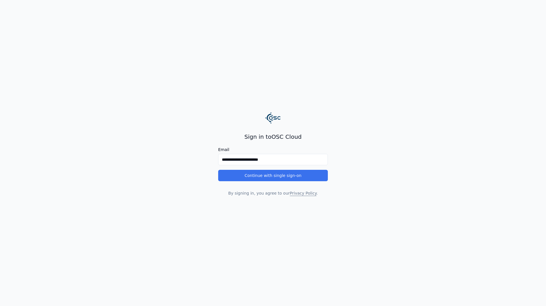
click at [289, 179] on button "Continue with single sign-on" at bounding box center [273, 175] width 110 height 11
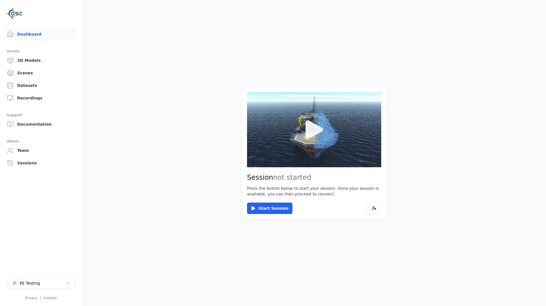
click at [303, 132] on icon at bounding box center [313, 129] width 27 height 27
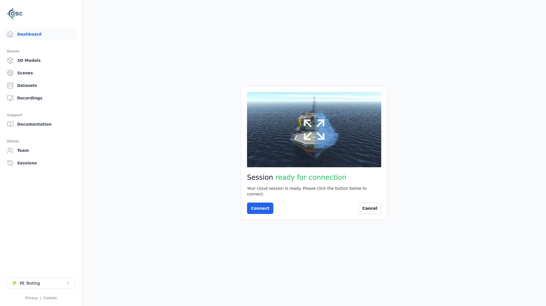
click at [344, 134] on button at bounding box center [314, 129] width 134 height 75
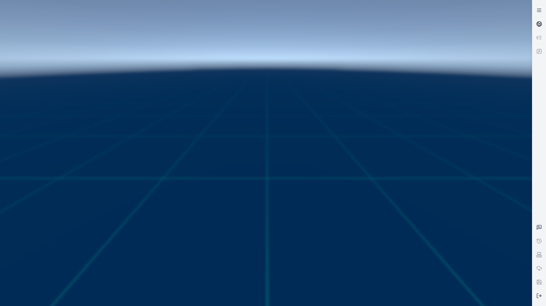
click at [543, 25] on link at bounding box center [539, 24] width 14 height 14
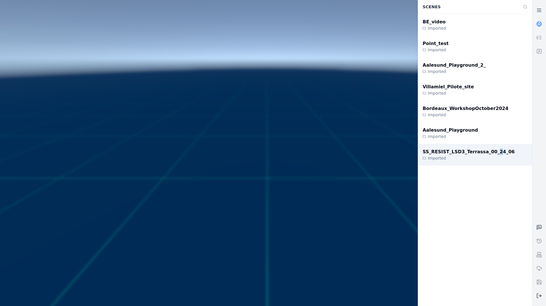
click at [484, 155] on div "SS_RESIST_LSD3_Terrassa_00_24_06" at bounding box center [468, 152] width 92 height 7
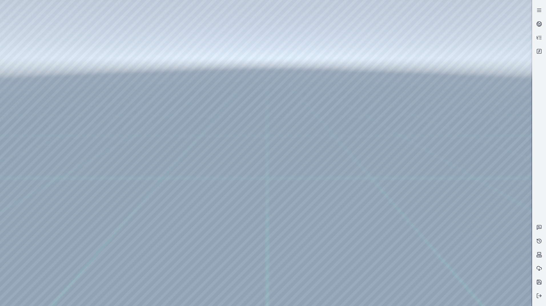
drag, startPoint x: 293, startPoint y: 184, endPoint x: 292, endPoint y: 190, distance: 5.5
click at [291, 7] on div at bounding box center [265, 153] width 531 height 306
drag, startPoint x: 275, startPoint y: 5, endPoint x: 31, endPoint y: 19, distance: 244.6
click at [31, 19] on div at bounding box center [265, 153] width 531 height 306
drag, startPoint x: 359, startPoint y: 209, endPoint x: 368, endPoint y: 207, distance: 8.9
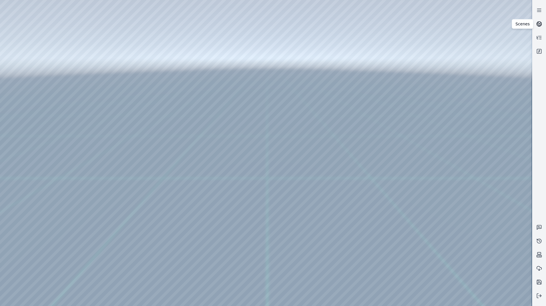
click at [537, 24] on icon at bounding box center [537, 25] width 2 height 3
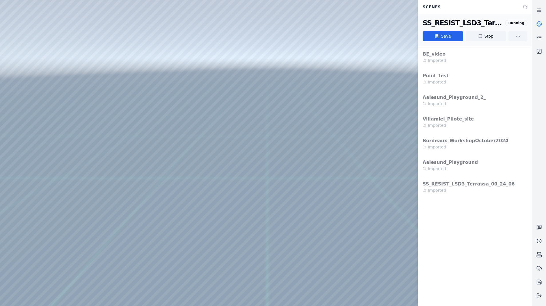
click at [539, 23] on icon at bounding box center [539, 24] width 6 height 6
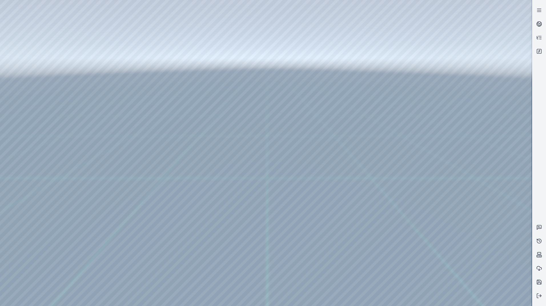
drag, startPoint x: 374, startPoint y: 266, endPoint x: 341, endPoint y: 234, distance: 45.6
click at [540, 227] on icon at bounding box center [539, 228] width 6 height 6
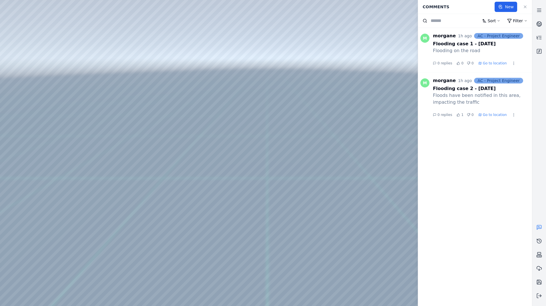
click at [540, 227] on icon at bounding box center [539, 228] width 6 height 6
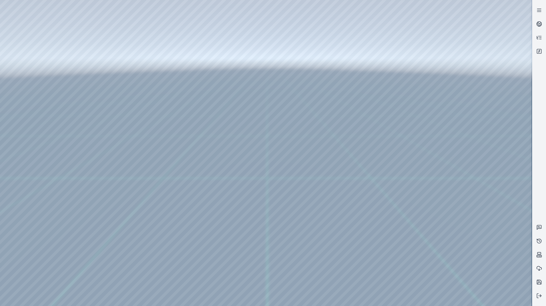
click at [33, 32] on div at bounding box center [265, 153] width 531 height 306
click at [40, 54] on div at bounding box center [265, 153] width 531 height 306
click at [150, 188] on div at bounding box center [265, 153] width 531 height 306
drag, startPoint x: 303, startPoint y: 219, endPoint x: 276, endPoint y: 222, distance: 26.8
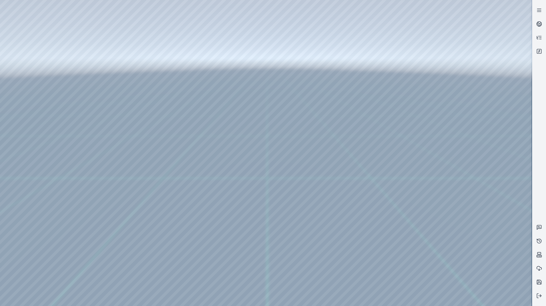
drag, startPoint x: 443, startPoint y: 256, endPoint x: 310, endPoint y: 226, distance: 136.7
click at [539, 227] on icon at bounding box center [539, 228] width 6 height 6
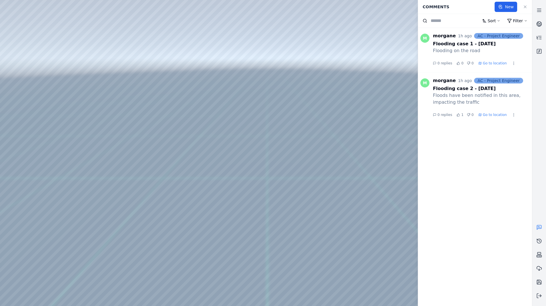
click at [148, 188] on div at bounding box center [265, 153] width 531 height 306
click at [150, 188] on div at bounding box center [265, 153] width 531 height 306
click at [541, 11] on icon at bounding box center [539, 10] width 6 height 6
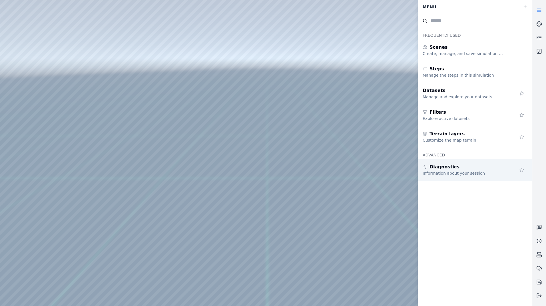
click at [464, 167] on div "Diagnostics" at bounding box center [463, 167] width 82 height 7
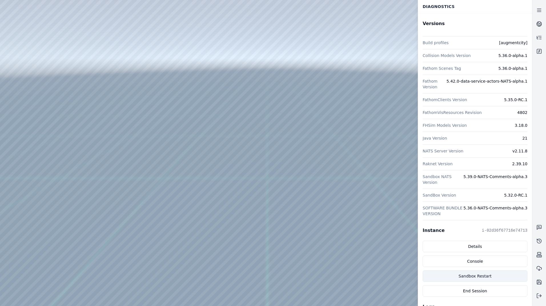
click at [486, 271] on button "Sandbox Restart" at bounding box center [474, 276] width 105 height 11
click at [535, 281] on icon "Notifications (F8)" at bounding box center [535, 281] width 2 height 2
click at [541, 23] on icon at bounding box center [539, 24] width 6 height 6
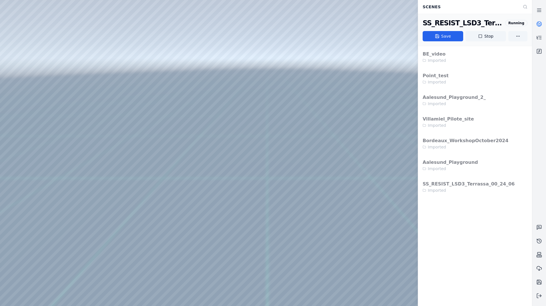
click at [538, 23] on icon at bounding box center [539, 24] width 6 height 6
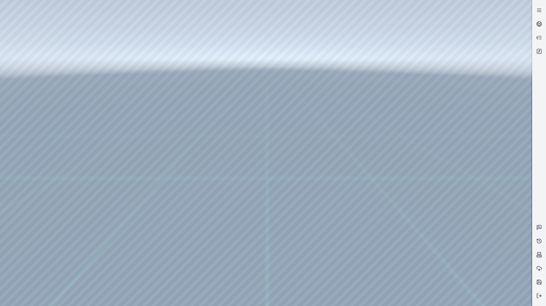
drag, startPoint x: 380, startPoint y: 174, endPoint x: 377, endPoint y: 181, distance: 7.9
drag, startPoint x: 372, startPoint y: 210, endPoint x: 241, endPoint y: 176, distance: 135.3
drag, startPoint x: 348, startPoint y: 226, endPoint x: 303, endPoint y: 198, distance: 53.4
drag, startPoint x: 349, startPoint y: 212, endPoint x: 346, endPoint y: 208, distance: 4.7
click at [291, 3] on div at bounding box center [265, 153] width 531 height 306
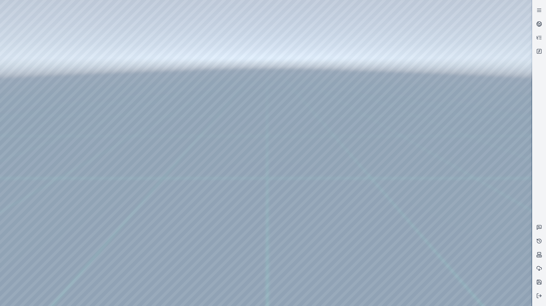
drag, startPoint x: 272, startPoint y: 3, endPoint x: 6, endPoint y: 16, distance: 265.7
click at [6, 16] on div at bounding box center [265, 153] width 531 height 306
click at [538, 225] on icon at bounding box center [539, 228] width 6 height 6
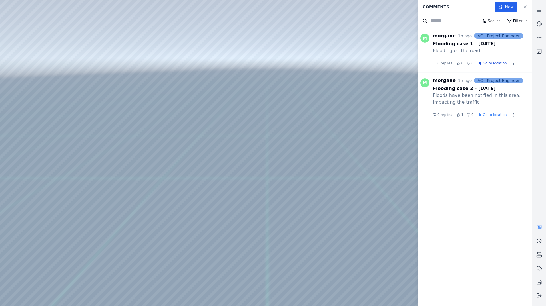
click at [486, 62] on span "Go to location" at bounding box center [495, 63] width 24 height 5
drag, startPoint x: 297, startPoint y: 136, endPoint x: 293, endPoint y: 146, distance: 10.3
click at [488, 116] on span "Go to location" at bounding box center [495, 115] width 24 height 5
drag, startPoint x: 310, startPoint y: 149, endPoint x: 303, endPoint y: 158, distance: 12.0
click at [444, 115] on span "0 replies" at bounding box center [444, 115] width 15 height 5
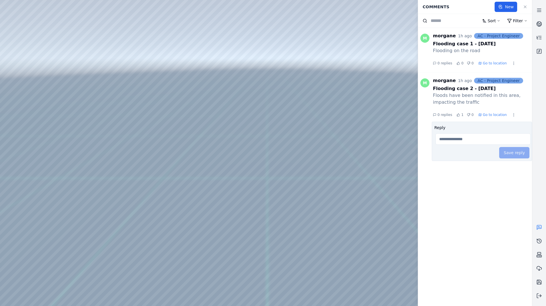
click at [452, 140] on input "Reply" at bounding box center [482, 139] width 95 height 11
type input "**********"
click at [516, 153] on button "Save reply" at bounding box center [514, 152] width 30 height 11
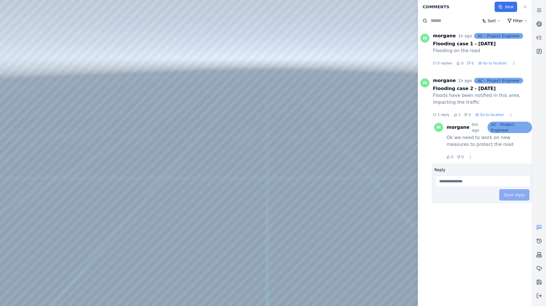
click at [503, 7] on button "New" at bounding box center [505, 7] width 23 height 10
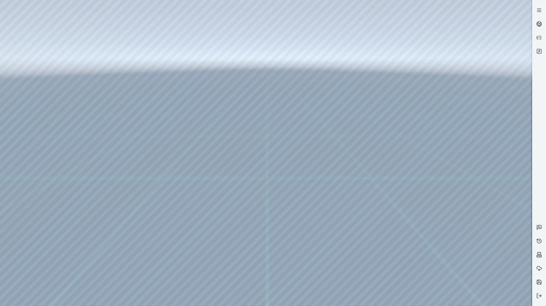
click at [254, 179] on div at bounding box center [265, 153] width 531 height 306
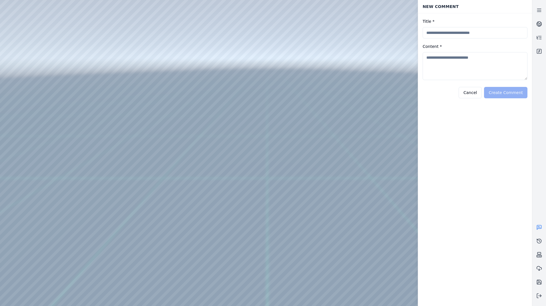
click at [441, 32] on input "Title *" at bounding box center [474, 32] width 105 height 11
click at [469, 33] on input "**********" at bounding box center [474, 32] width 105 height 11
drag, startPoint x: 489, startPoint y: 33, endPoint x: 462, endPoint y: 33, distance: 27.1
click at [462, 33] on input "**********" at bounding box center [474, 32] width 105 height 11
type input "**********"
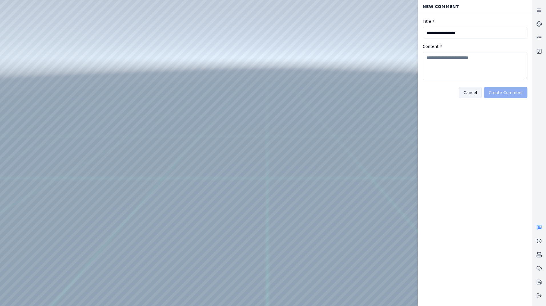
click at [474, 94] on button "Cancel" at bounding box center [469, 92] width 23 height 11
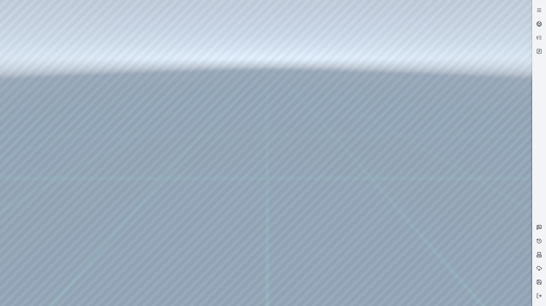
click at [537, 226] on icon at bounding box center [539, 228] width 4 height 4
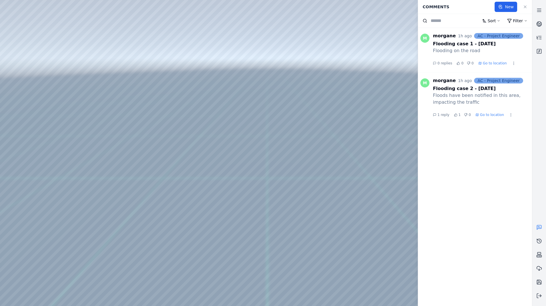
click at [443, 118] on div "1 reply 1 0 Go to location" at bounding box center [482, 114] width 99 height 9
click at [444, 116] on span "1 reply" at bounding box center [443, 115] width 12 height 5
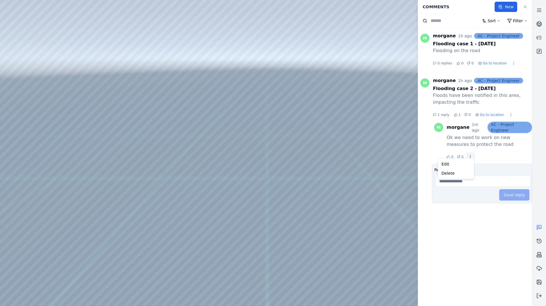
click at [468, 151] on html "Support Comments New Sort Filter M morgane 1h ago AC - Project Engineer Floodin…" at bounding box center [273, 153] width 546 height 306
click at [453, 174] on div "Delete" at bounding box center [456, 173] width 34 height 9
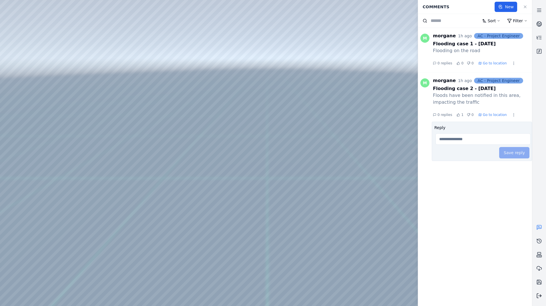
click at [538, 296] on icon at bounding box center [539, 296] width 6 height 6
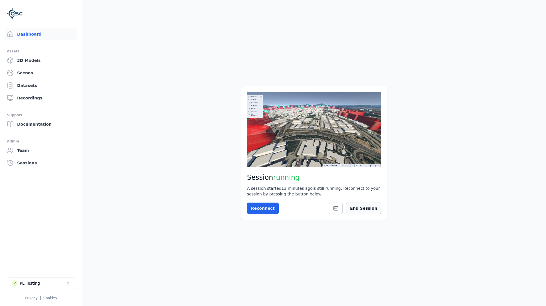
click at [367, 209] on button "End Session" at bounding box center [363, 208] width 35 height 11
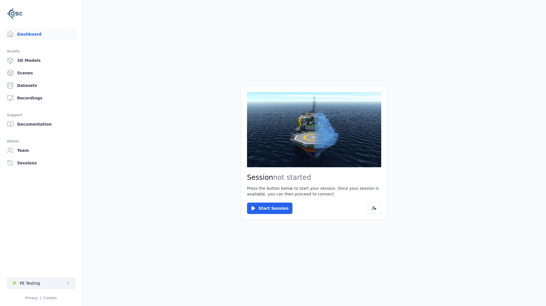
click at [38, 283] on button "P PE Testing" at bounding box center [41, 283] width 68 height 11
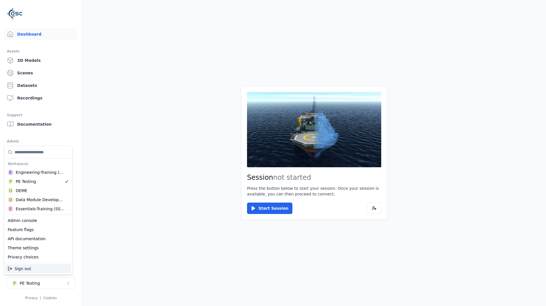
click at [31, 268] on div "Sign out" at bounding box center [38, 269] width 66 height 9
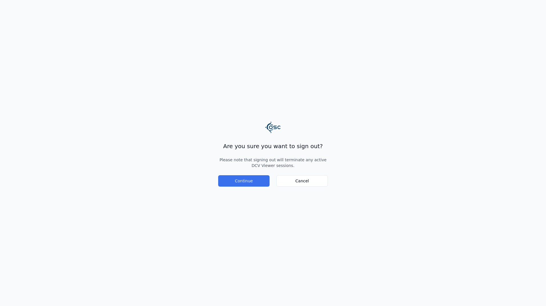
click at [255, 182] on button "Continue" at bounding box center [243, 180] width 51 height 11
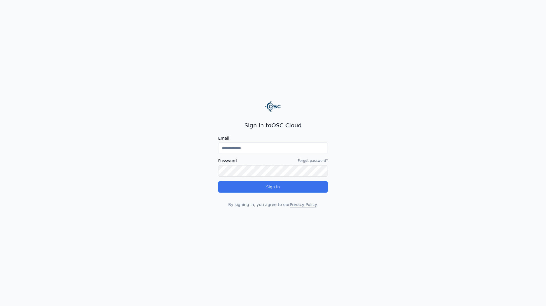
type input "**********"
click at [252, 190] on div "**********" at bounding box center [273, 165] width 110 height 86
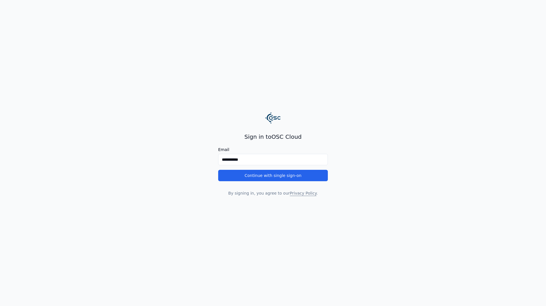
drag, startPoint x: 254, startPoint y: 159, endPoint x: 218, endPoint y: 159, distance: 35.7
click at [218, 159] on input "**********" at bounding box center [273, 159] width 110 height 11
click at [421, 166] on main "**********" at bounding box center [273, 153] width 546 height 306
click at [292, 178] on button "Continue with single sign-on" at bounding box center [273, 175] width 110 height 11
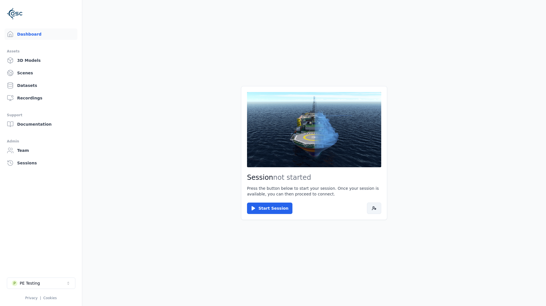
click at [374, 212] on button at bounding box center [374, 208] width 14 height 11
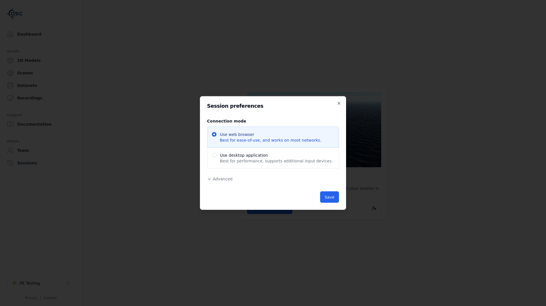
click at [219, 179] on span "Advanced" at bounding box center [223, 179] width 20 height 5
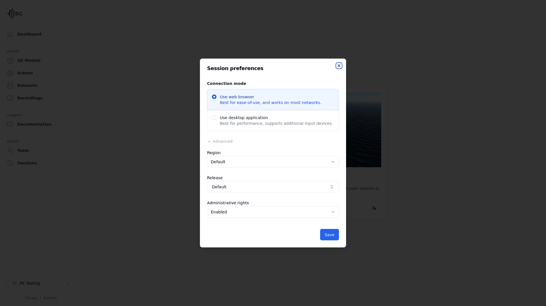
click at [338, 66] on icon "button" at bounding box center [338, 66] width 5 height 5
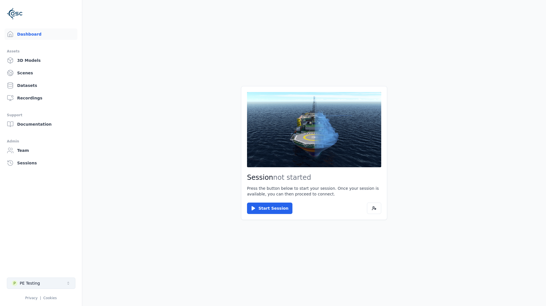
click at [43, 279] on button "P PE Testing" at bounding box center [41, 283] width 68 height 11
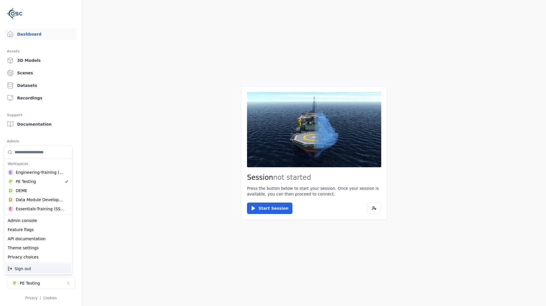
click at [35, 270] on div "Sign out" at bounding box center [38, 269] width 66 height 9
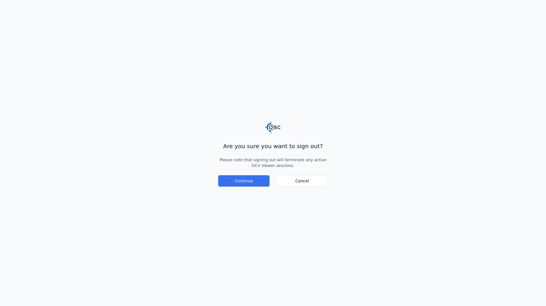
click at [254, 179] on button "Continue" at bounding box center [243, 180] width 51 height 11
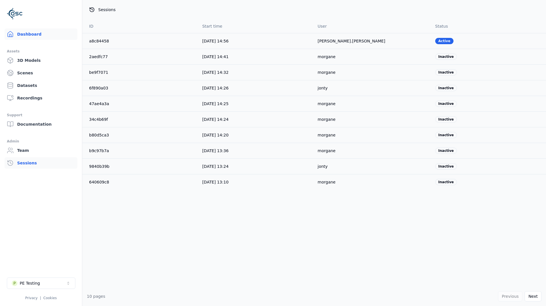
click at [59, 35] on link "Dashboard" at bounding box center [41, 34] width 73 height 11
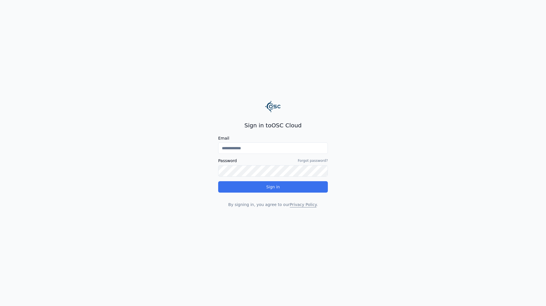
type input "**********"
click at [307, 188] on button "Sign in" at bounding box center [273, 186] width 110 height 11
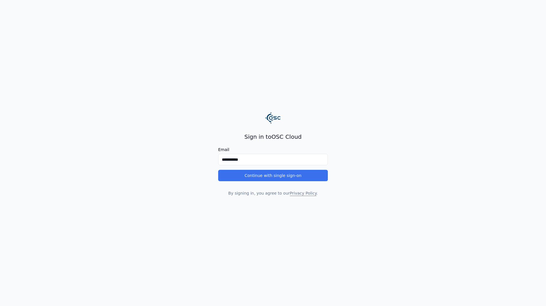
click at [312, 175] on button "Continue with single sign-on" at bounding box center [273, 175] width 110 height 11
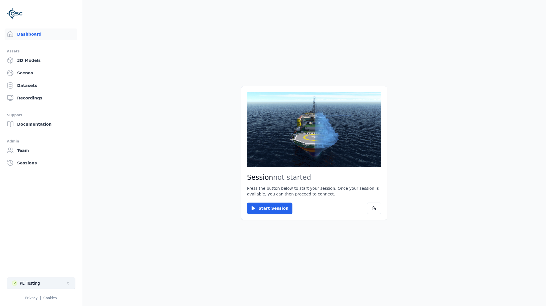
click at [47, 284] on button "P PE Testing" at bounding box center [41, 283] width 68 height 11
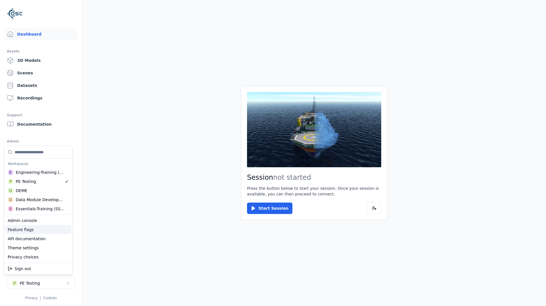
click at [41, 232] on div "Feature flags" at bounding box center [38, 229] width 66 height 9
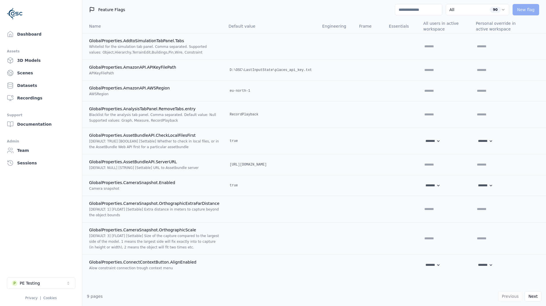
click at [409, 9] on input at bounding box center [418, 9] width 47 height 11
click at [404, 10] on input at bounding box center [418, 9] width 47 height 11
paste input "**********"
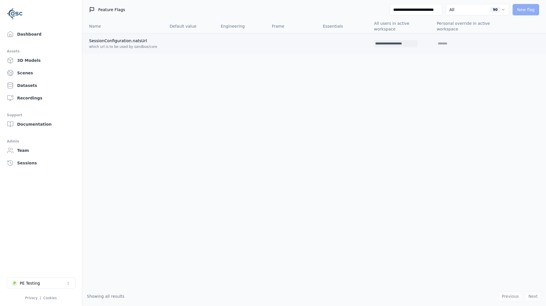
type input "**********"
click at [399, 45] on input "**********" at bounding box center [392, 43] width 37 height 7
click at [398, 45] on input "**********" at bounding box center [392, 43] width 37 height 7
drag, startPoint x: 398, startPoint y: 45, endPoint x: 343, endPoint y: 46, distance: 54.8
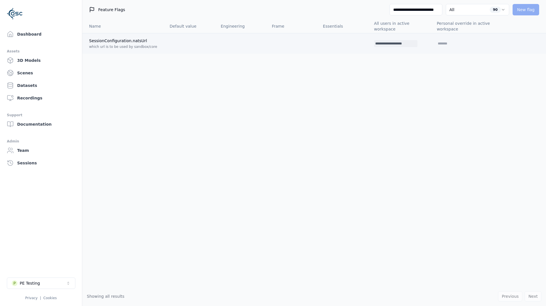
click at [343, 46] on tr "**********" at bounding box center [313, 43] width 463 height 21
click at [412, 44] on icon at bounding box center [413, 44] width 3 height 2
click at [336, 156] on div "Name Default value Engineering Frame Essentials All users in active workspace P…" at bounding box center [313, 153] width 463 height 268
click at [40, 36] on link "Dashboard" at bounding box center [41, 34] width 73 height 11
